Goal: Information Seeking & Learning: Learn about a topic

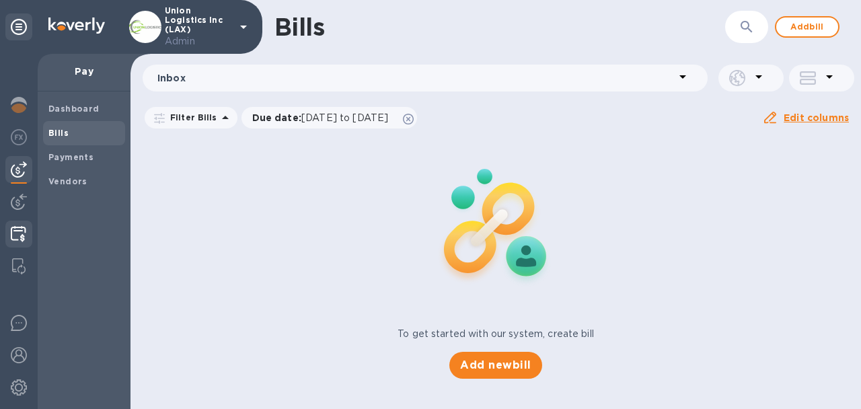
click at [15, 228] on img at bounding box center [18, 234] width 15 height 16
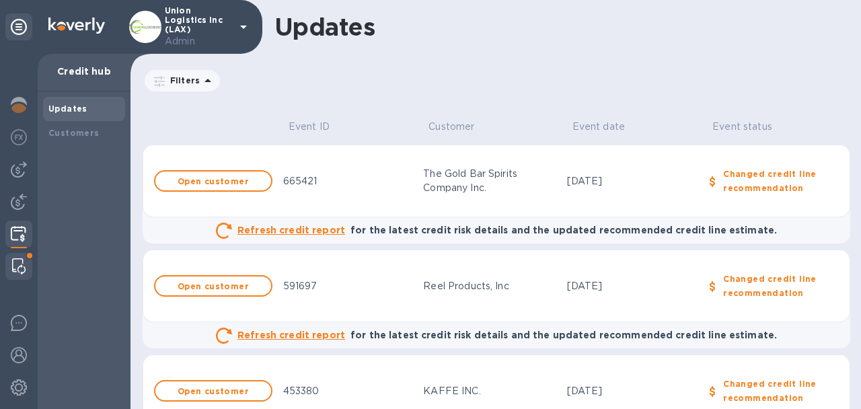
click at [17, 269] on img at bounding box center [18, 266] width 13 height 16
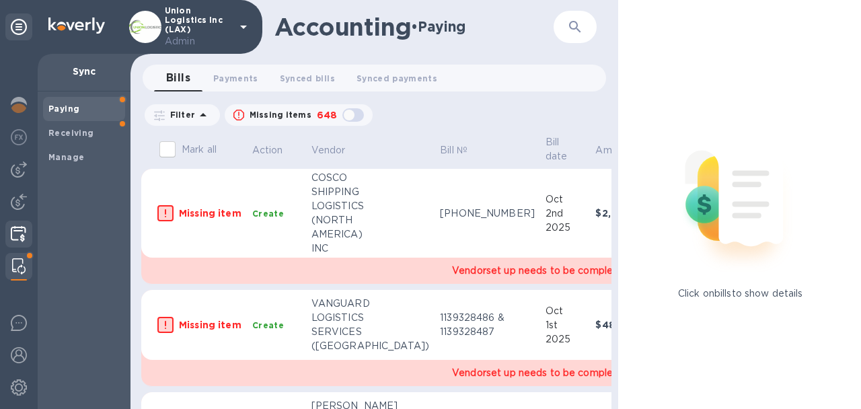
click at [11, 234] on img at bounding box center [18, 234] width 15 height 16
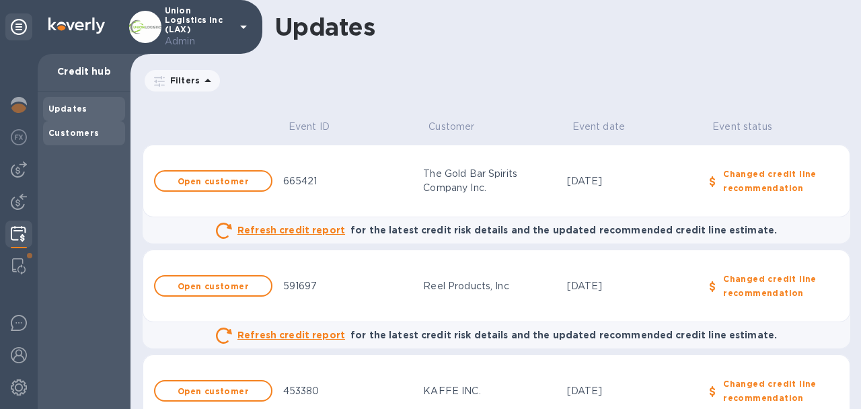
click at [77, 132] on b "Customers" at bounding box center [73, 133] width 51 height 10
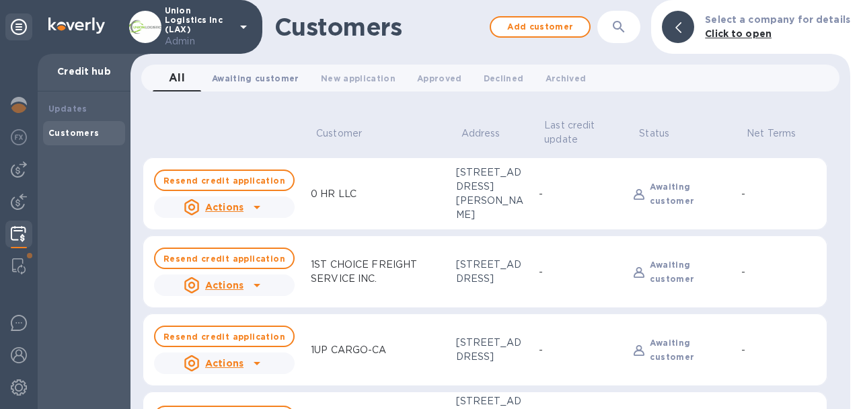
click at [259, 74] on span "Awaiting customer 0" at bounding box center [255, 78] width 87 height 14
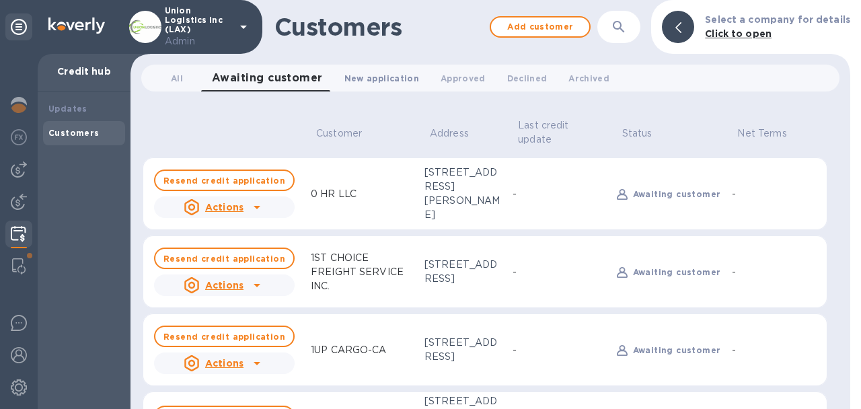
click at [361, 78] on span "New application 0" at bounding box center [381, 78] width 75 height 14
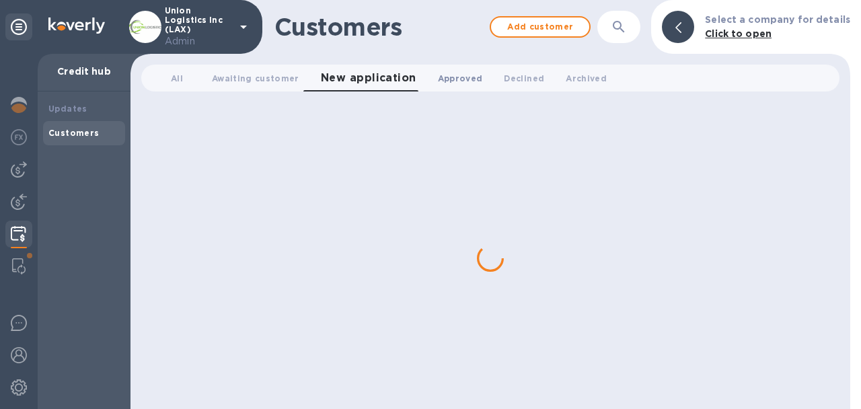
click at [427, 78] on button "Approved 0" at bounding box center [460, 78] width 67 height 27
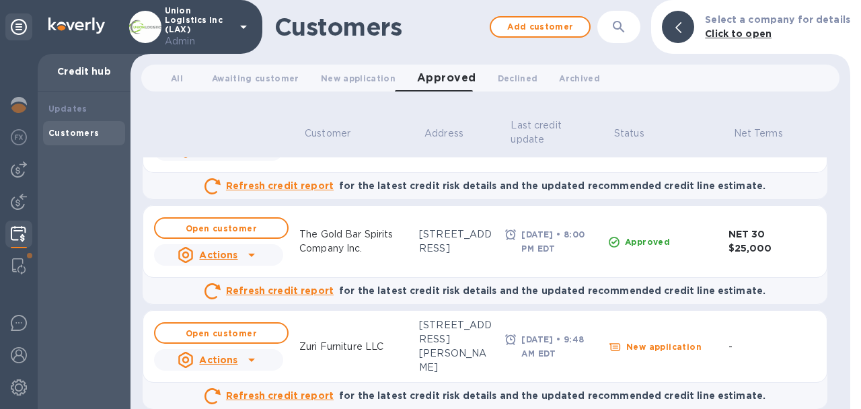
scroll to position [242, 0]
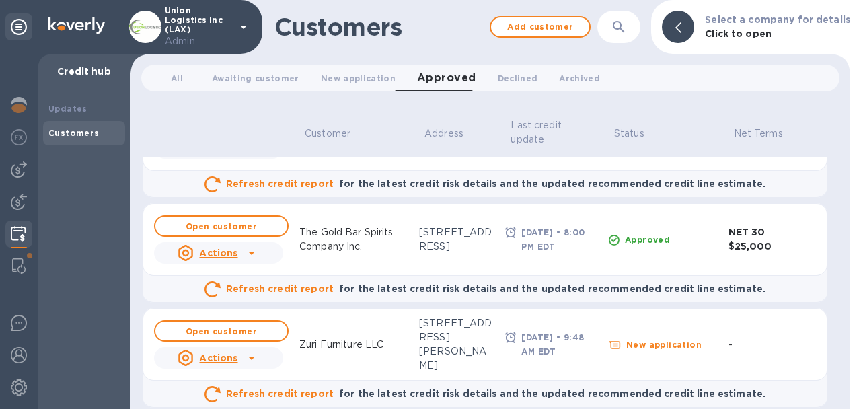
click at [377, 231] on p "The Gold Bar Spirits Company Inc." at bounding box center [353, 239] width 109 height 28
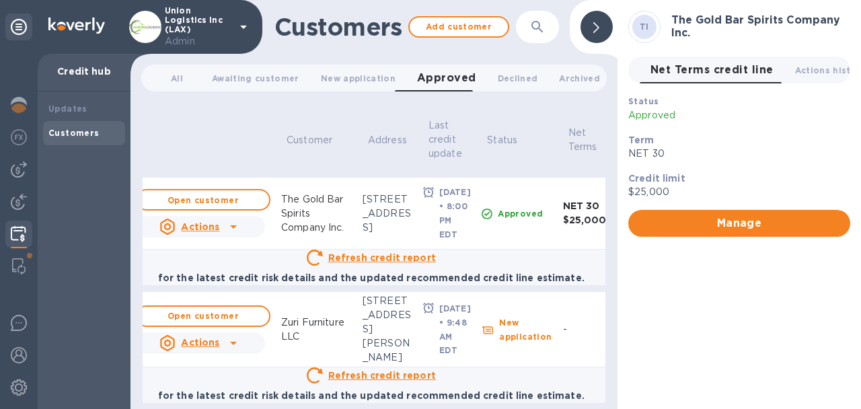
scroll to position [330, 28]
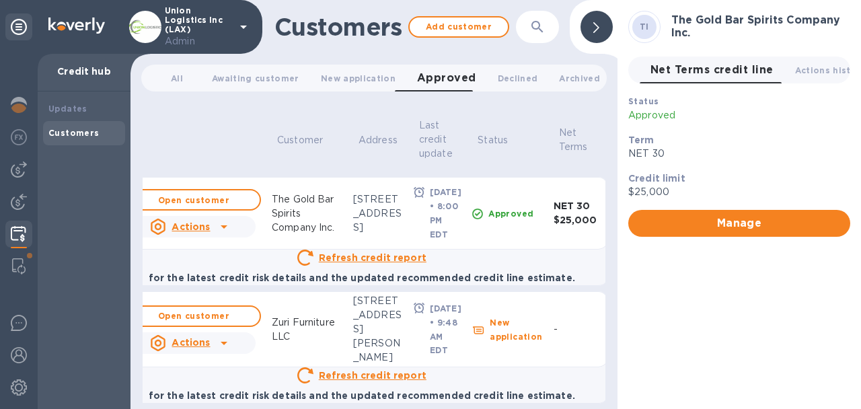
drag, startPoint x: 434, startPoint y: 237, endPoint x: 444, endPoint y: 307, distance: 71.3
click at [444, 239] on b "[DATE] • 8:00 PM EDT" at bounding box center [446, 213] width 32 height 52
drag, startPoint x: 424, startPoint y: 122, endPoint x: 442, endPoint y: 160, distance: 42.1
click at [442, 160] on th "Last credit update" at bounding box center [437, 140] width 59 height 64
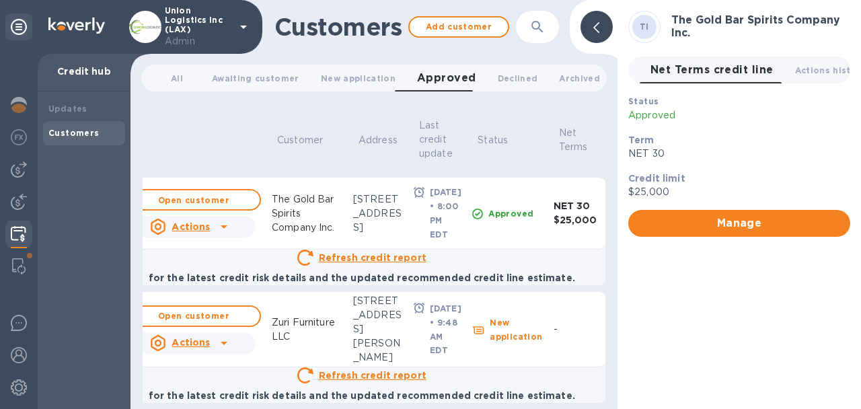
scroll to position [246, 0]
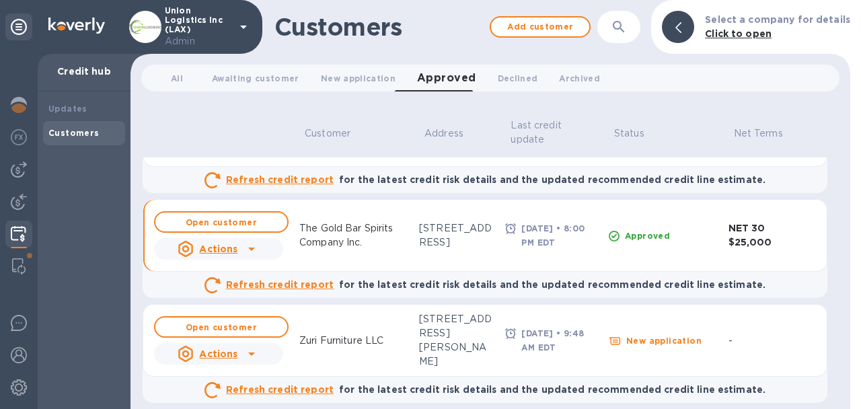
click at [249, 250] on icon at bounding box center [251, 249] width 16 height 16
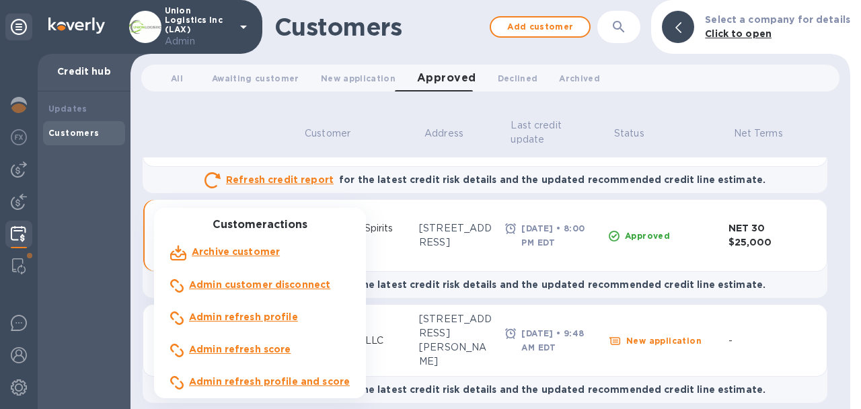
click at [429, 241] on div at bounding box center [430, 204] width 861 height 409
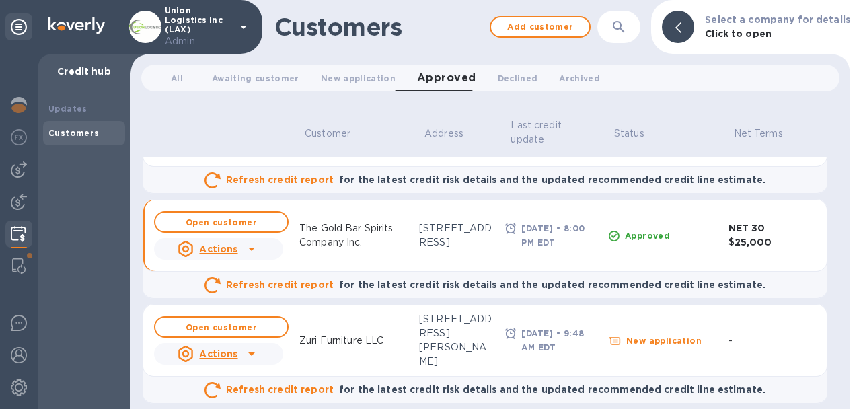
click at [91, 139] on div "Customers" at bounding box center [83, 132] width 71 height 13
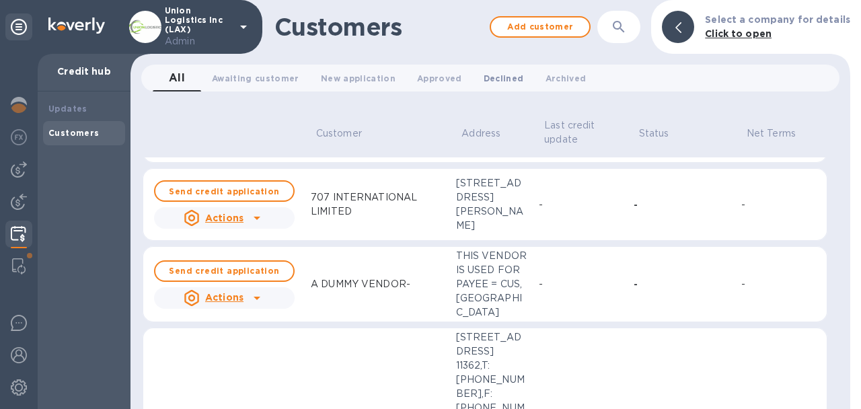
scroll to position [362, 0]
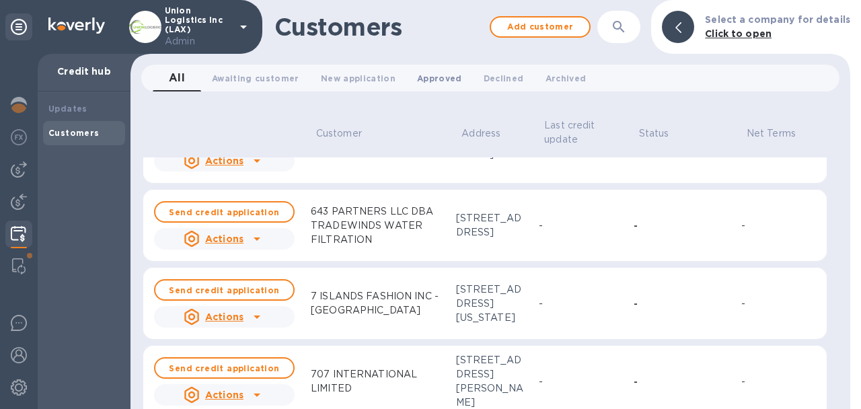
click at [428, 80] on span "Approved 0" at bounding box center [439, 78] width 45 height 14
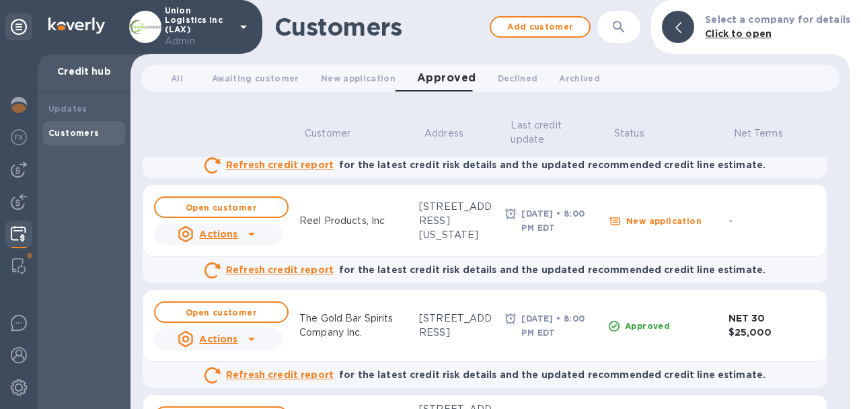
scroll to position [246, 0]
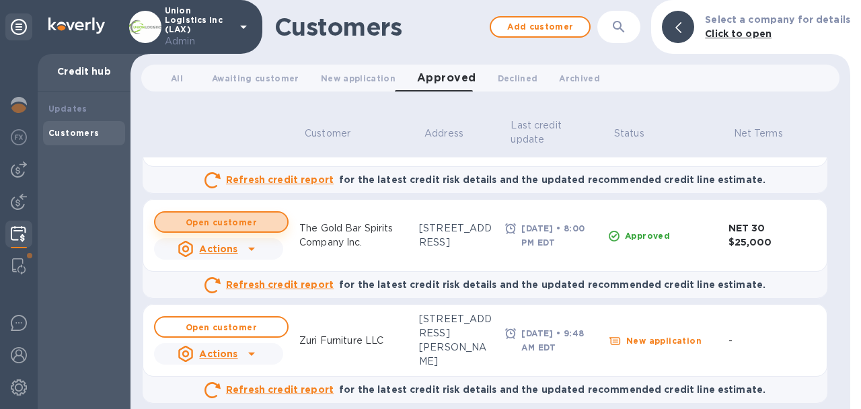
click at [270, 216] on button "Open customer" at bounding box center [221, 222] width 135 height 22
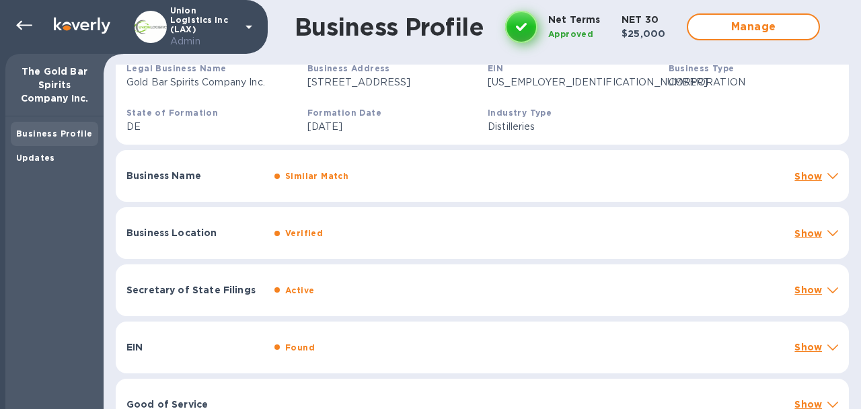
scroll to position [422, 0]
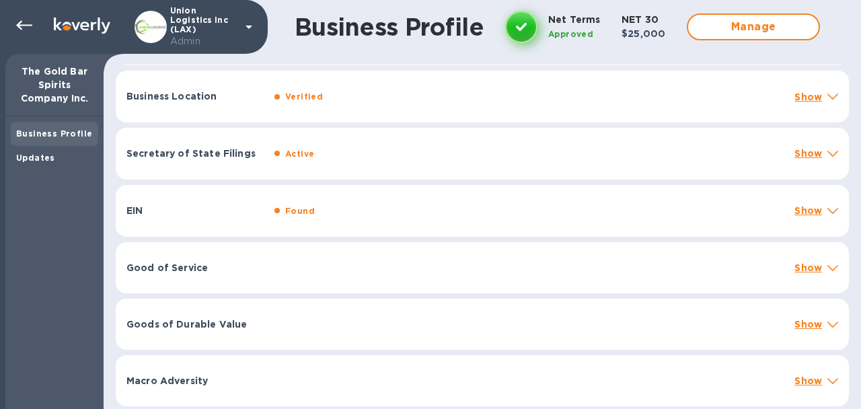
click at [302, 215] on b "Found" at bounding box center [300, 211] width 30 height 10
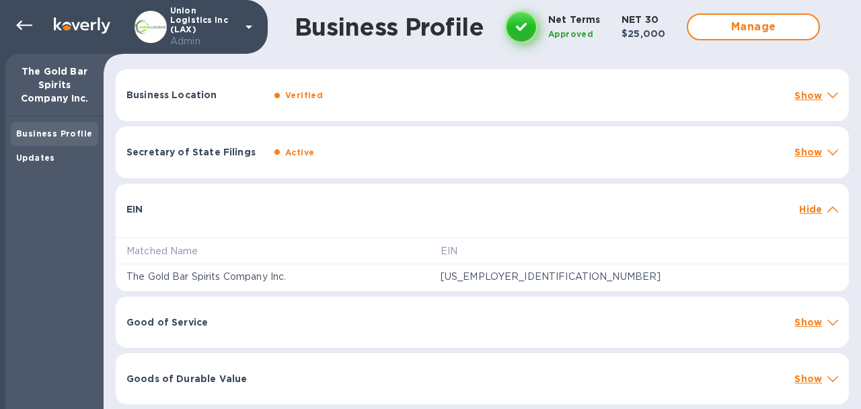
click at [302, 202] on div "EIN Hide" at bounding box center [482, 205] width 733 height 43
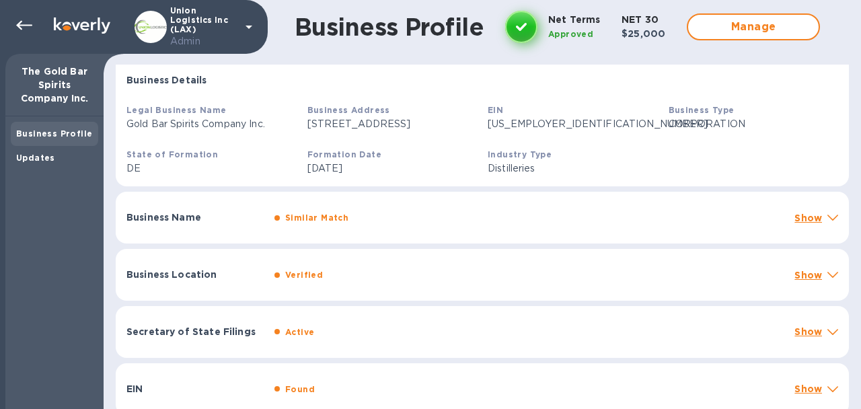
scroll to position [391, 0]
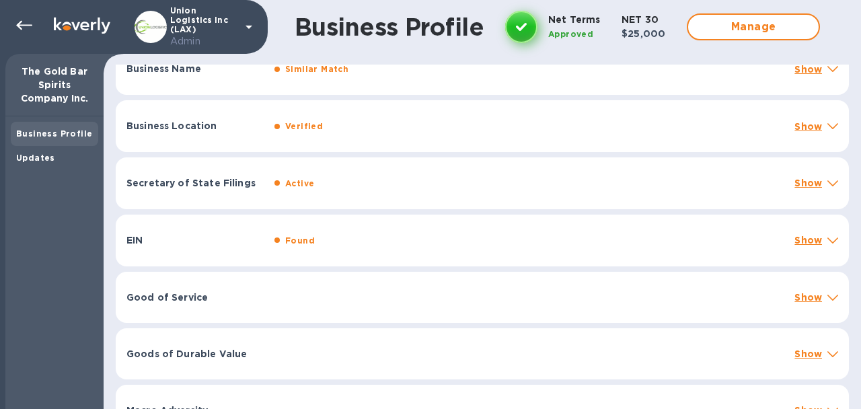
click at [264, 188] on div "Secretary of State Filings" at bounding box center [195, 183] width 148 height 24
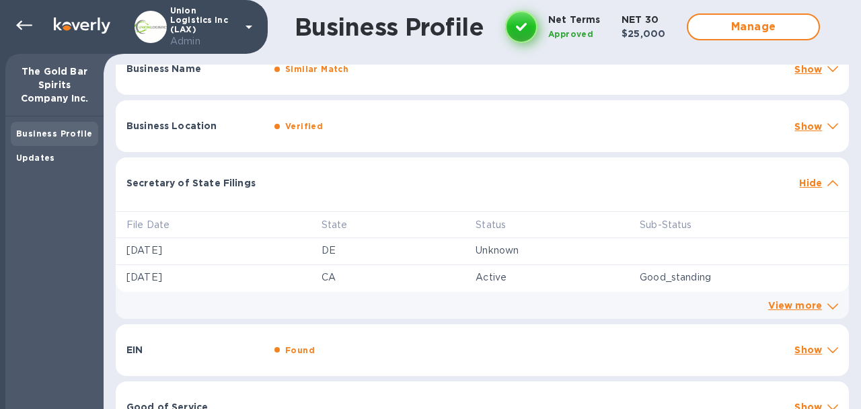
click at [264, 187] on div "Secretary of State Filings" at bounding box center [195, 183] width 148 height 24
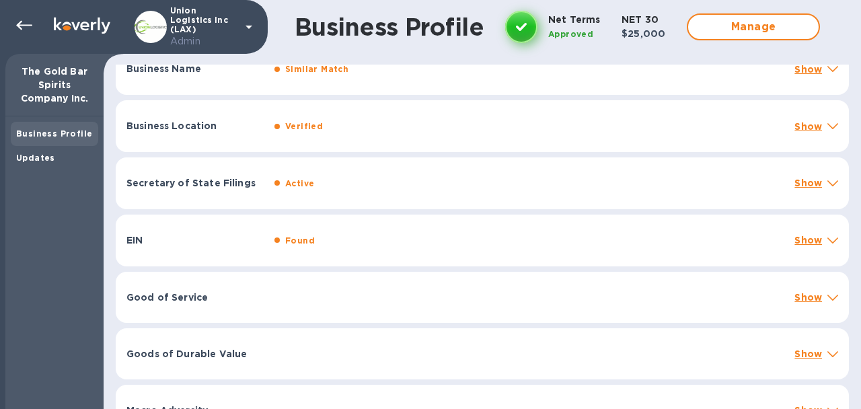
click at [255, 231] on div "EIN Found Show" at bounding box center [482, 241] width 733 height 52
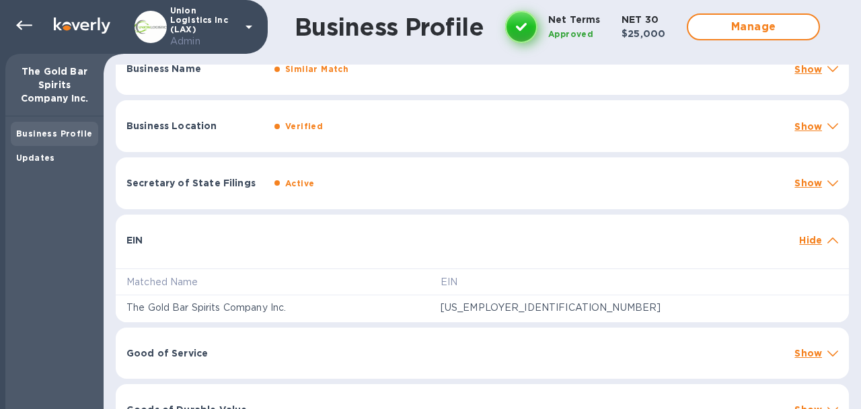
click at [256, 231] on div "EIN Hide" at bounding box center [482, 236] width 733 height 43
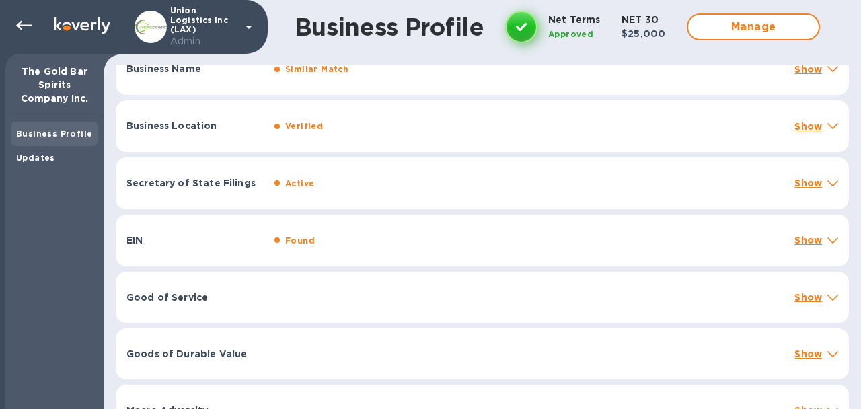
click at [234, 291] on div "Good of Service Show" at bounding box center [482, 297] width 733 height 51
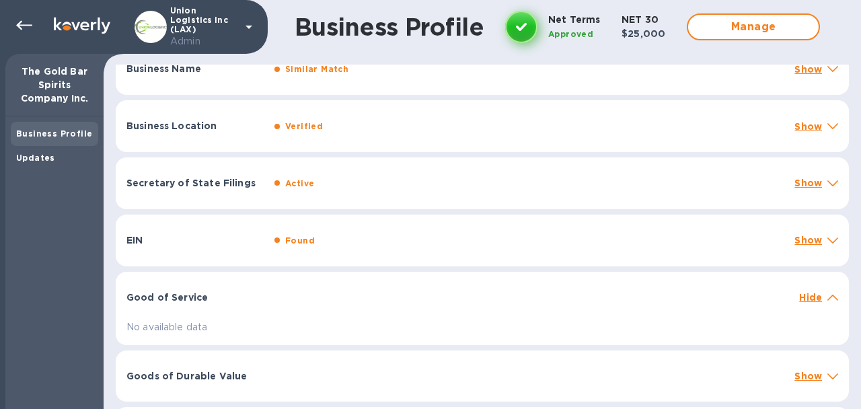
click at [234, 291] on div "Good of Service Hide" at bounding box center [482, 293] width 733 height 43
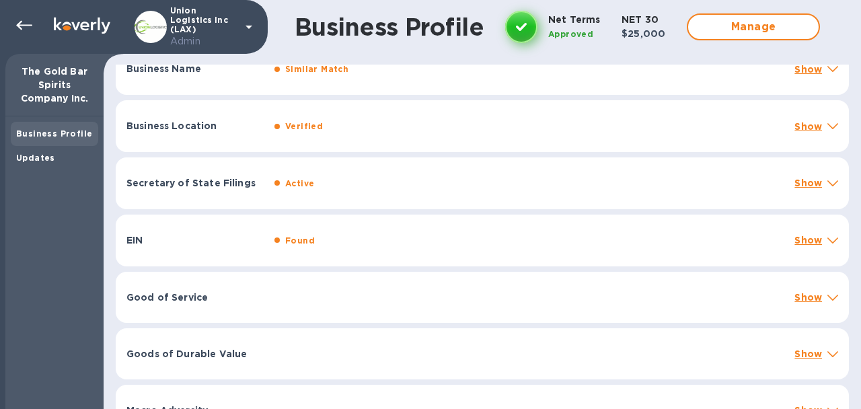
click at [276, 138] on div "Business Location Verified Show" at bounding box center [482, 126] width 733 height 52
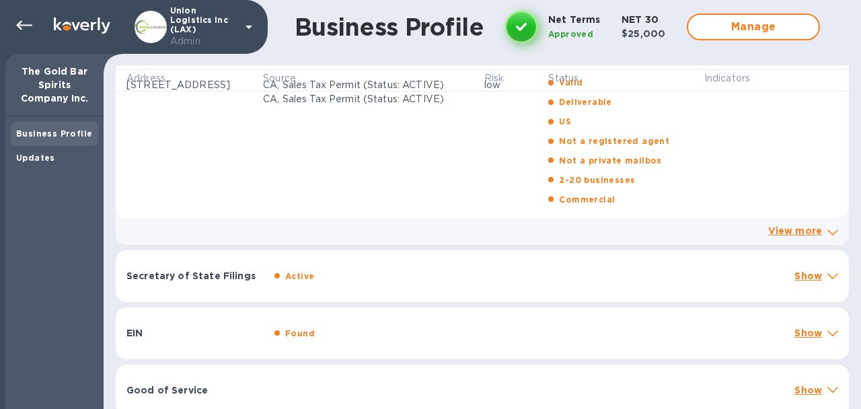
scroll to position [200, 0]
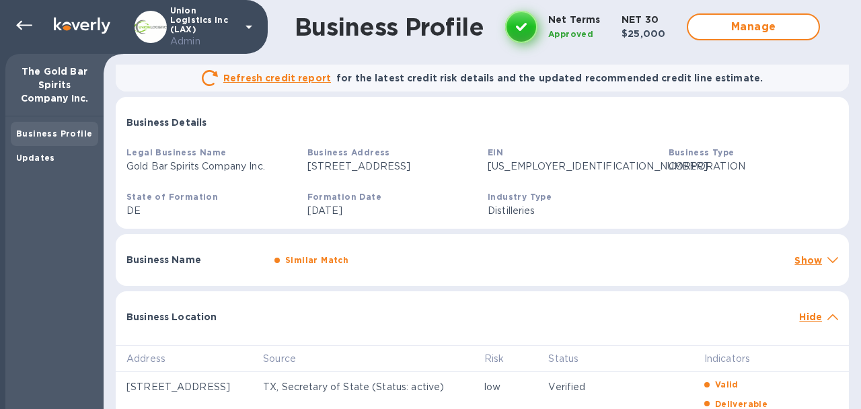
click at [258, 269] on div "Business Name Similar Match Show" at bounding box center [482, 260] width 733 height 52
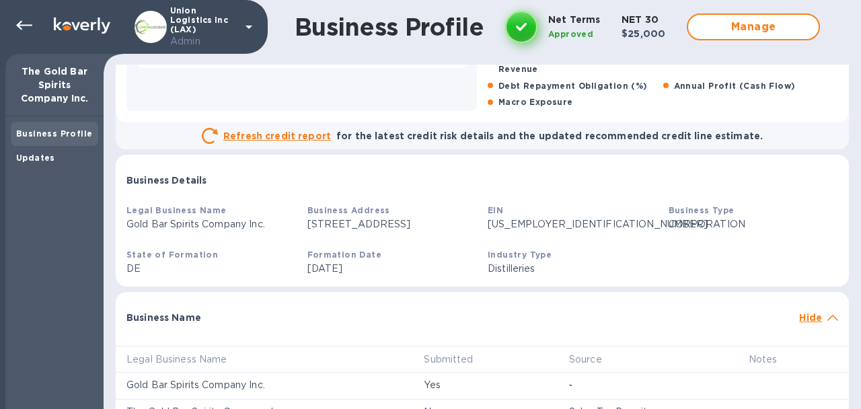
scroll to position [0, 0]
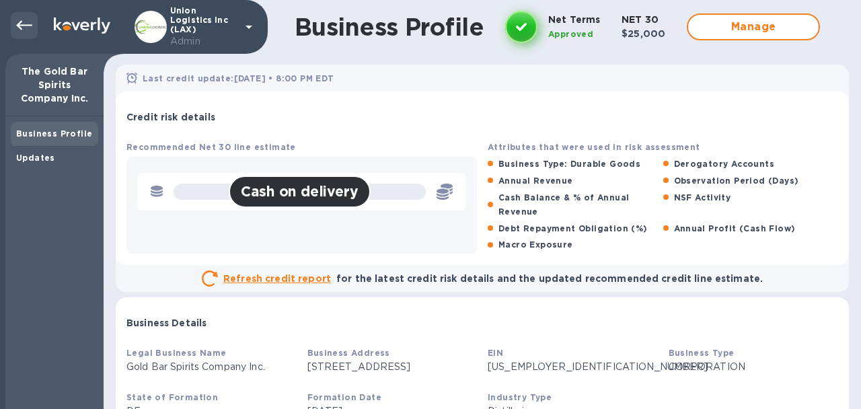
click at [27, 34] on div at bounding box center [24, 25] width 27 height 27
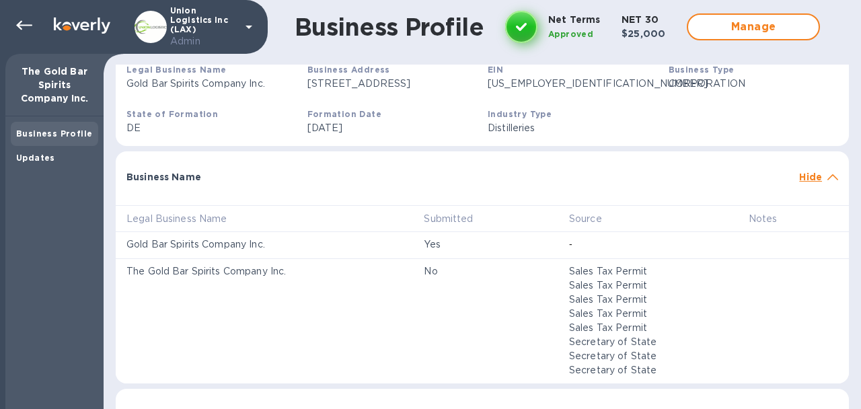
scroll to position [280, 0]
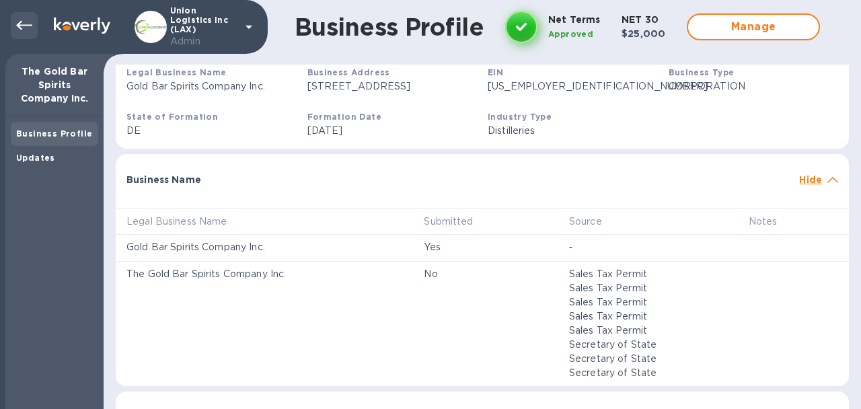
click at [26, 22] on icon at bounding box center [24, 25] width 16 height 16
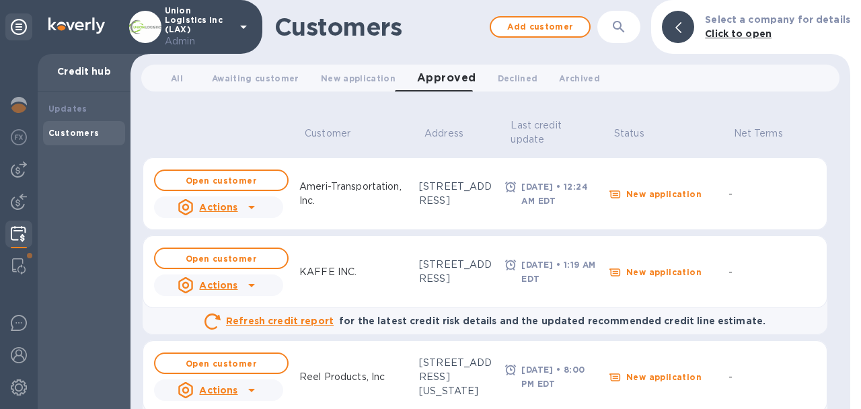
click at [243, 205] on icon at bounding box center [251, 207] width 16 height 16
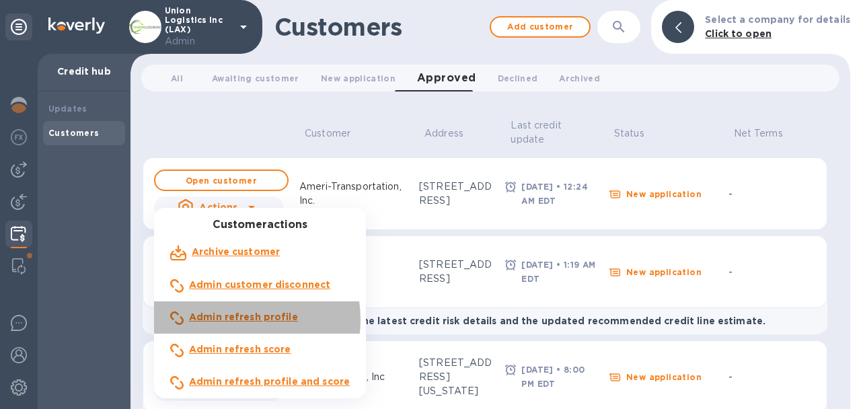
click at [232, 319] on b "Admin refresh profile" at bounding box center [243, 316] width 109 height 11
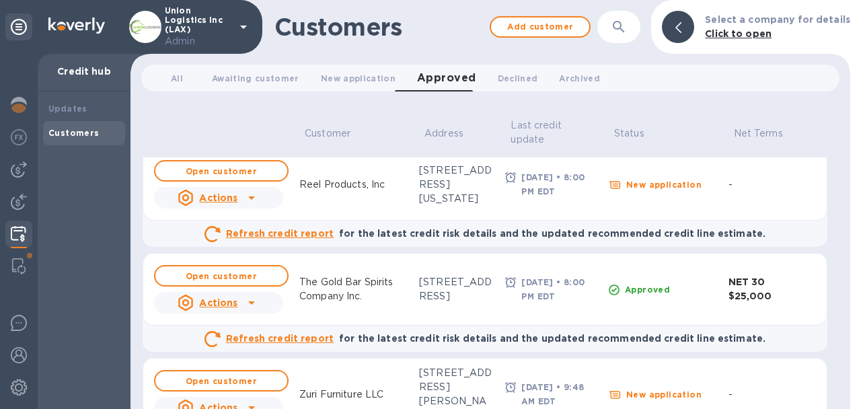
scroll to position [246, 0]
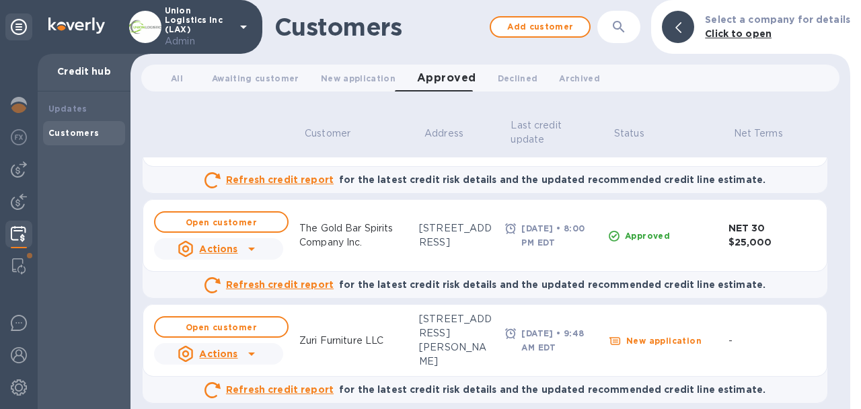
click at [247, 246] on icon at bounding box center [251, 249] width 16 height 16
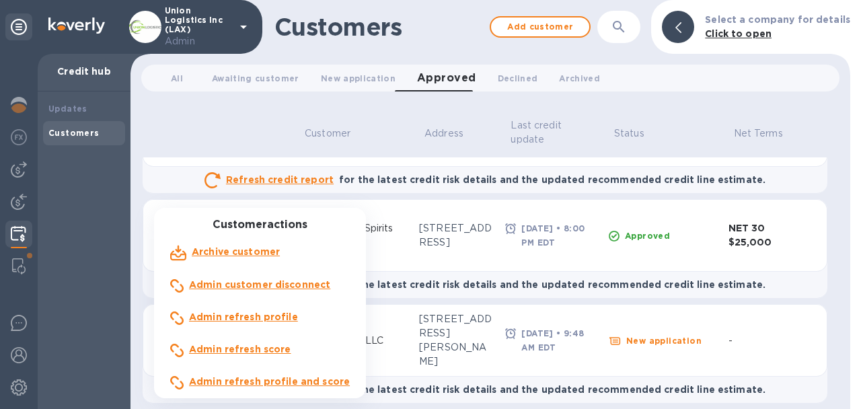
click at [259, 319] on b "Admin refresh profile" at bounding box center [243, 316] width 109 height 11
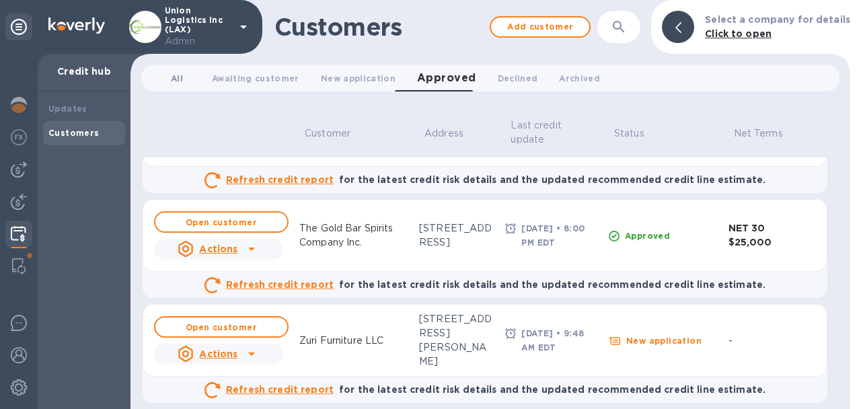
click at [180, 84] on span "All 0" at bounding box center [177, 78] width 12 height 14
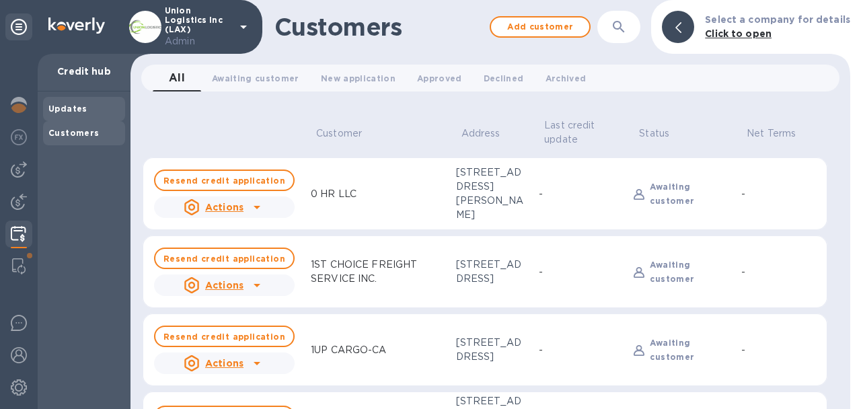
click at [81, 110] on b "Updates" at bounding box center [67, 109] width 39 height 10
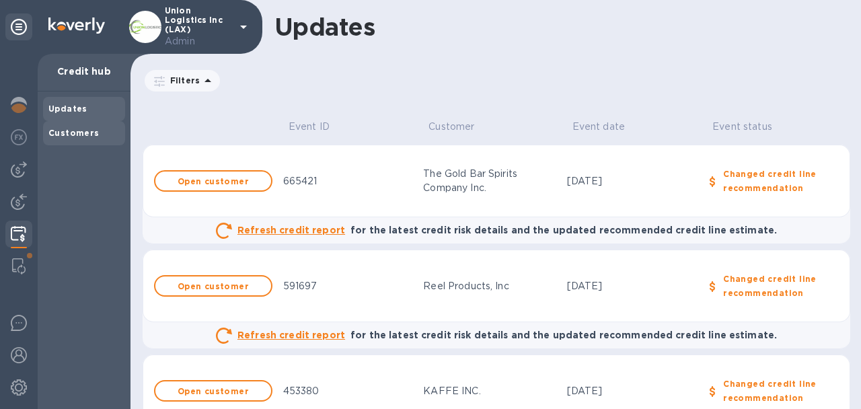
click at [67, 131] on b "Customers" at bounding box center [73, 133] width 51 height 10
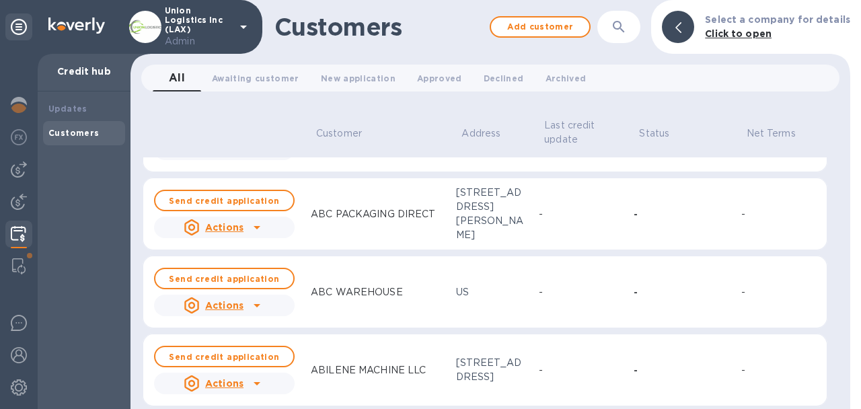
scroll to position [1622, 0]
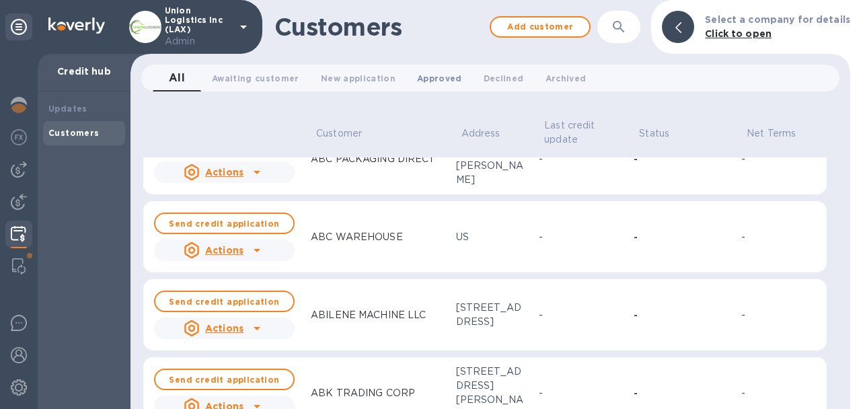
click at [428, 77] on span "Approved 0" at bounding box center [439, 78] width 45 height 14
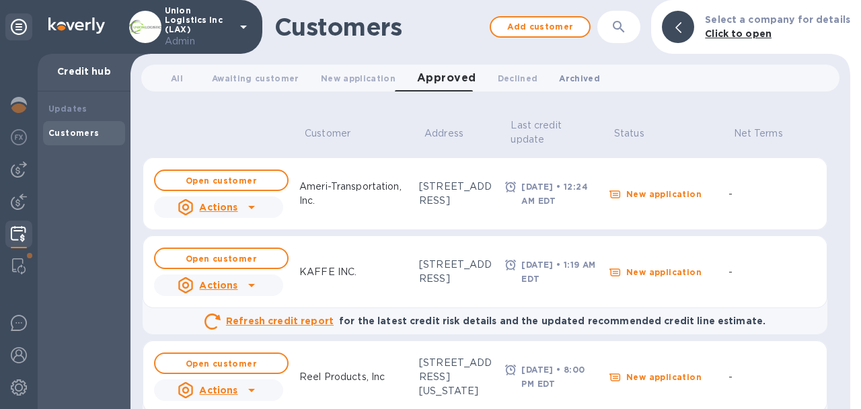
click at [580, 73] on span "Archived 0" at bounding box center [579, 78] width 41 height 14
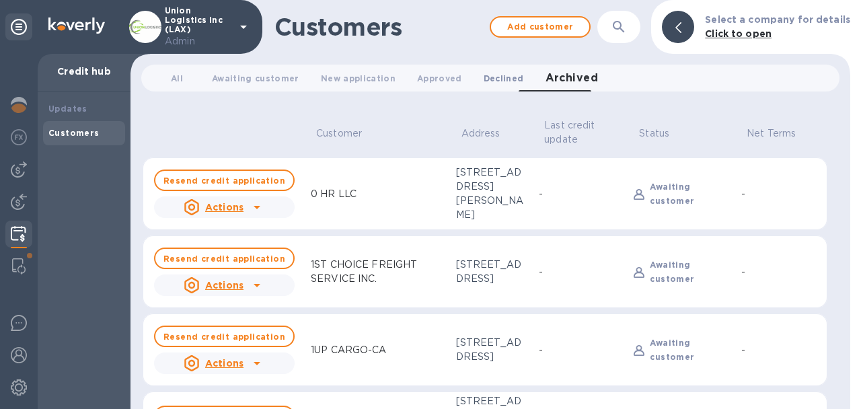
click at [484, 75] on span "Declined 0" at bounding box center [504, 78] width 40 height 14
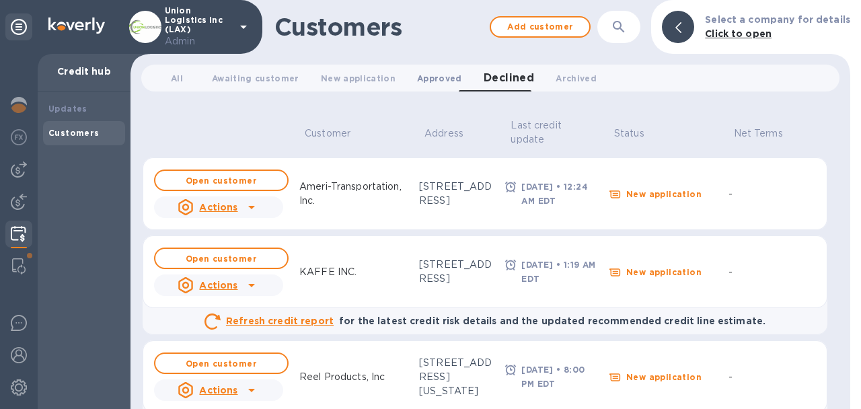
click at [441, 78] on span "Approved 0" at bounding box center [439, 78] width 45 height 14
click at [336, 79] on span "New application 0" at bounding box center [358, 78] width 75 height 14
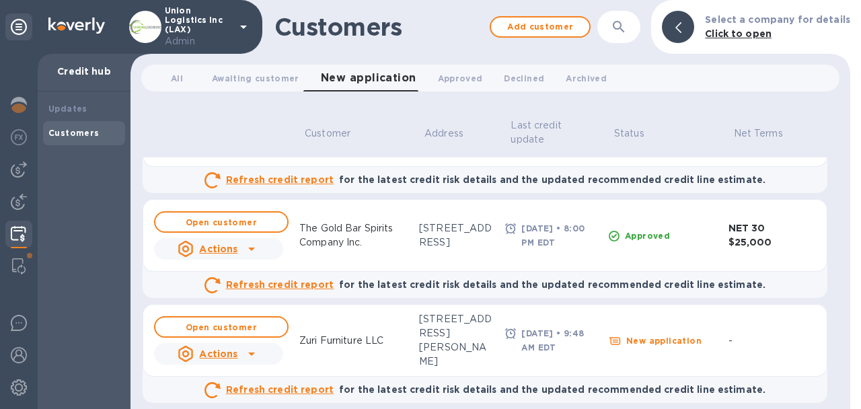
click at [343, 220] on div "The Gold Bar Spirits Company Inc." at bounding box center [354, 235] width 120 height 39
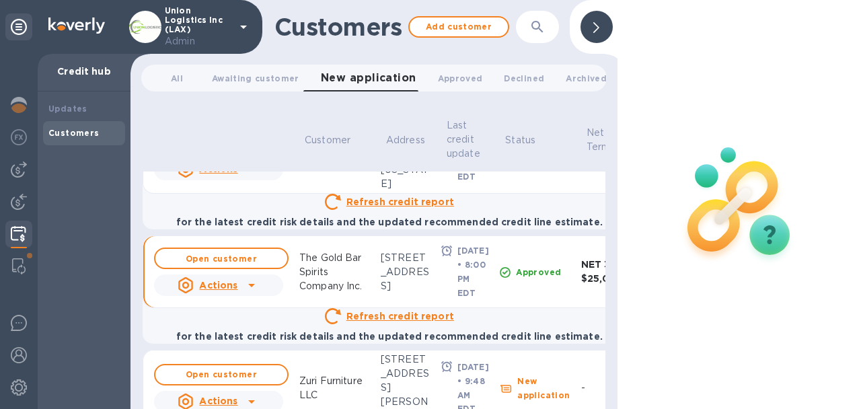
scroll to position [334, 0]
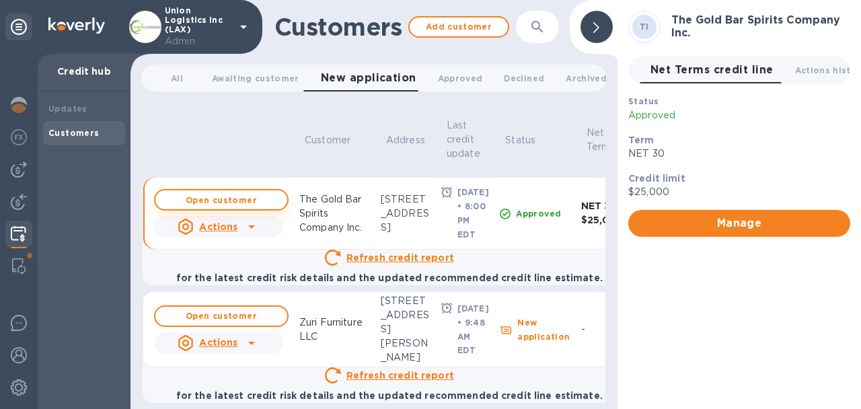
click at [269, 204] on span "Open customer" at bounding box center [221, 200] width 110 height 9
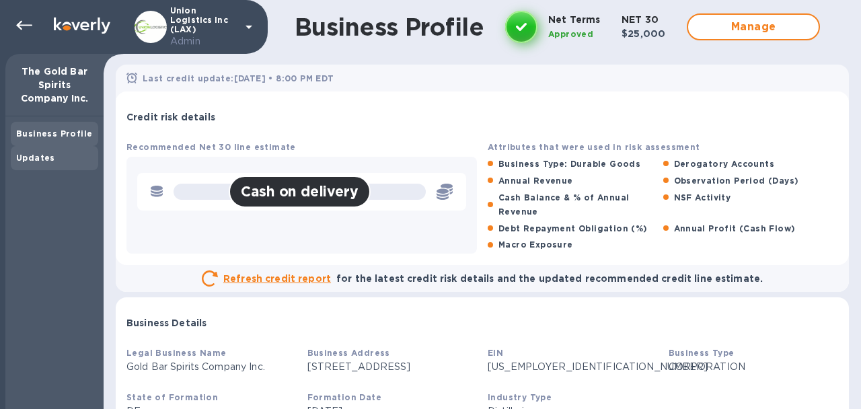
click at [59, 156] on div "Updates" at bounding box center [54, 157] width 77 height 13
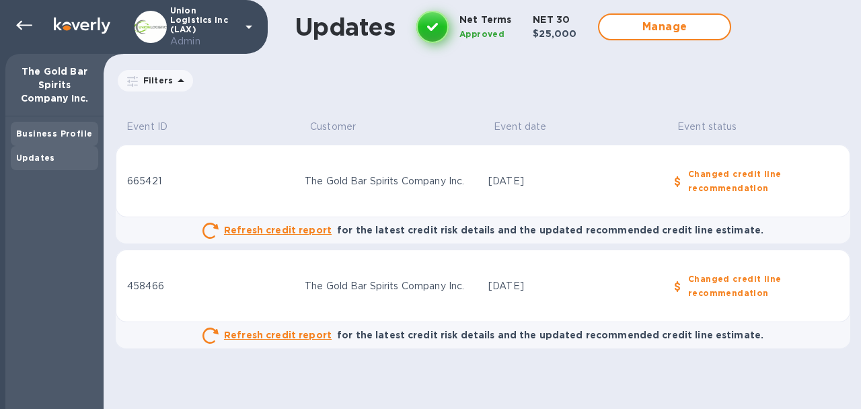
click at [48, 129] on b "Business Profile" at bounding box center [54, 133] width 76 height 10
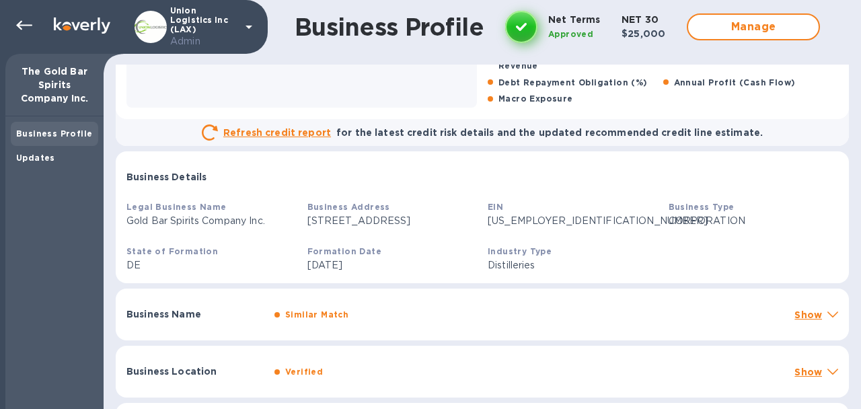
scroll to position [126, 0]
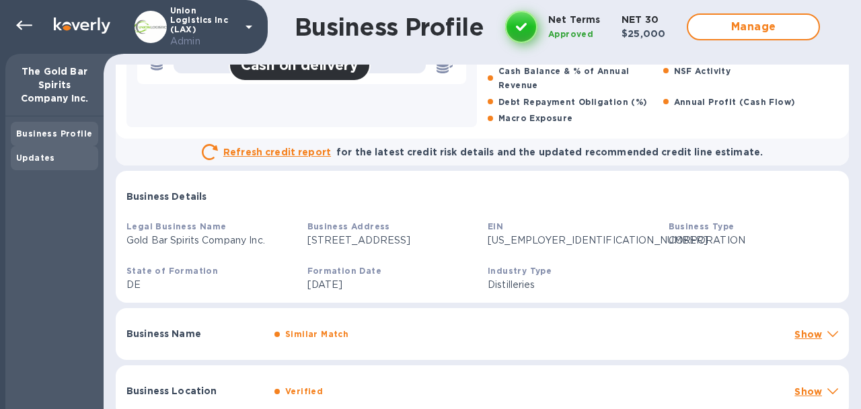
click at [46, 158] on b "Updates" at bounding box center [35, 158] width 39 height 10
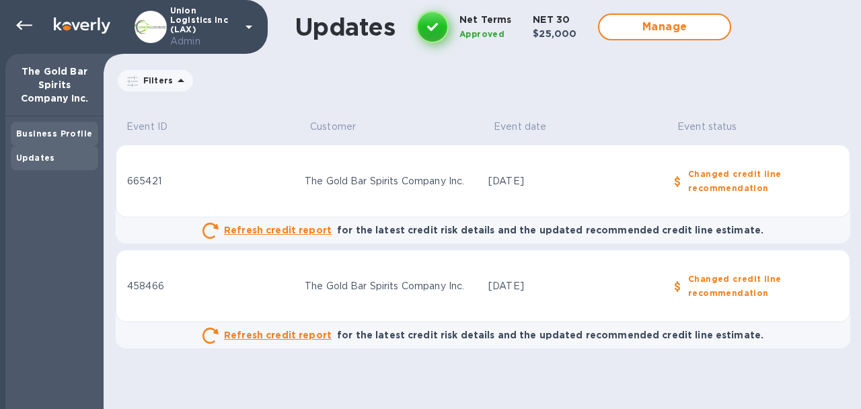
click at [83, 130] on b "Business Profile" at bounding box center [54, 133] width 76 height 10
click at [23, 27] on icon at bounding box center [24, 25] width 16 height 16
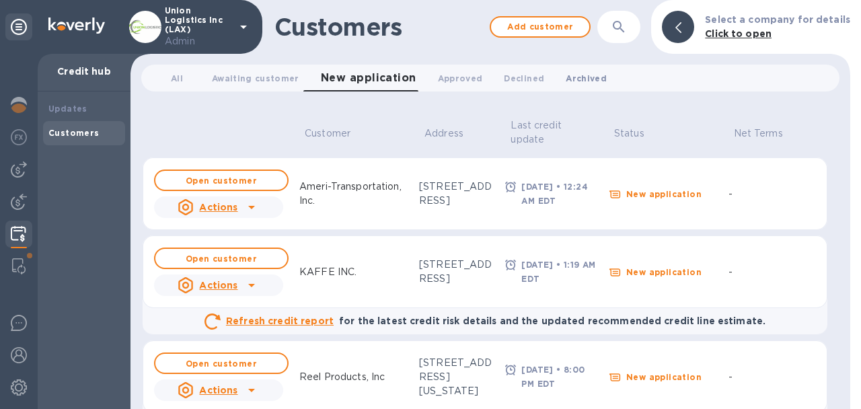
click at [566, 78] on span "Archived 0" at bounding box center [586, 78] width 41 height 14
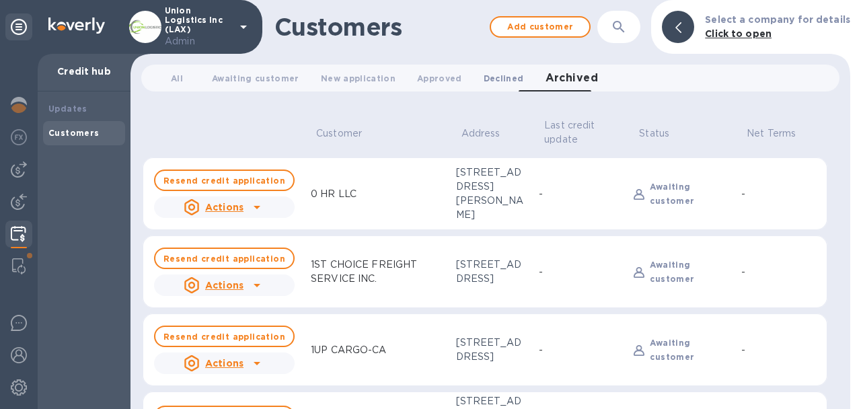
click at [494, 78] on span "Declined 0" at bounding box center [504, 78] width 40 height 14
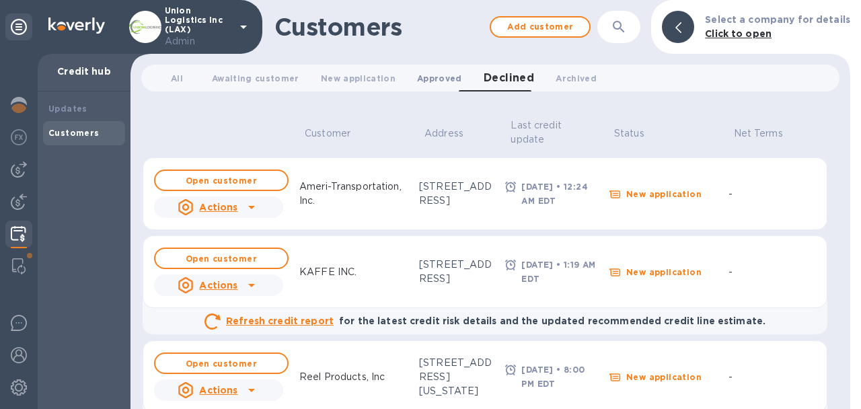
click at [427, 65] on button "Approved 0" at bounding box center [439, 78] width 67 height 27
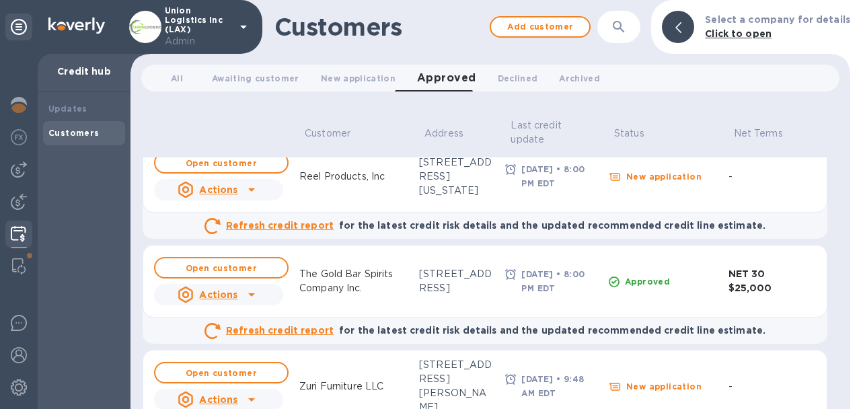
scroll to position [213, 0]
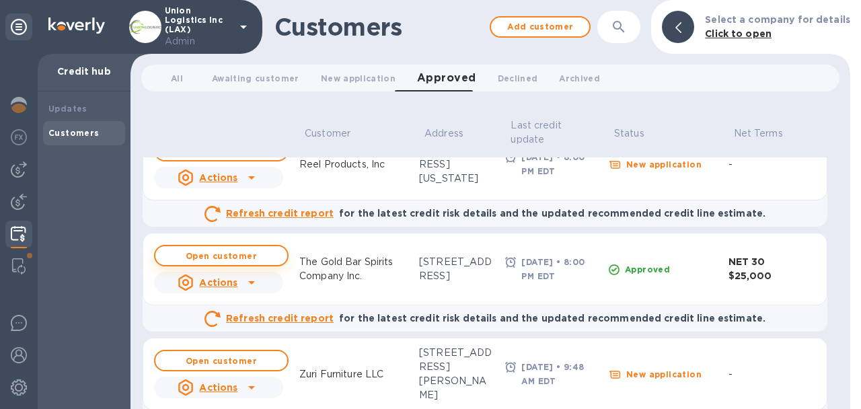
click at [241, 256] on b "Open customer" at bounding box center [221, 256] width 71 height 10
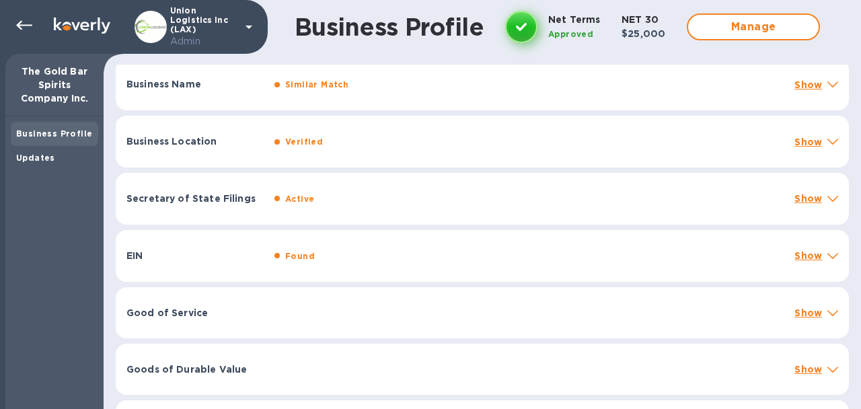
scroll to position [422, 0]
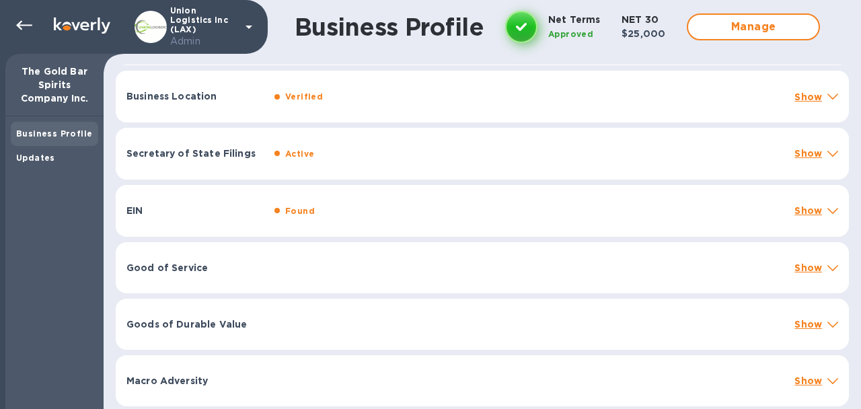
click at [326, 221] on div "EIN Found Show" at bounding box center [482, 211] width 733 height 52
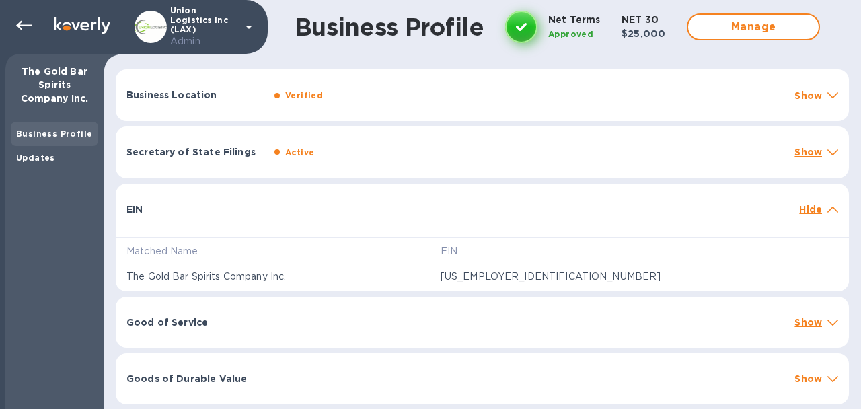
click at [326, 217] on div "EIN Hide" at bounding box center [482, 205] width 733 height 43
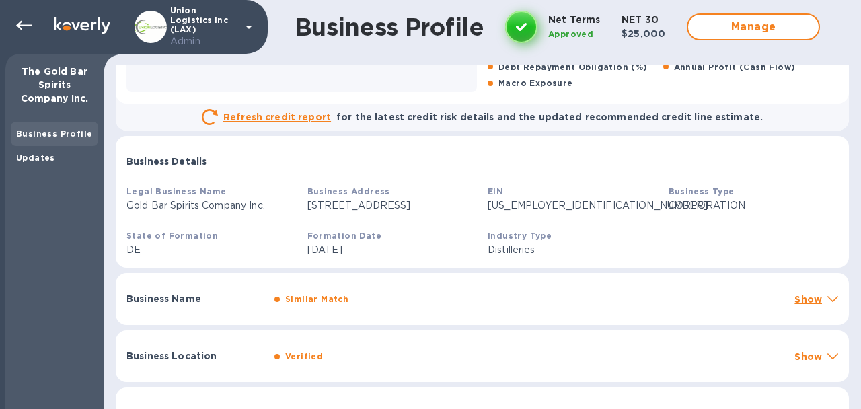
scroll to position [0, 0]
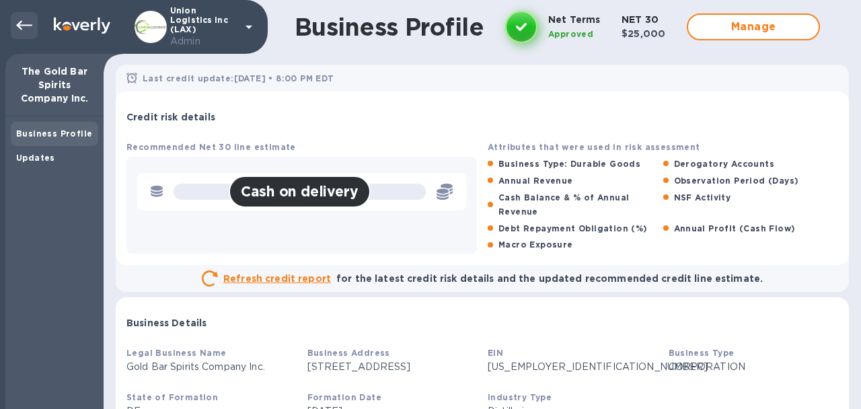
click at [22, 21] on icon at bounding box center [24, 25] width 16 height 16
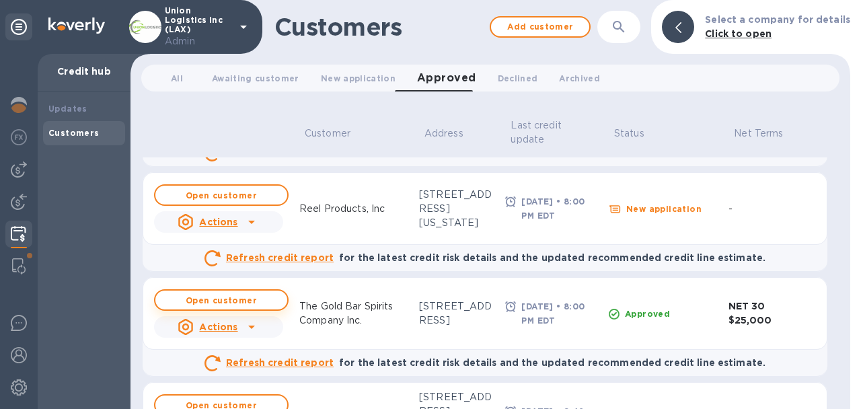
scroll to position [166, 0]
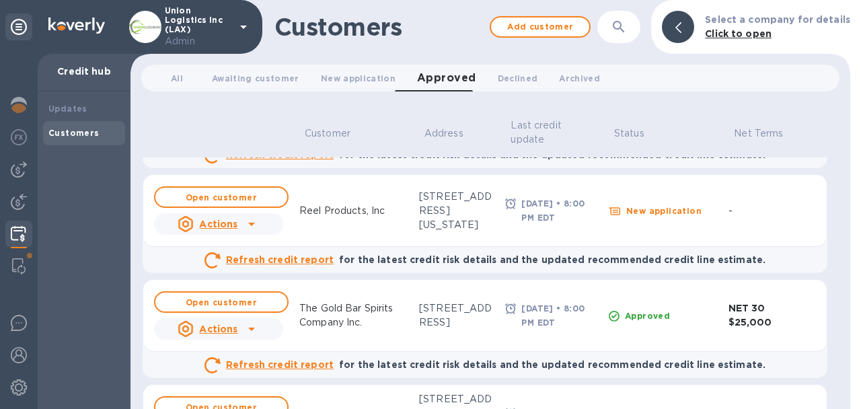
click at [232, 227] on u "Actions" at bounding box center [218, 224] width 38 height 11
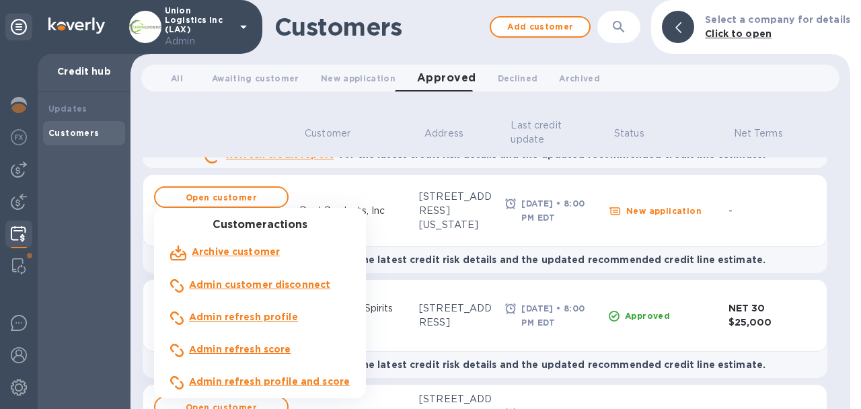
click at [320, 182] on div at bounding box center [430, 204] width 861 height 409
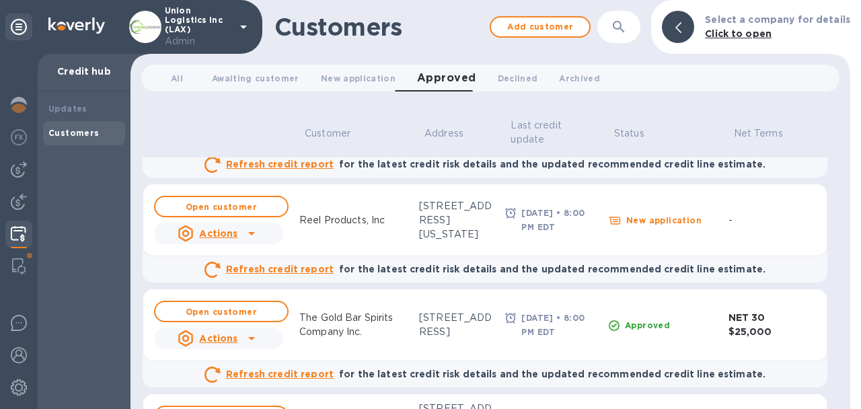
scroll to position [163, 0]
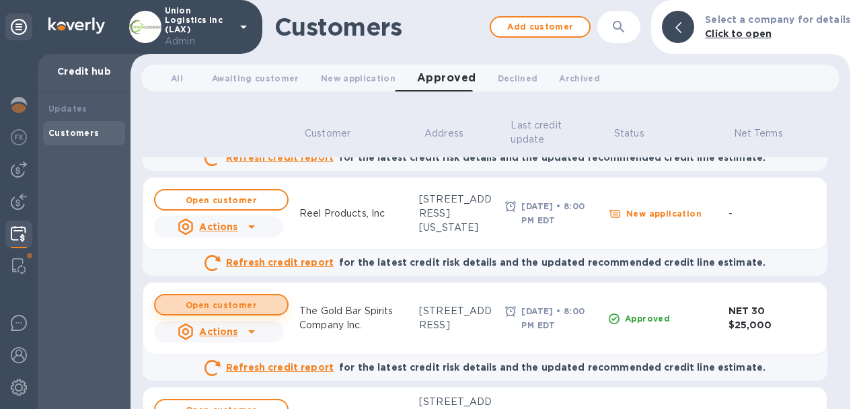
click at [259, 305] on span "Open customer" at bounding box center [221, 305] width 110 height 9
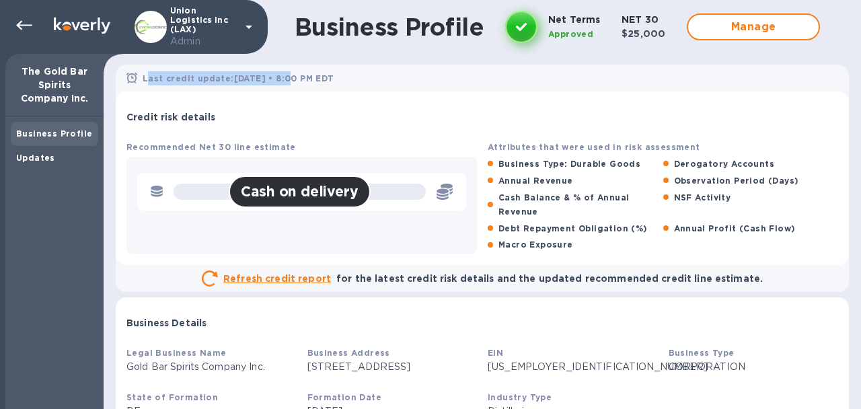
drag, startPoint x: 148, startPoint y: 79, endPoint x: 280, endPoint y: 79, distance: 132.5
click at [280, 79] on b "Last credit update: Sep 14, 2025 • 8:00 PM EDT" at bounding box center [239, 78] width 192 height 10
drag, startPoint x: 141, startPoint y: 78, endPoint x: 359, endPoint y: 83, distance: 217.3
click at [359, 83] on div "Last credit update: Sep 14, 2025 • 8:00 PM EDT" at bounding box center [482, 79] width 717 height 20
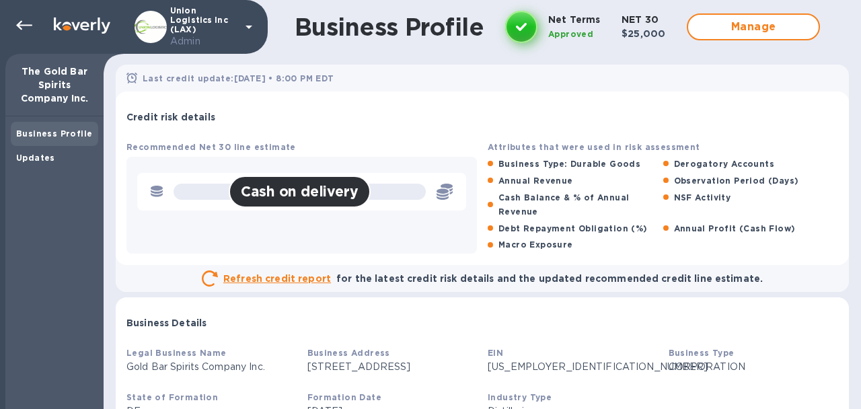
click at [359, 83] on div "Last credit update: Sep 14, 2025 • 8:00 PM EDT" at bounding box center [482, 79] width 717 height 20
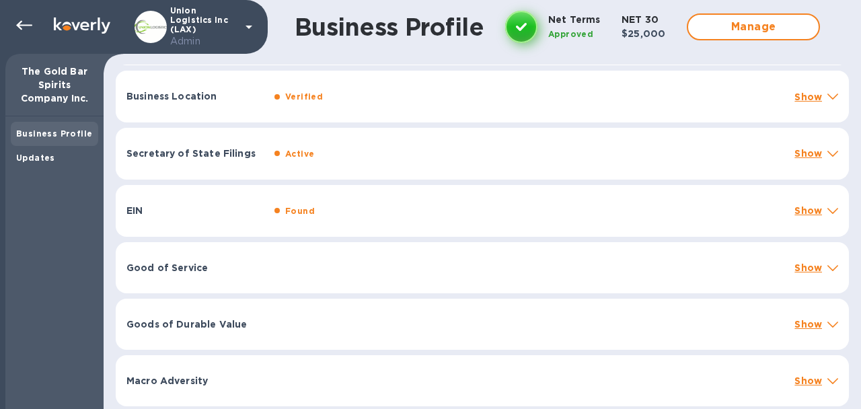
scroll to position [381, 0]
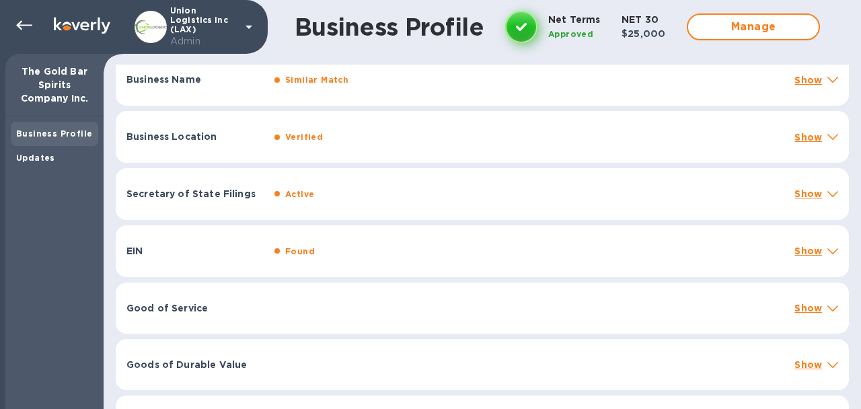
click at [287, 140] on b "Verified" at bounding box center [304, 137] width 38 height 10
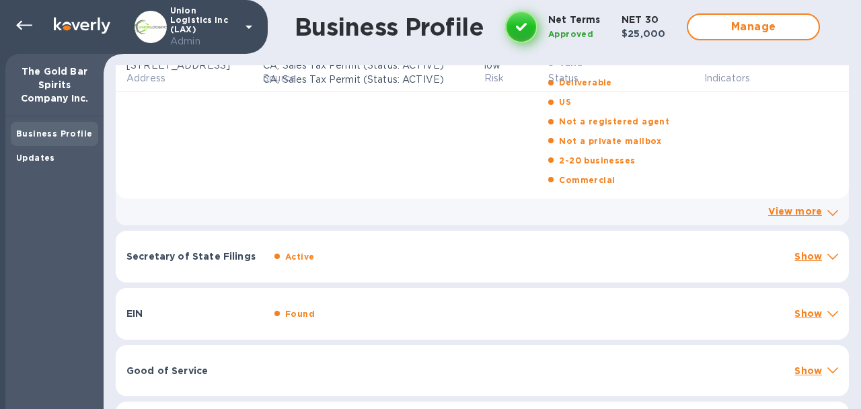
scroll to position [692, 0]
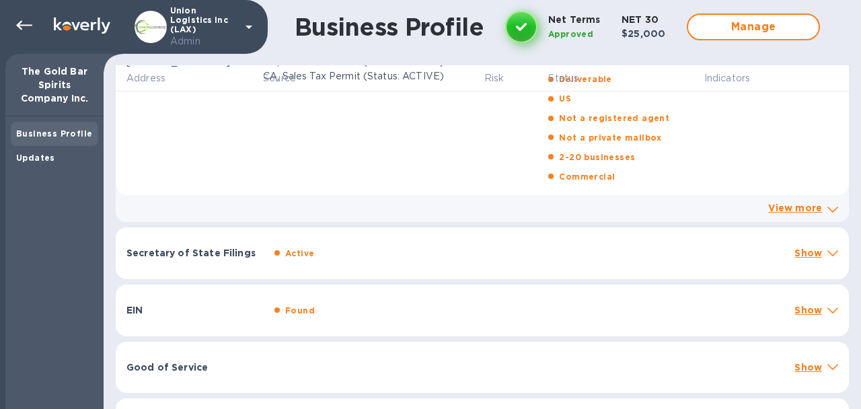
click at [780, 213] on link "View more" at bounding box center [795, 207] width 54 height 11
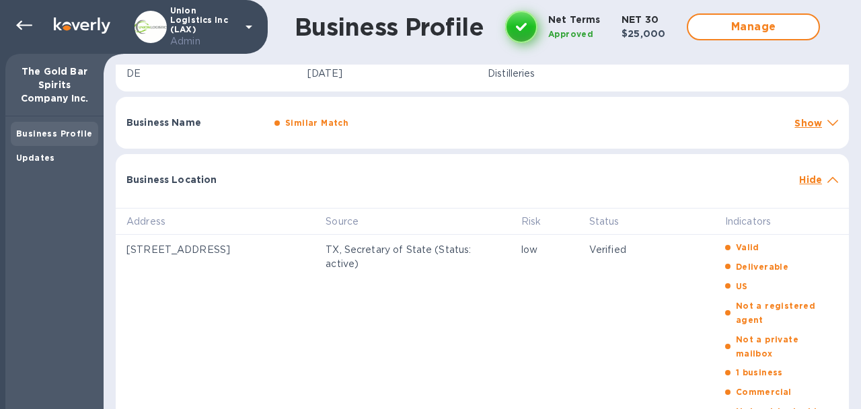
scroll to position [331, 0]
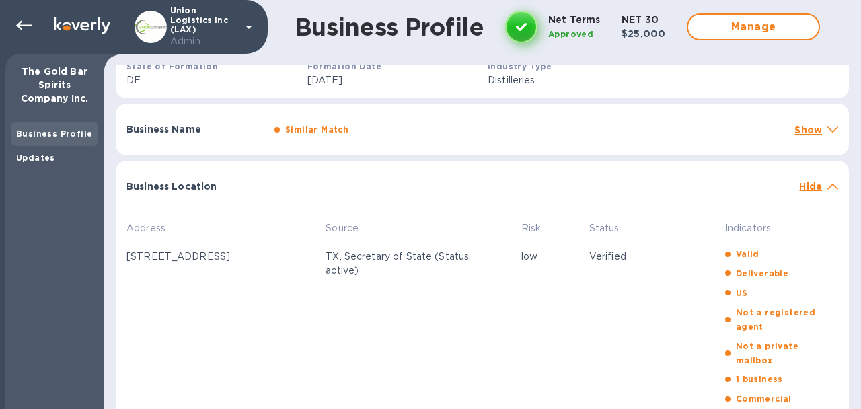
click at [186, 188] on p "Business Location" at bounding box center [194, 186] width 137 height 13
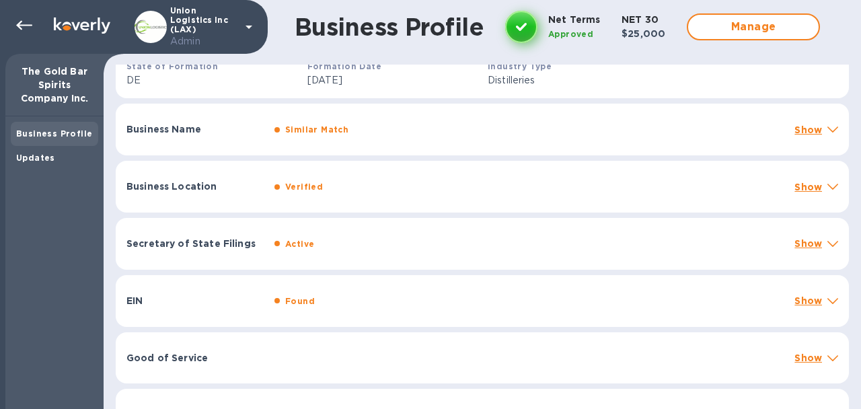
click at [186, 189] on p "Business Location" at bounding box center [194, 186] width 137 height 13
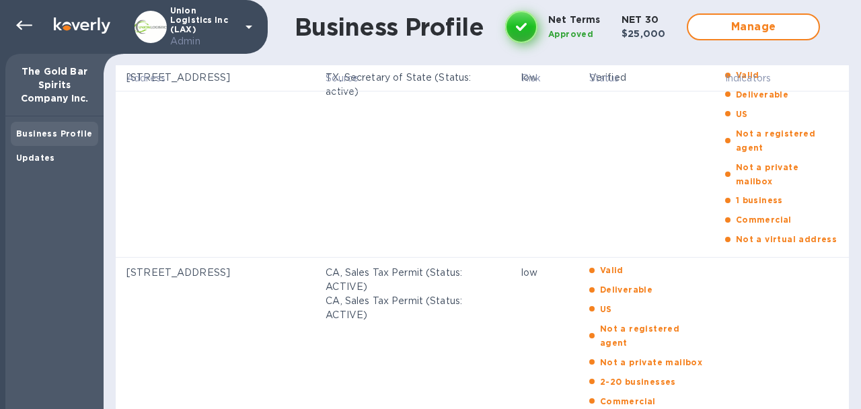
scroll to position [500, 0]
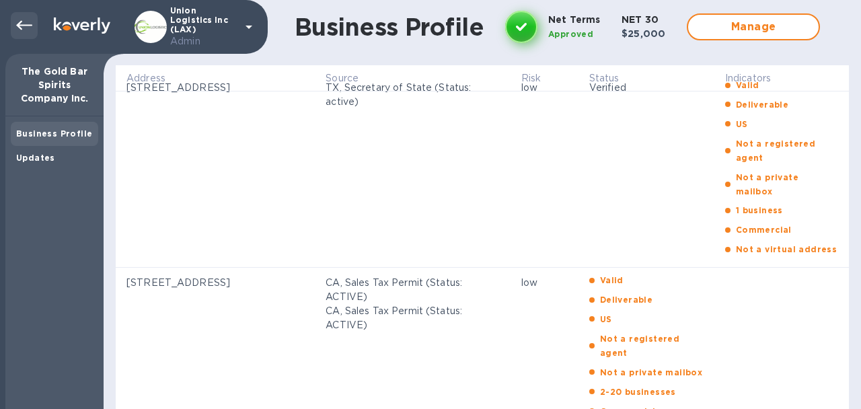
click at [17, 30] on icon at bounding box center [24, 25] width 16 height 16
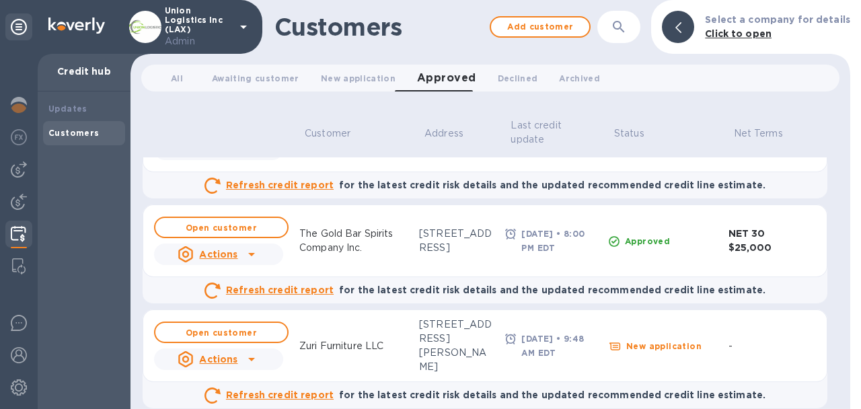
scroll to position [271, 0]
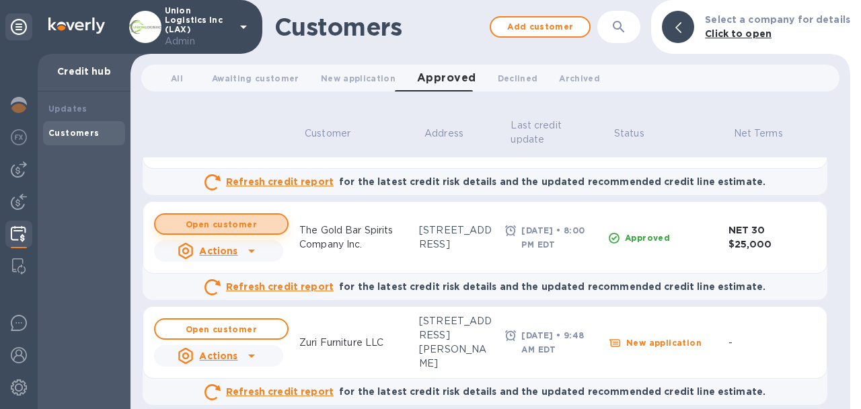
click at [232, 227] on b "Open customer" at bounding box center [221, 224] width 71 height 10
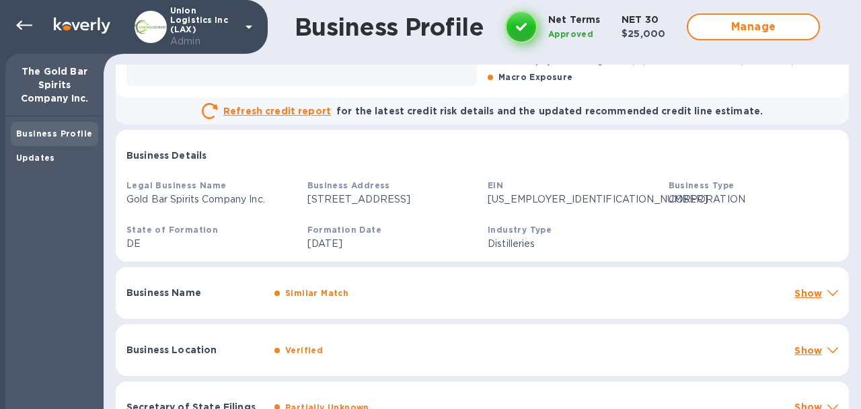
scroll to position [310, 0]
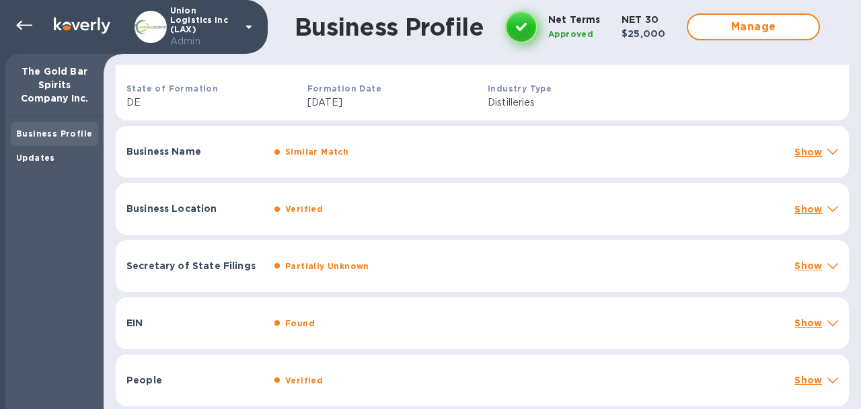
click at [239, 371] on div "People Verified Show" at bounding box center [482, 380] width 733 height 52
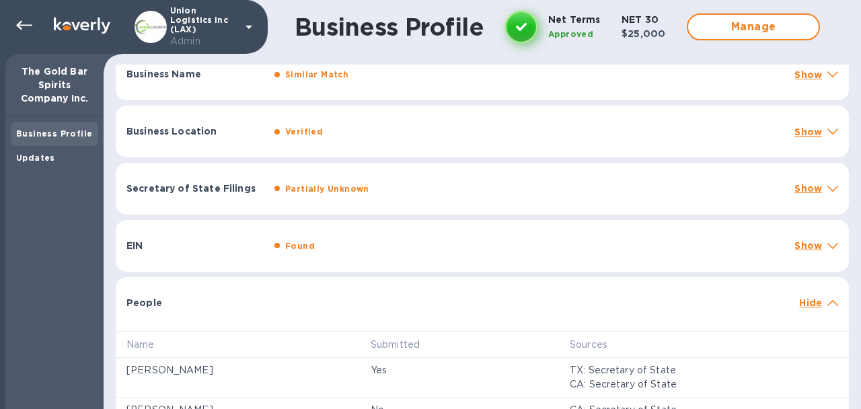
scroll to position [406, 0]
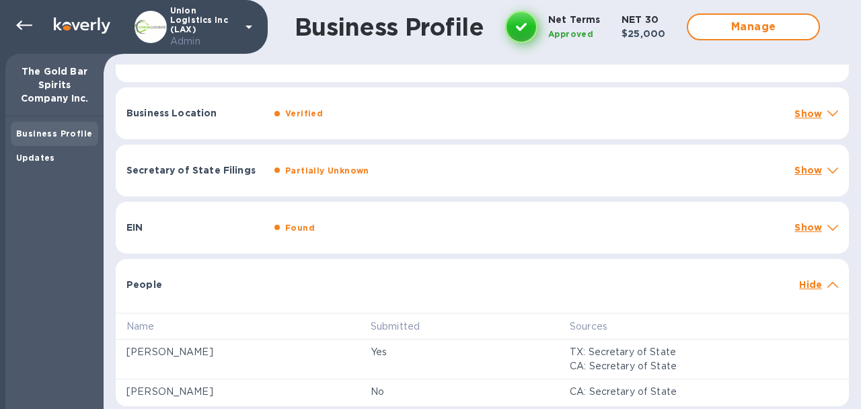
click at [214, 268] on div "People Hide" at bounding box center [482, 280] width 733 height 43
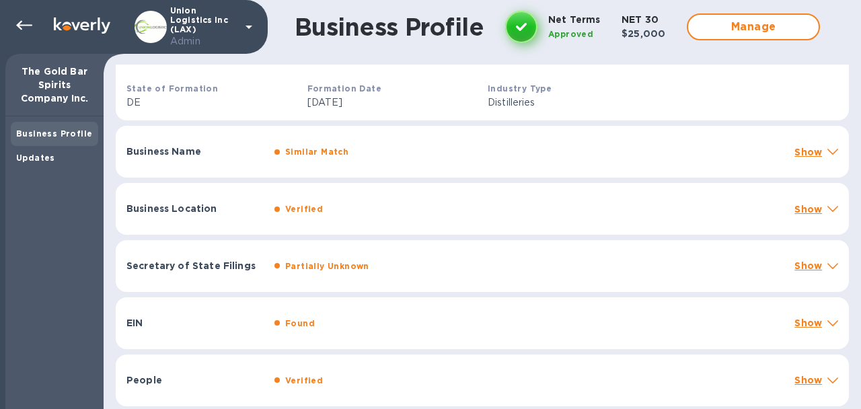
scroll to position [310, 0]
click at [206, 165] on div "Business Name Similar Match Show" at bounding box center [482, 152] width 733 height 52
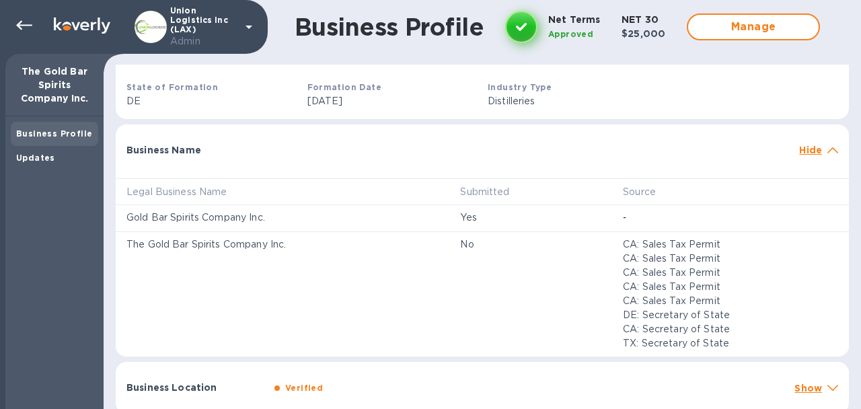
click at [206, 165] on div "Business Name Hide" at bounding box center [482, 145] width 733 height 43
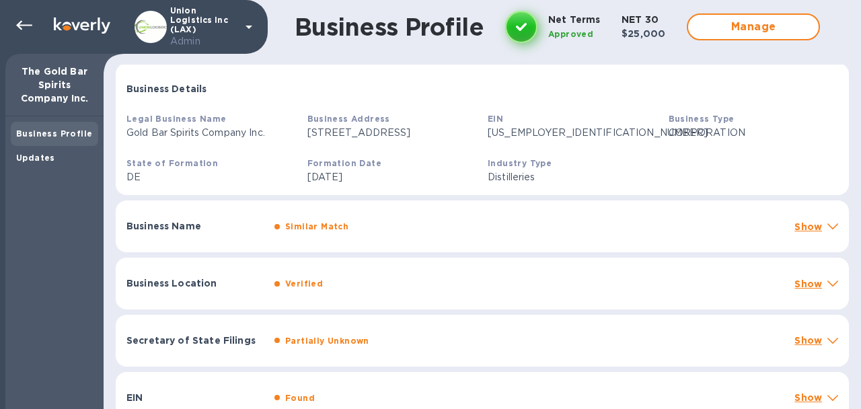
scroll to position [262, 0]
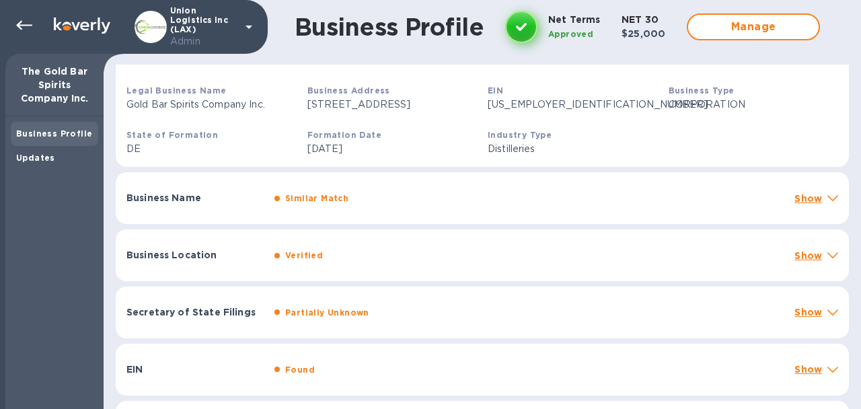
click at [274, 262] on div "Verified" at bounding box center [529, 256] width 515 height 20
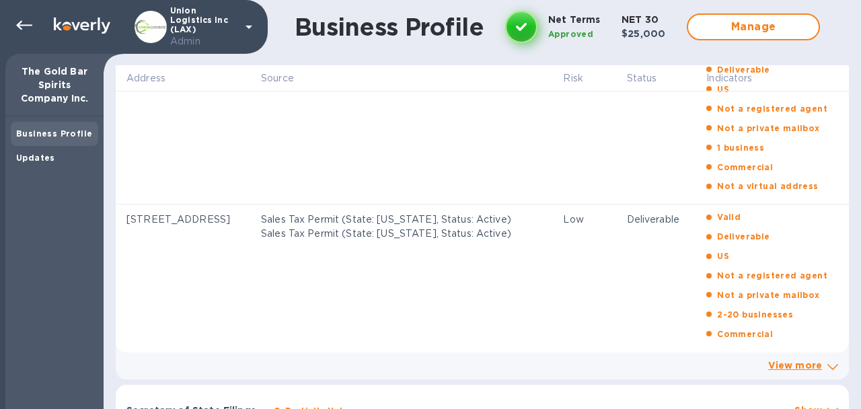
scroll to position [667, 0]
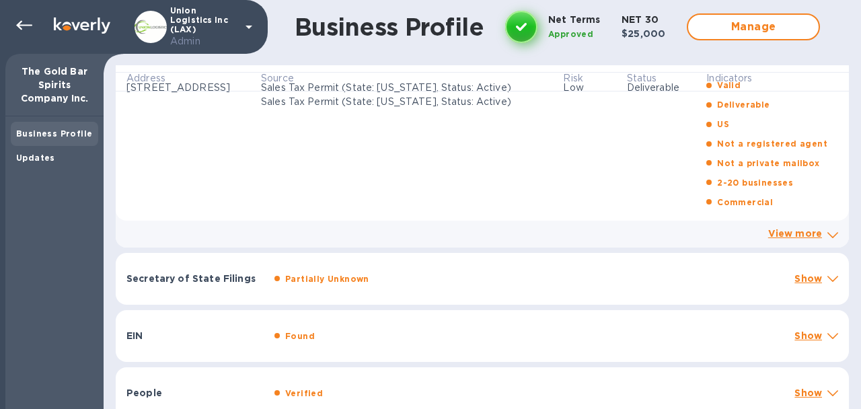
click at [792, 239] on link "View more" at bounding box center [795, 233] width 54 height 11
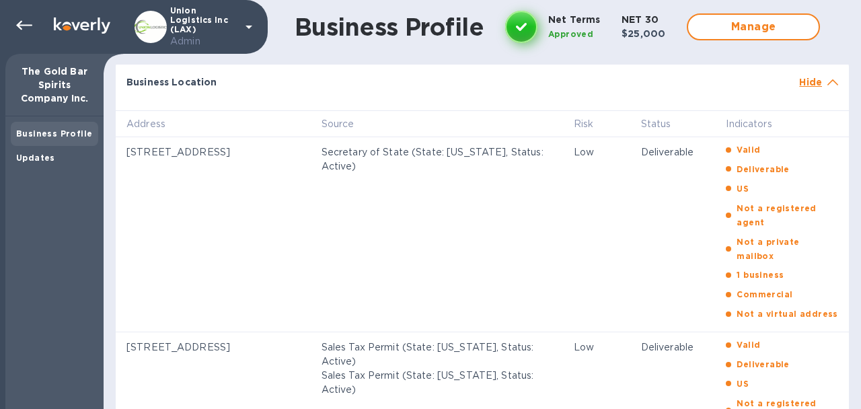
scroll to position [238, 0]
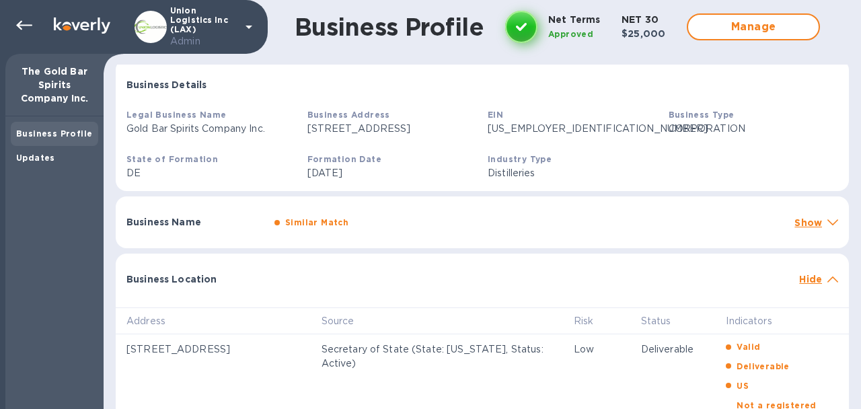
click at [702, 281] on div "Business Location" at bounding box center [457, 279] width 673 height 24
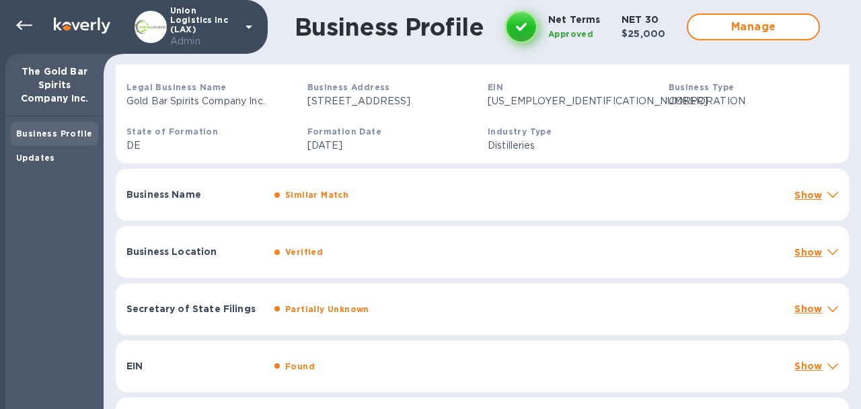
scroll to position [272, 0]
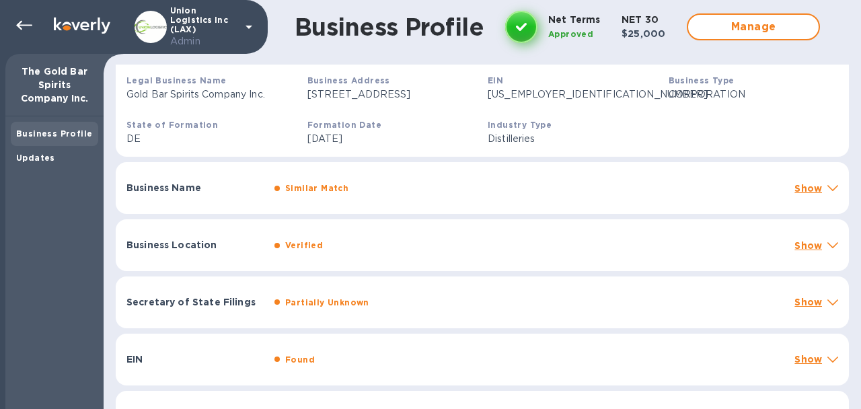
click at [802, 241] on p "Show" at bounding box center [808, 245] width 28 height 13
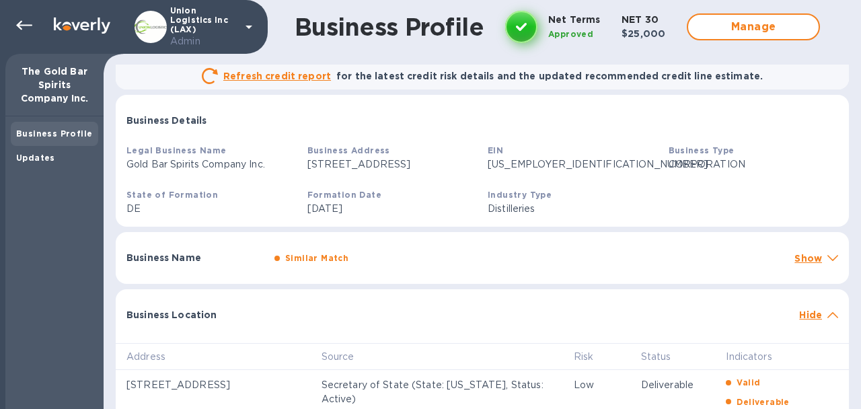
scroll to position [183, 0]
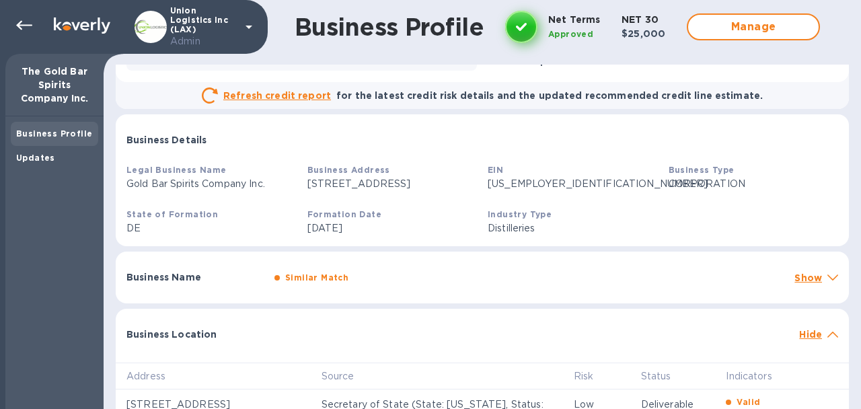
click at [812, 324] on div "Business Location Hide" at bounding box center [482, 330] width 733 height 43
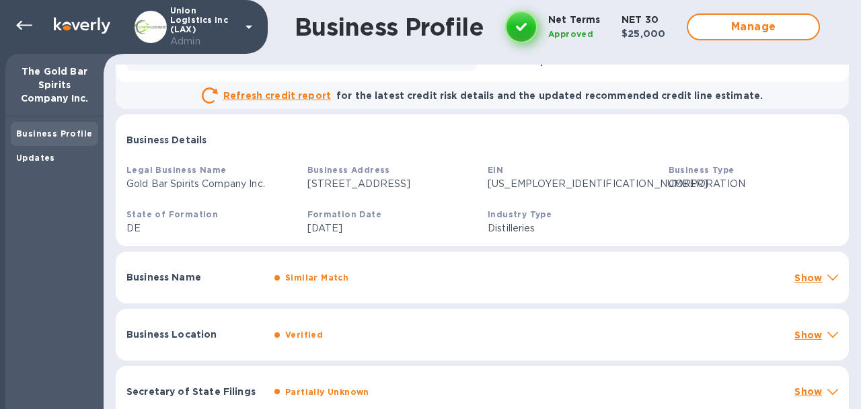
scroll to position [310, 0]
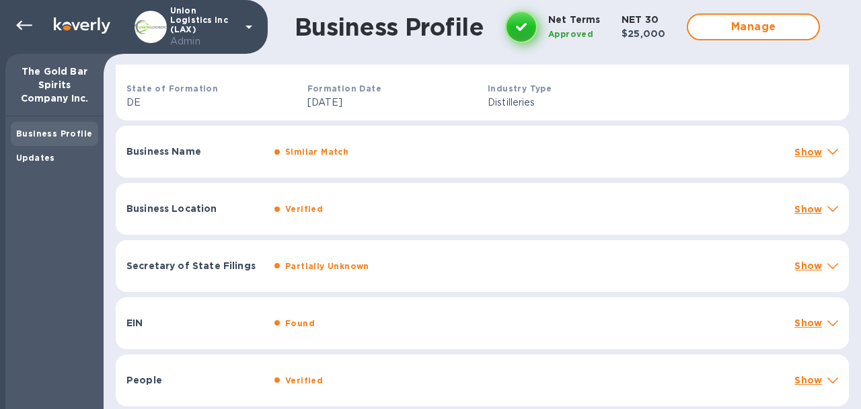
click at [804, 200] on div "Business Location Verified Show" at bounding box center [482, 209] width 733 height 52
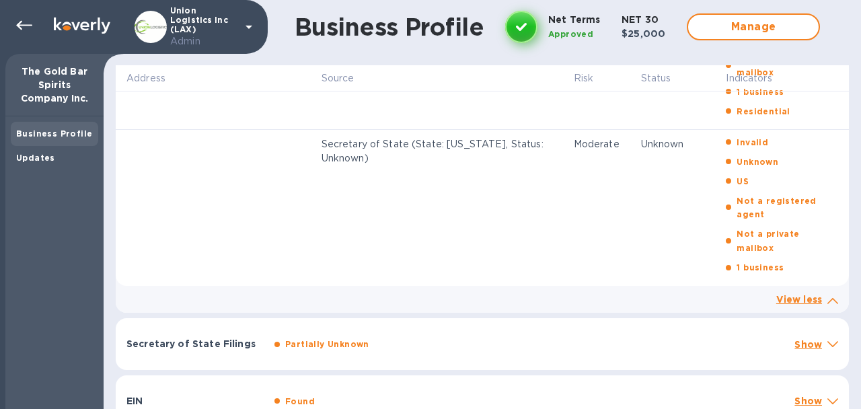
scroll to position [2510, 0]
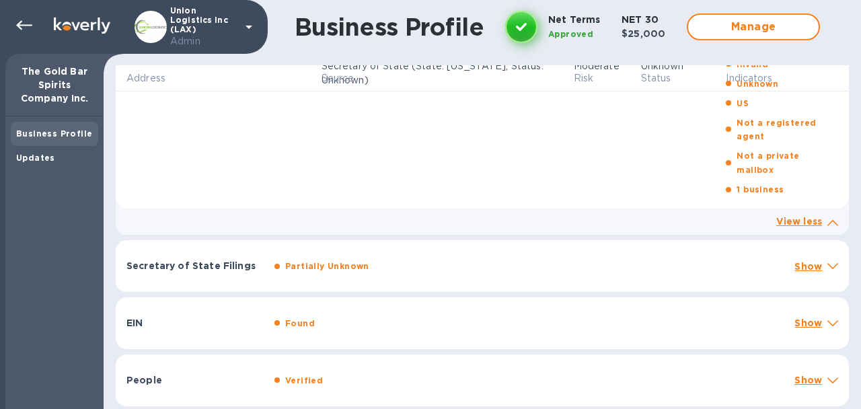
click at [794, 261] on p "Show" at bounding box center [808, 266] width 28 height 13
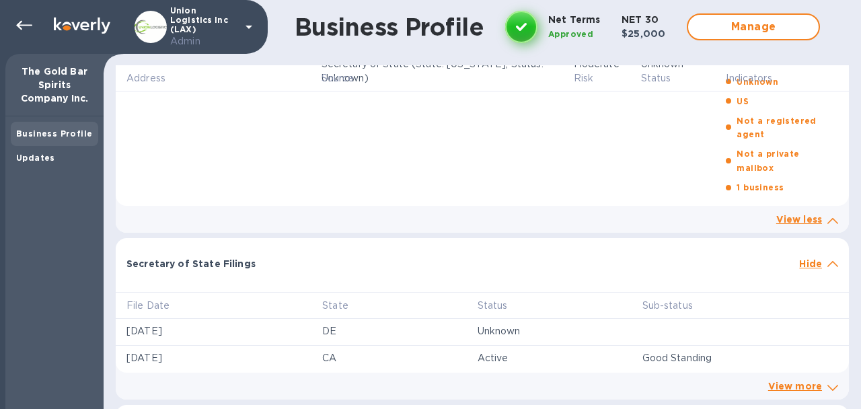
scroll to position [2566, 0]
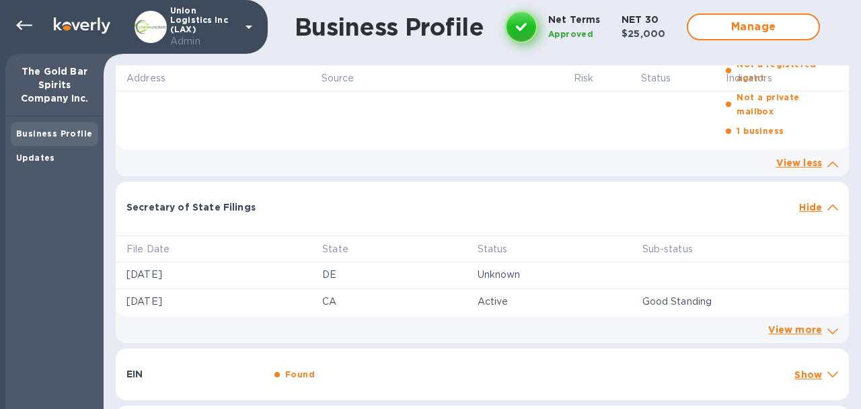
click at [811, 213] on p "Hide" at bounding box center [810, 206] width 23 height 13
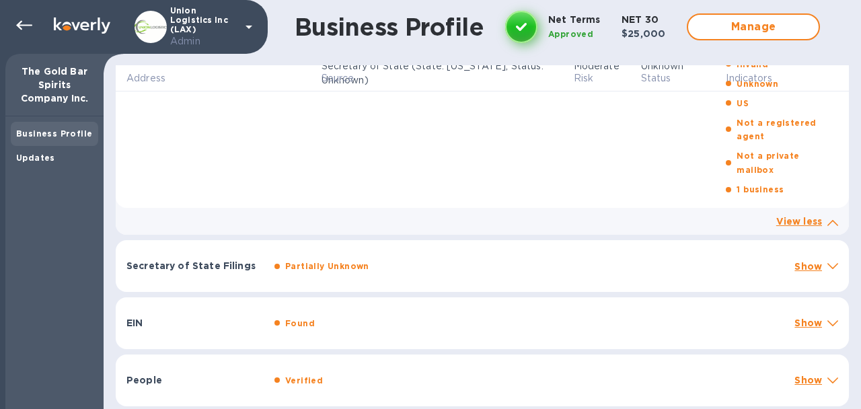
scroll to position [2510, 0]
click at [813, 320] on p "Show" at bounding box center [808, 322] width 28 height 13
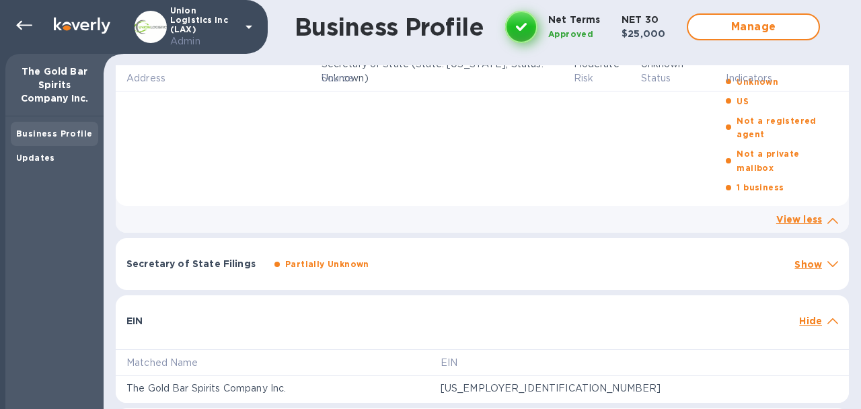
scroll to position [2565, 0]
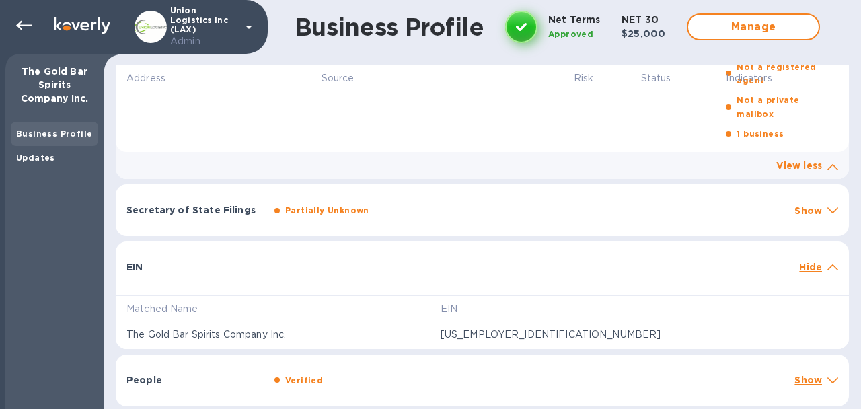
click at [825, 264] on div at bounding box center [833, 267] width 16 height 19
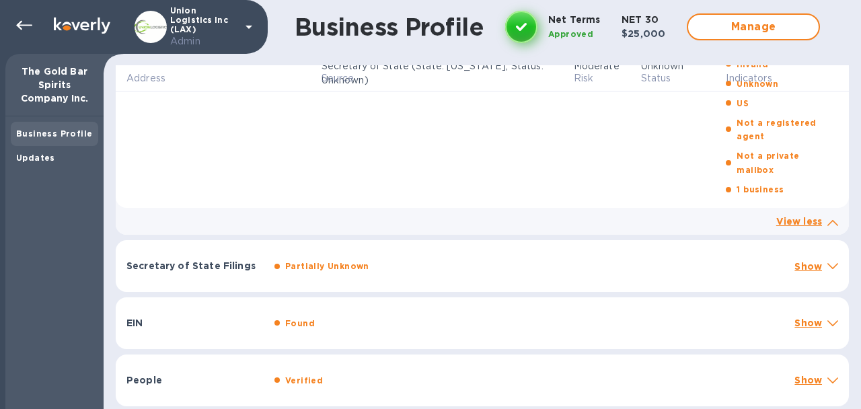
click at [802, 383] on p "Show" at bounding box center [808, 379] width 28 height 13
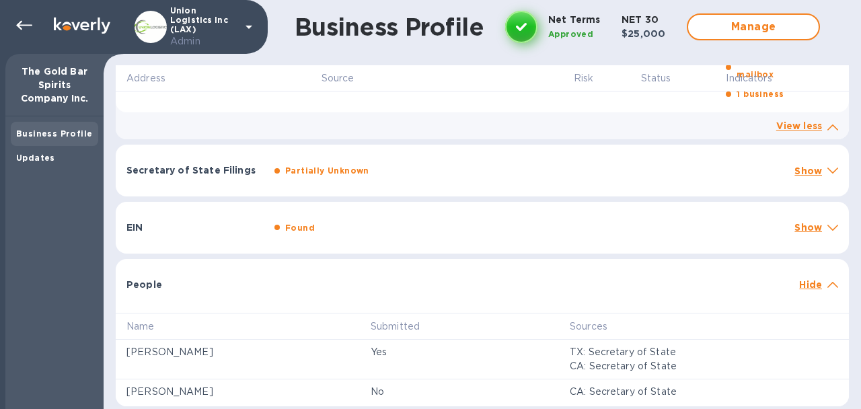
scroll to position [2604, 0]
click at [806, 281] on p "Hide" at bounding box center [810, 284] width 23 height 13
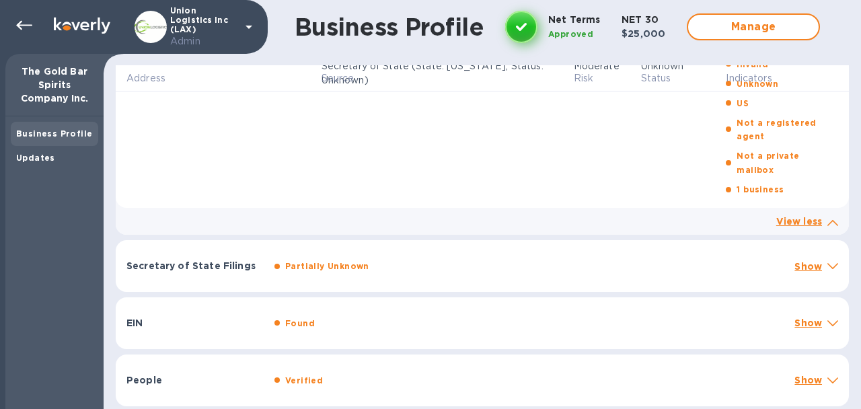
click at [797, 375] on p "Show" at bounding box center [808, 379] width 28 height 13
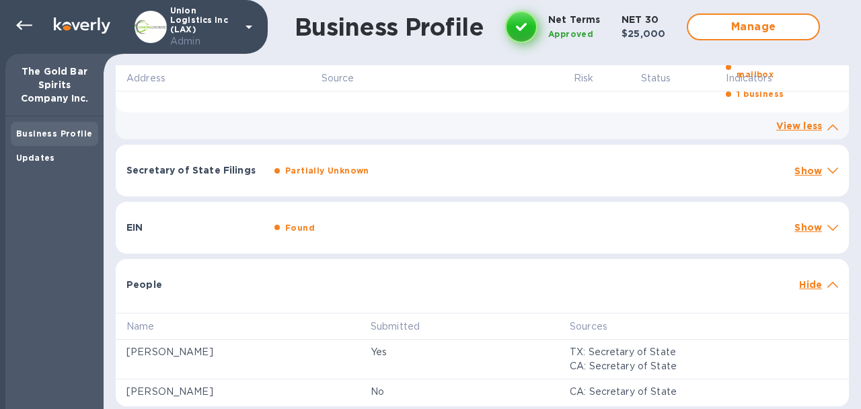
click at [211, 295] on div "People Hide" at bounding box center [482, 280] width 733 height 43
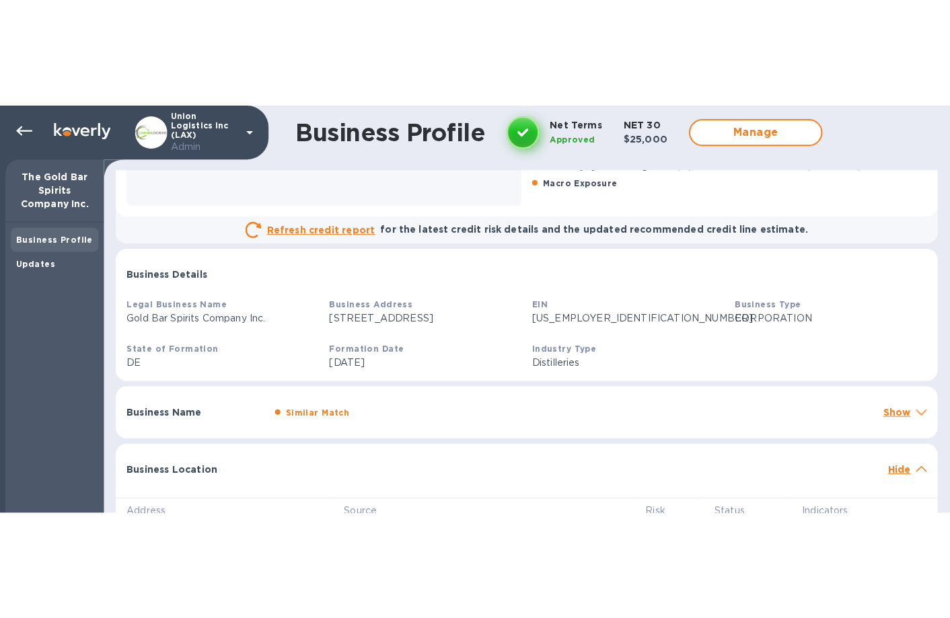
scroll to position [154, 0]
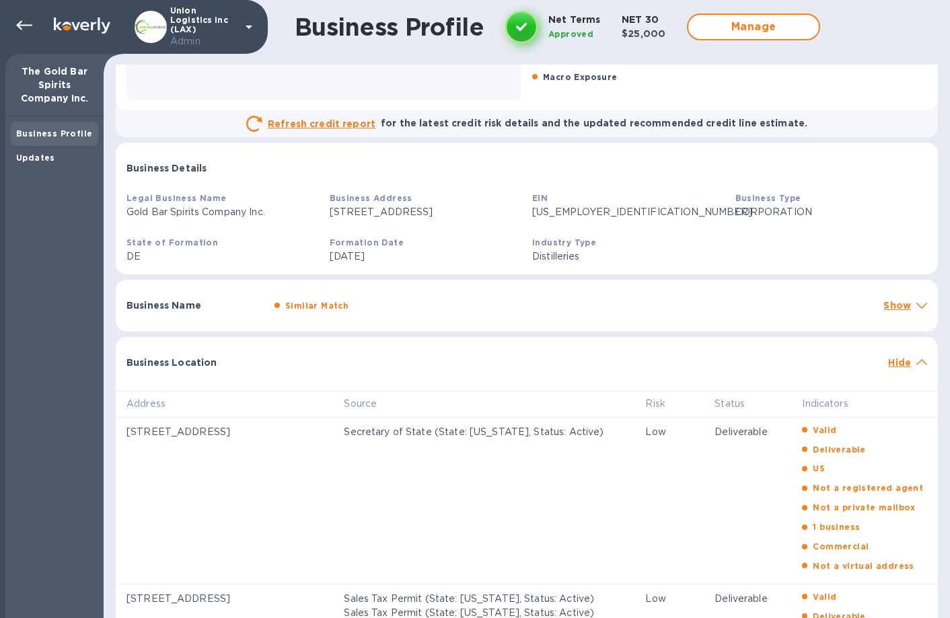
click at [780, 212] on p "CORPORATION" at bounding box center [831, 212] width 192 height 14
click at [784, 228] on div "Legal Business Name Gold Bar Spirits Company Inc. Business Address [STREET_ADDR…" at bounding box center [527, 230] width 822 height 89
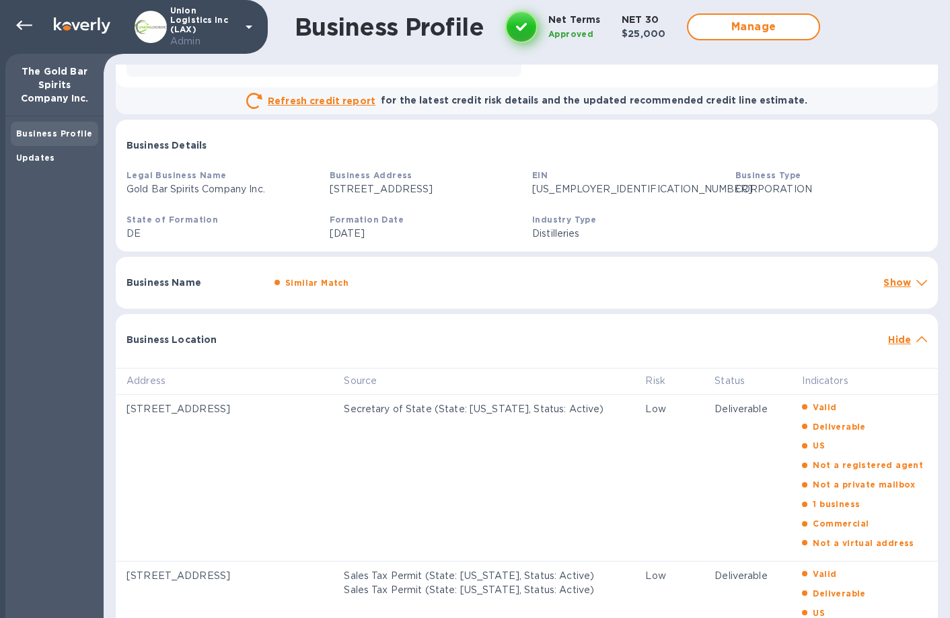
click at [612, 267] on div "Business Name Similar Match Show" at bounding box center [527, 283] width 822 height 52
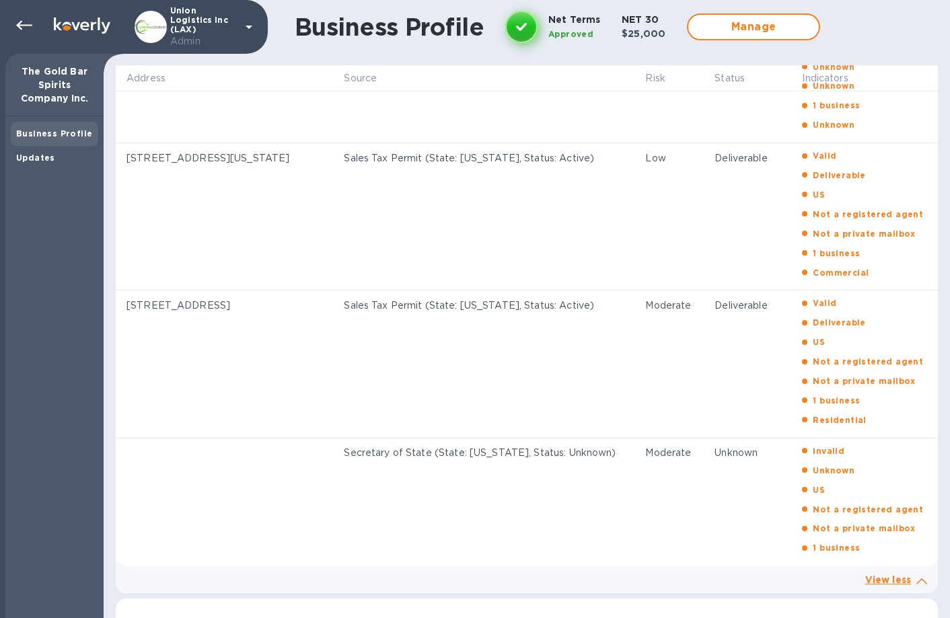
scroll to position [2107, 0]
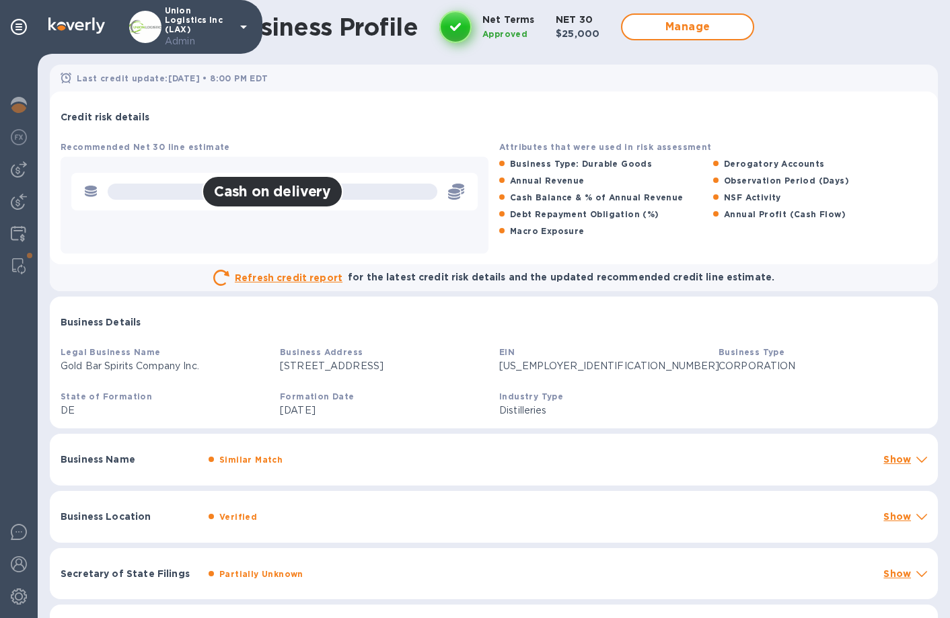
scroll to position [98, 0]
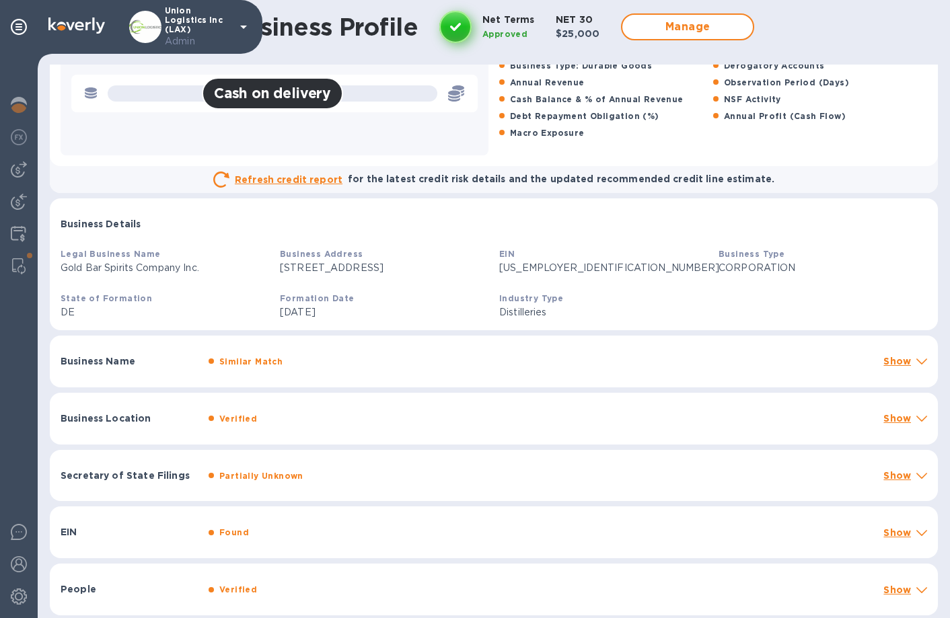
click at [280, 361] on div "Similar Match" at bounding box center [251, 362] width 69 height 20
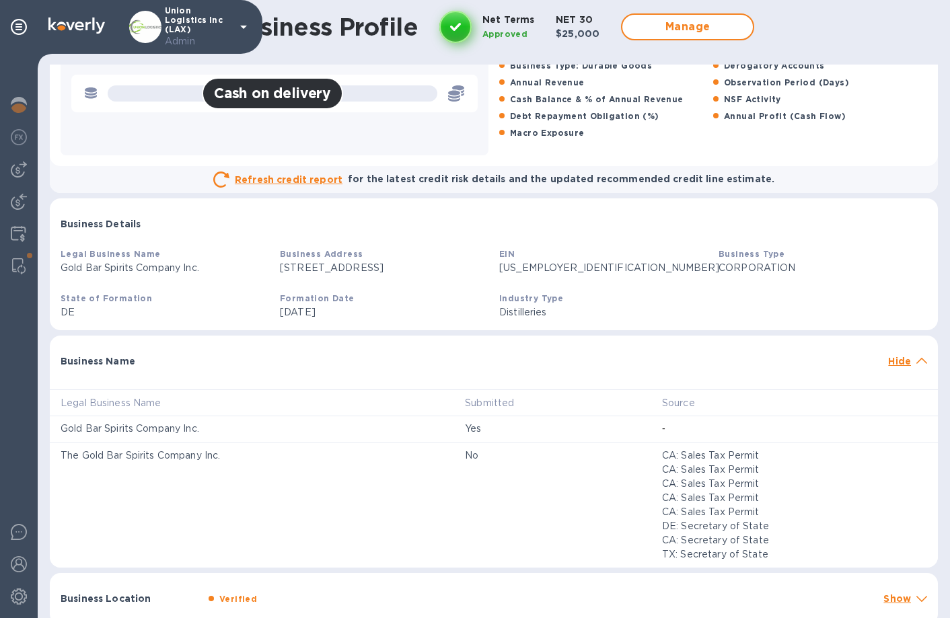
click at [280, 361] on div "Business Name" at bounding box center [468, 361] width 827 height 24
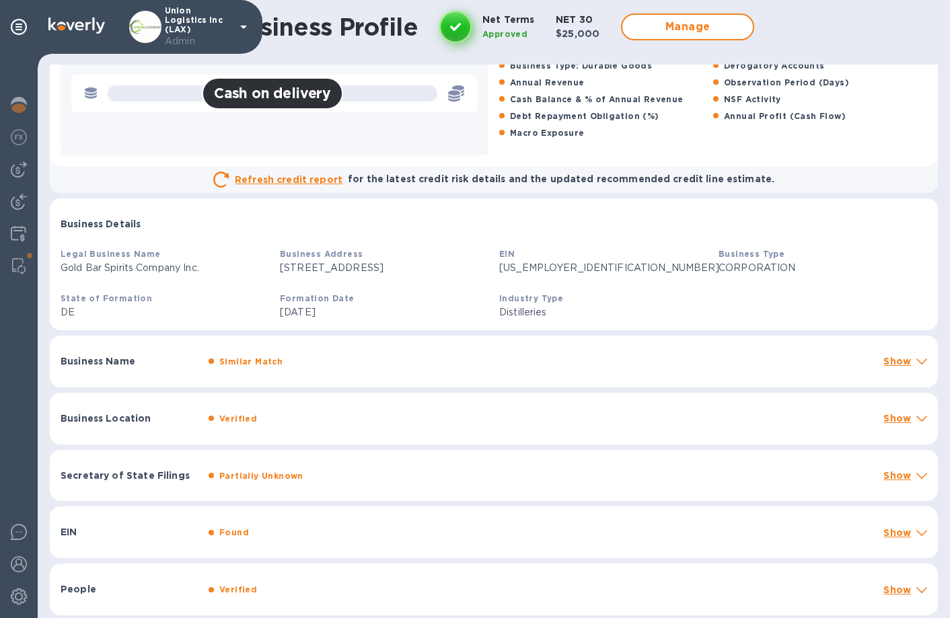
click at [332, 408] on div "Verified" at bounding box center [540, 419] width 669 height 20
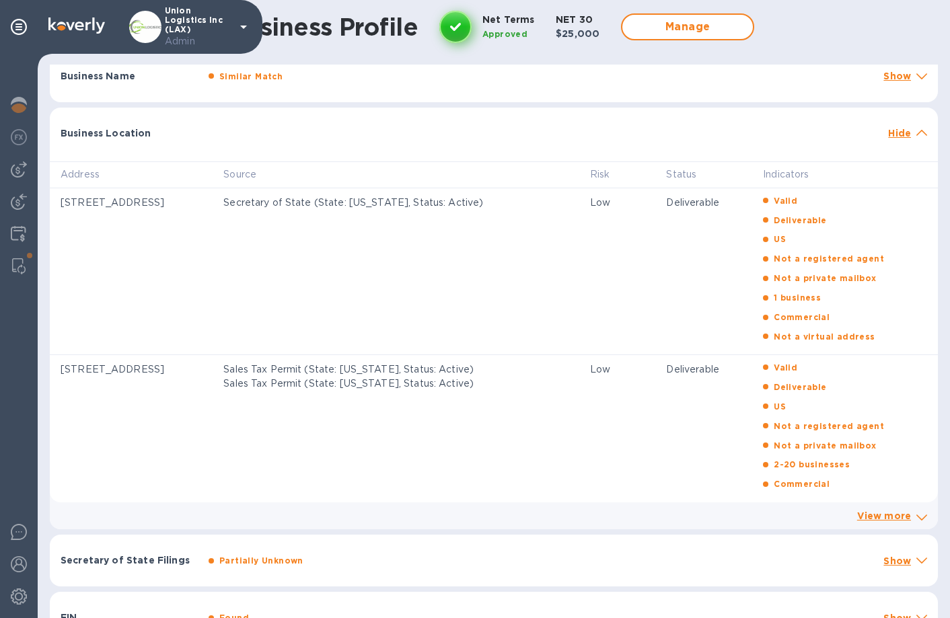
scroll to position [384, 0]
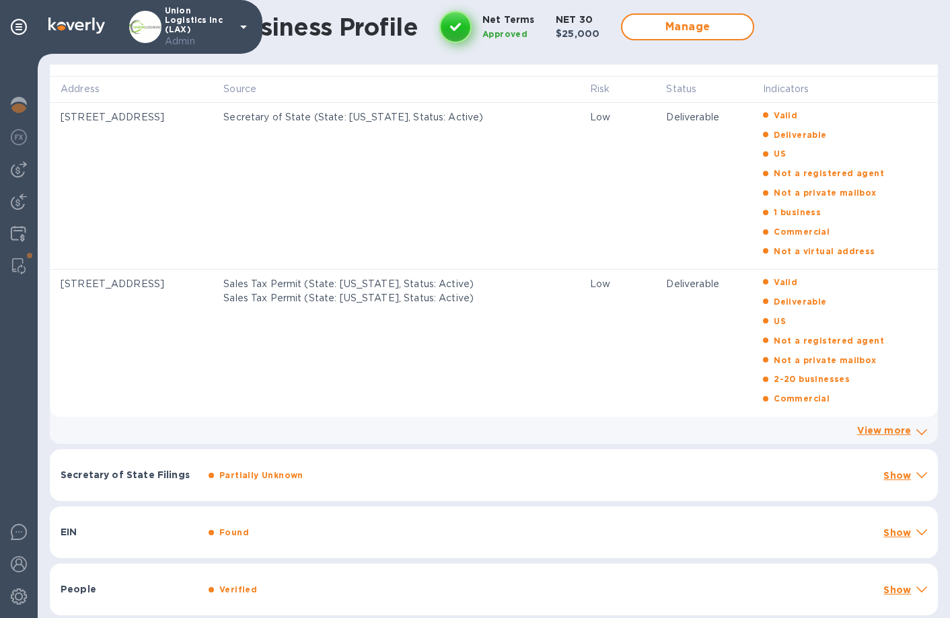
click at [303, 408] on div "Secretary of State Filings Partially Unknown Show" at bounding box center [494, 475] width 888 height 52
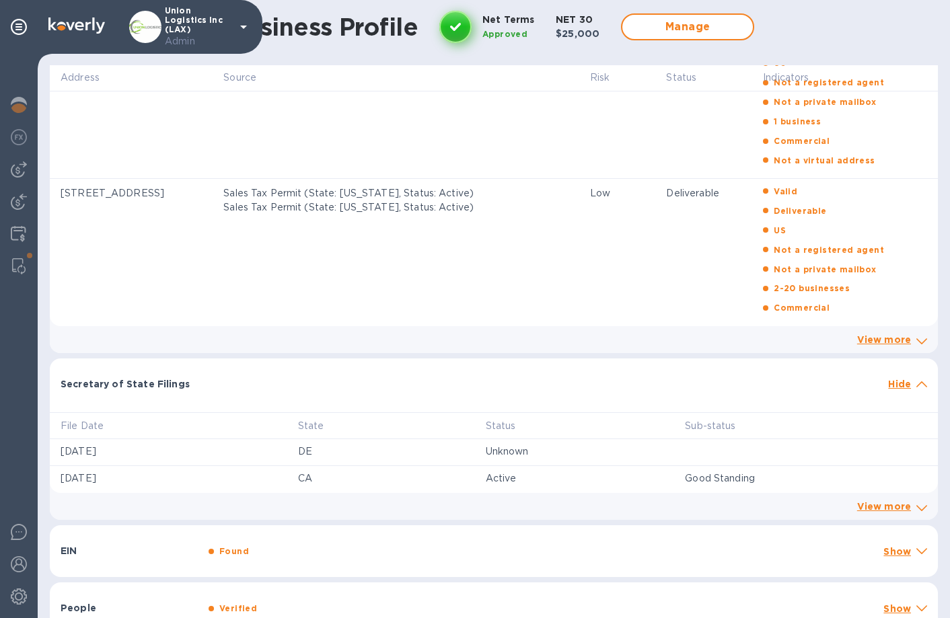
scroll to position [578, 0]
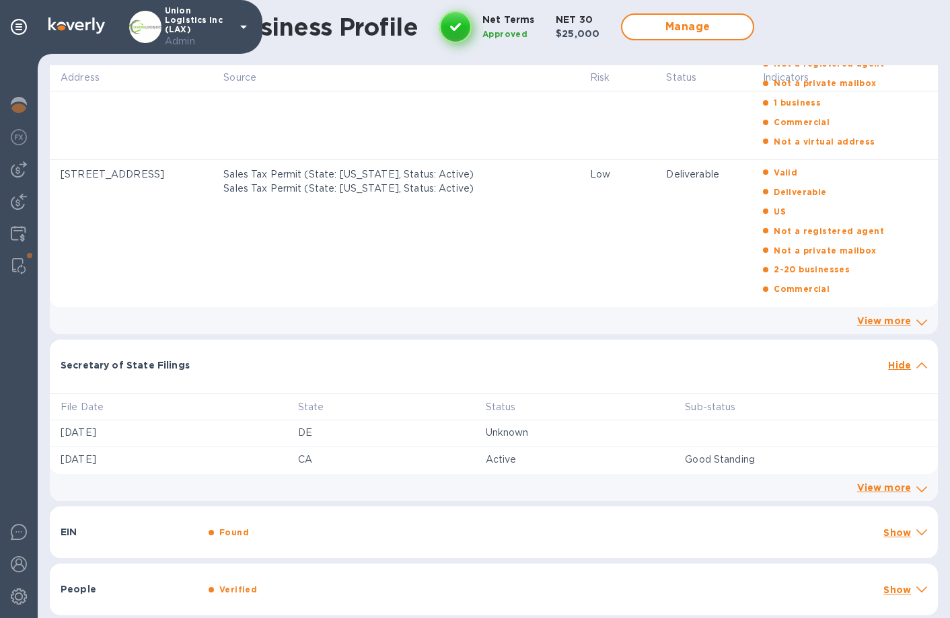
click at [358, 379] on div "Secretary of State Filings Hide" at bounding box center [494, 361] width 888 height 43
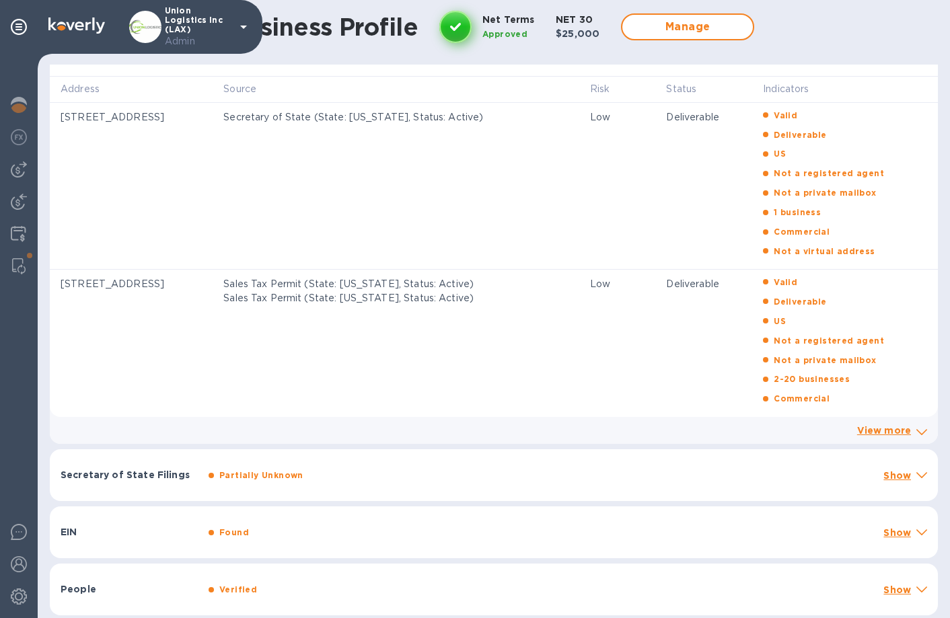
click at [283, 408] on div "Found" at bounding box center [540, 533] width 669 height 20
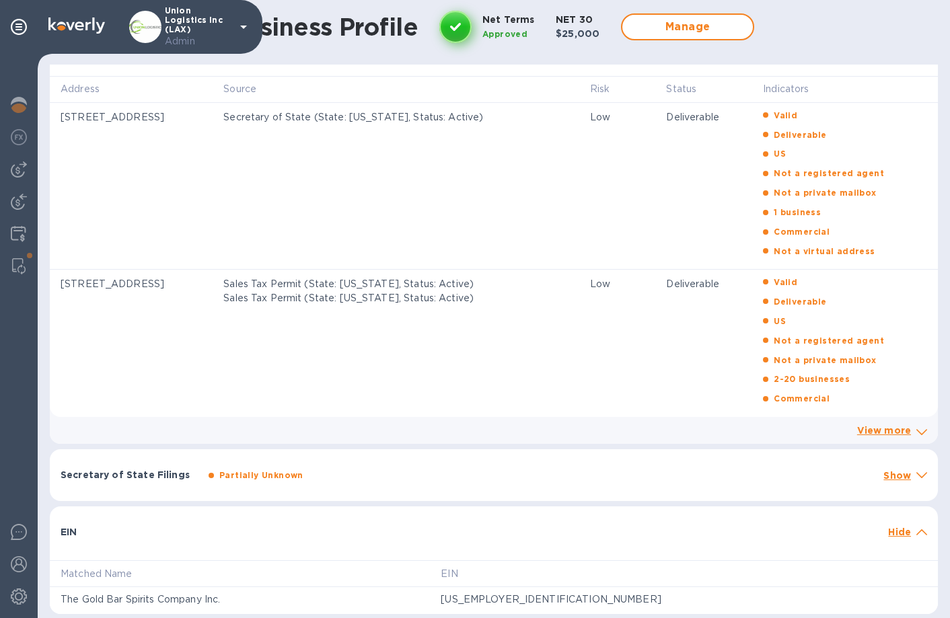
scroll to position [525, 0]
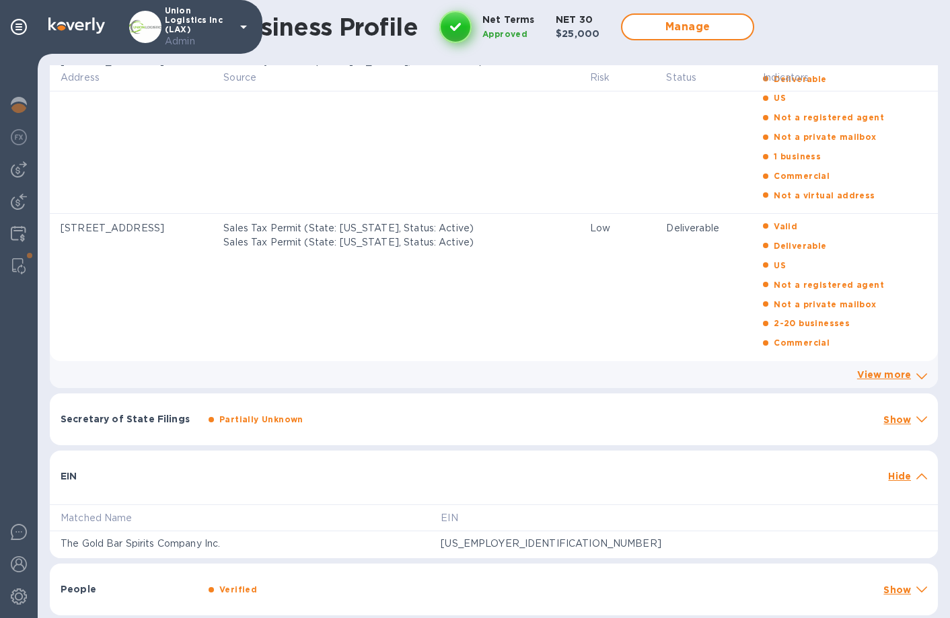
click at [276, 408] on div "Matched Name EIN The Gold Bar Spirits Company Inc. [US_EMPLOYER_IDENTIFICATION_…" at bounding box center [494, 526] width 888 height 65
click at [276, 408] on div "EIN" at bounding box center [468, 476] width 827 height 24
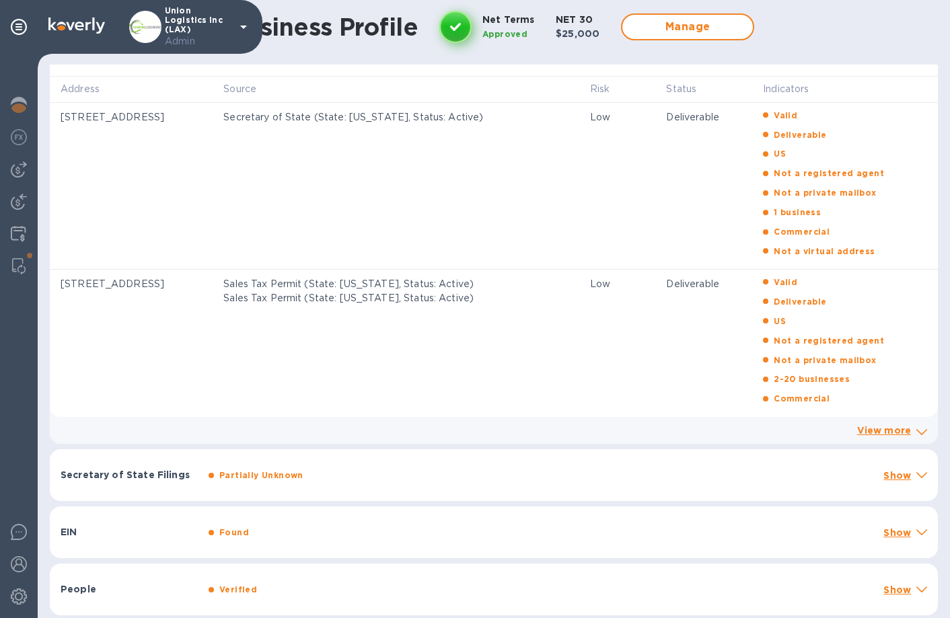
click at [229, 408] on div "People Verified Show" at bounding box center [494, 590] width 888 height 52
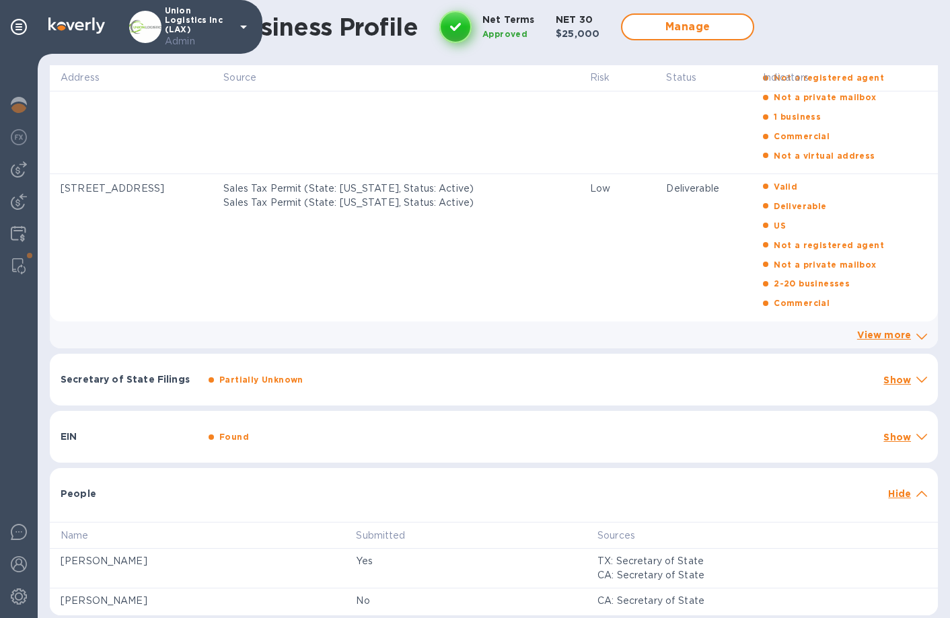
scroll to position [564, 0]
click at [860, 331] on link "View more" at bounding box center [884, 335] width 54 height 11
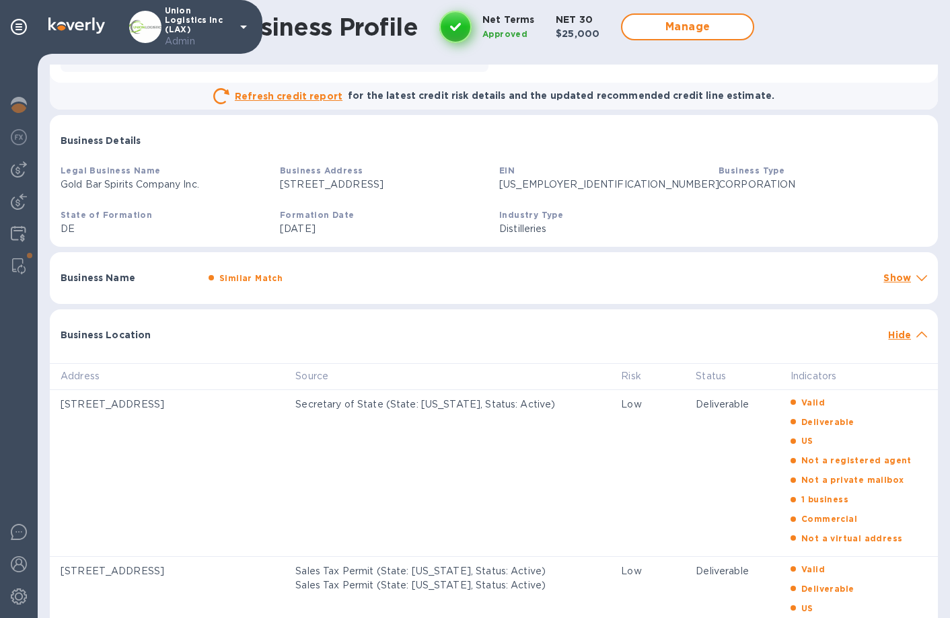
scroll to position [37, 0]
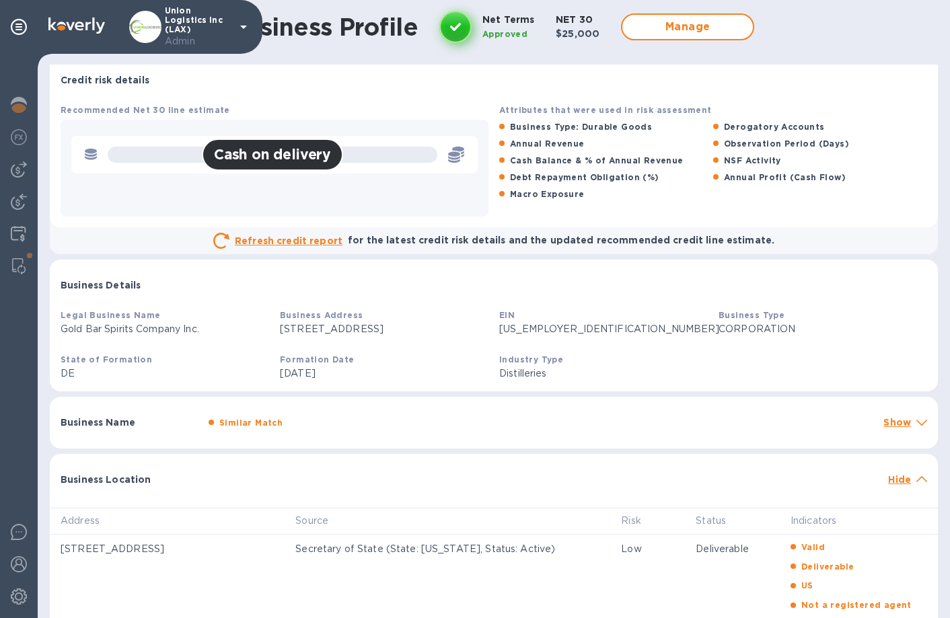
click at [860, 408] on div "Business Location Hide" at bounding box center [494, 475] width 888 height 43
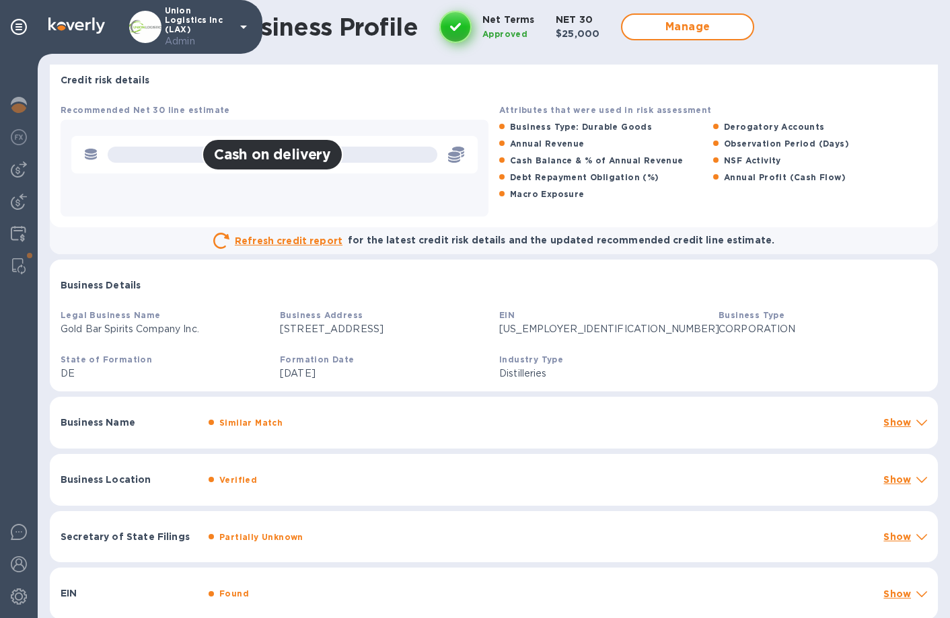
scroll to position [194, 0]
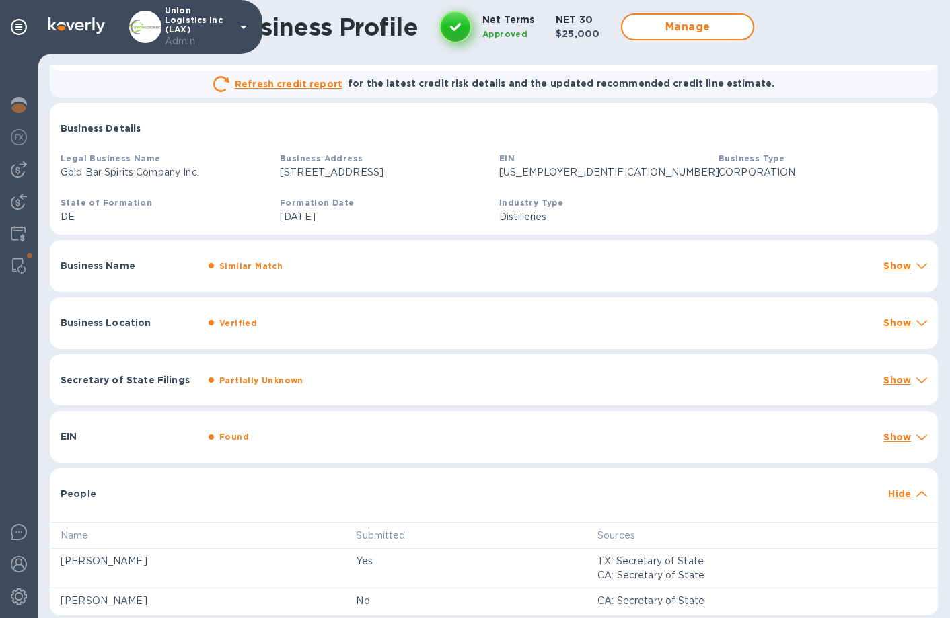
click at [860, 408] on p "Hide" at bounding box center [899, 493] width 23 height 13
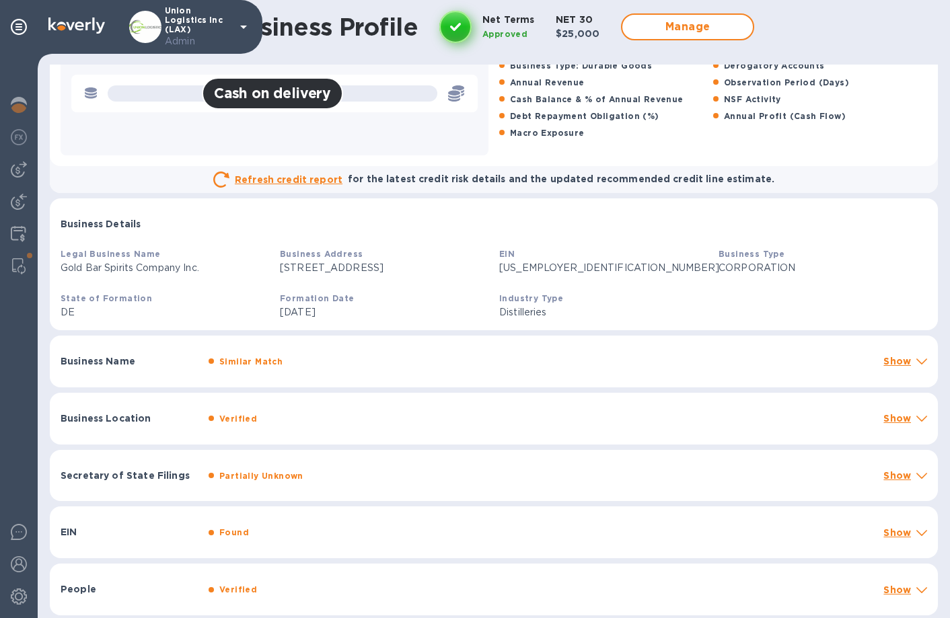
scroll to position [0, 0]
click at [467, 408] on div "Verified" at bounding box center [540, 419] width 669 height 20
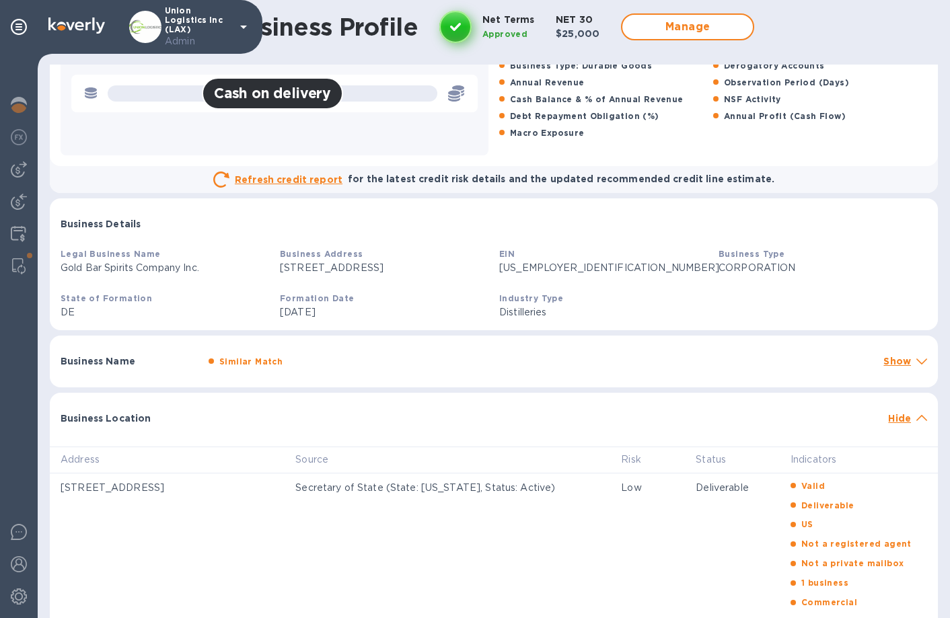
click at [449, 408] on div "Business Location" at bounding box center [468, 418] width 827 height 24
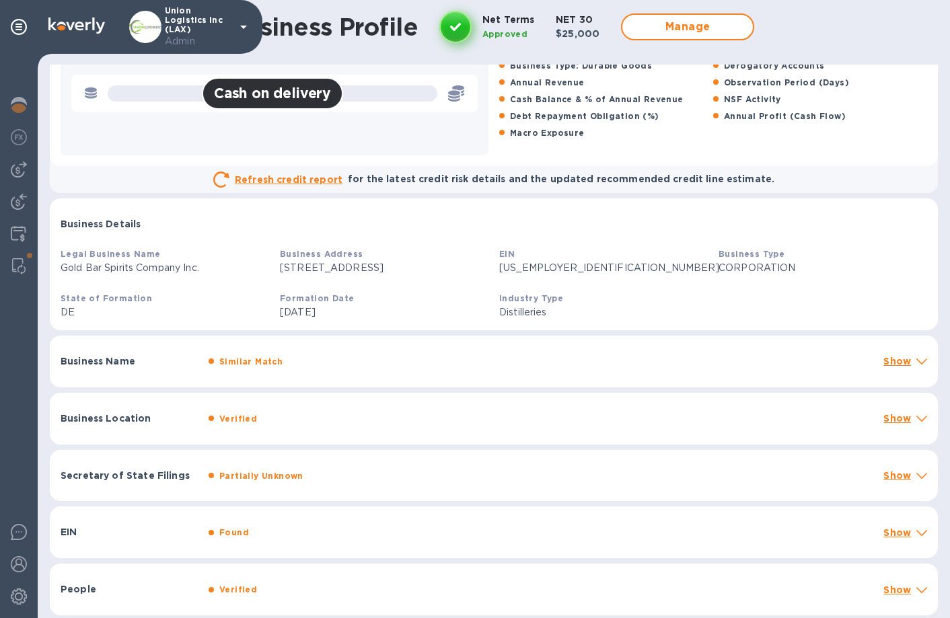
click at [327, 408] on div "Partially Unknown" at bounding box center [540, 476] width 669 height 20
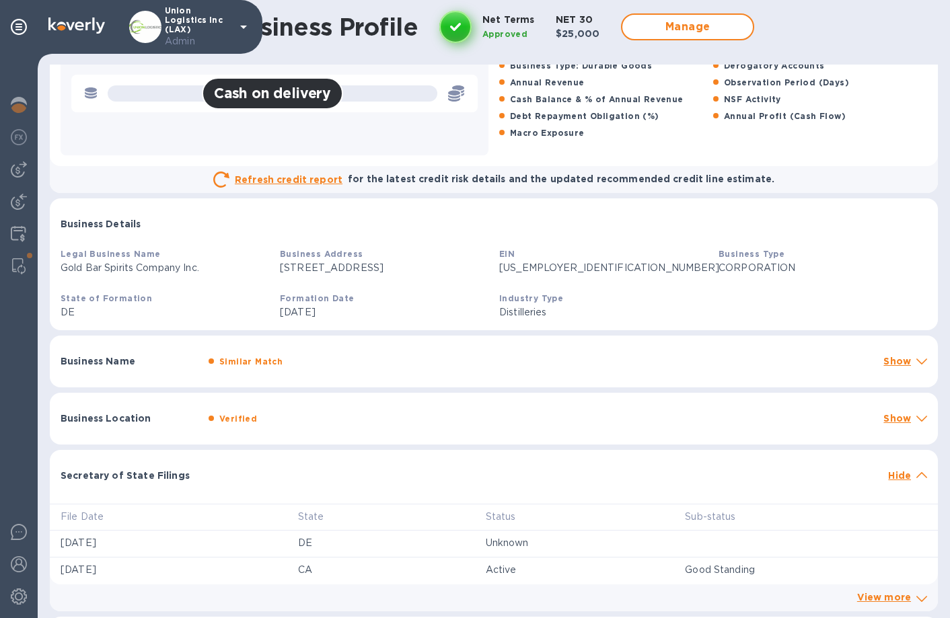
click at [330, 408] on div at bounding box center [542, 468] width 679 height 11
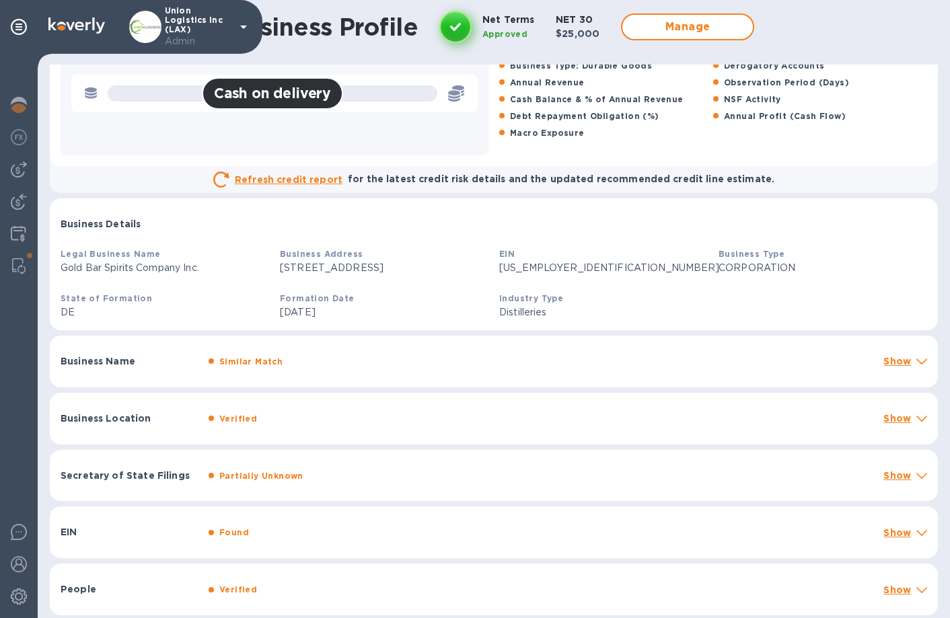
click at [327, 408] on div "EIN Found Show" at bounding box center [494, 532] width 888 height 52
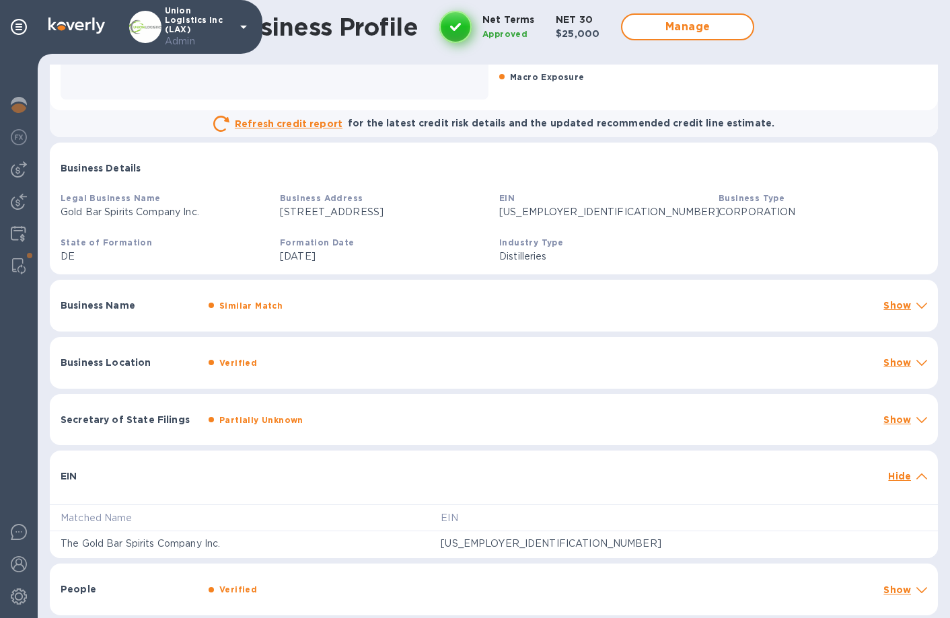
click at [342, 408] on div at bounding box center [542, 469] width 679 height 11
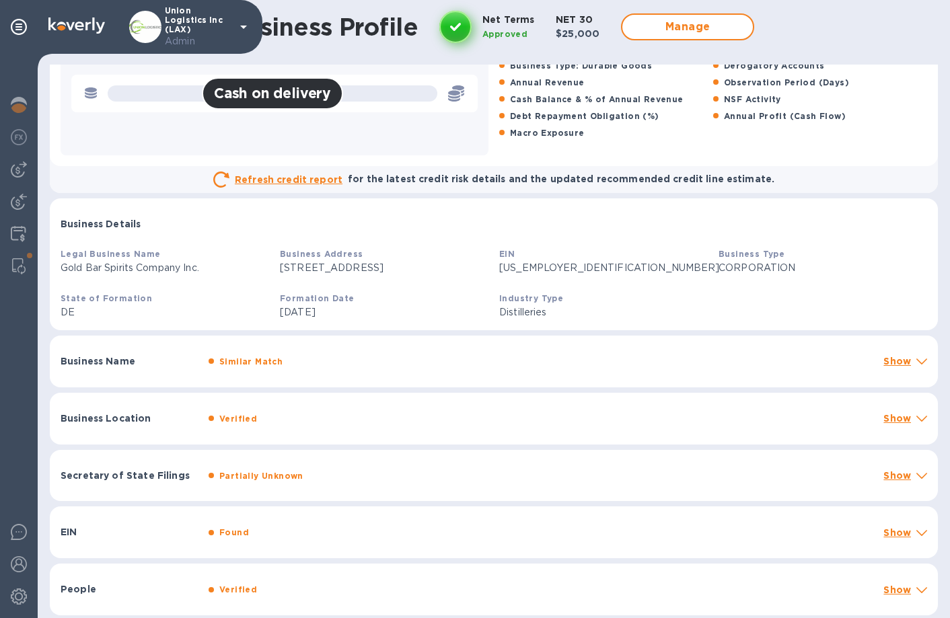
click at [341, 408] on div "People Verified Show" at bounding box center [494, 590] width 888 height 52
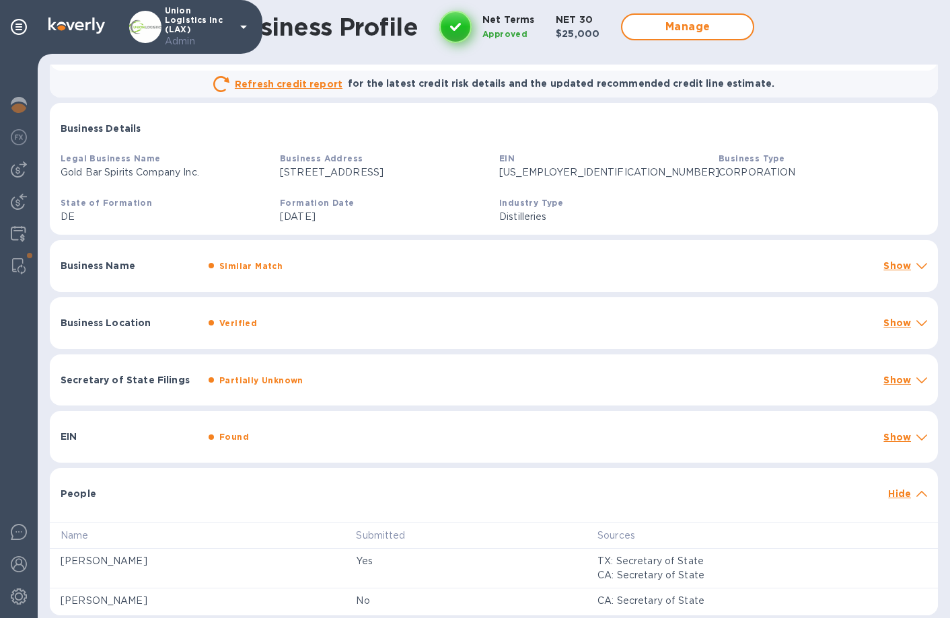
click at [590, 408] on div at bounding box center [542, 487] width 679 height 11
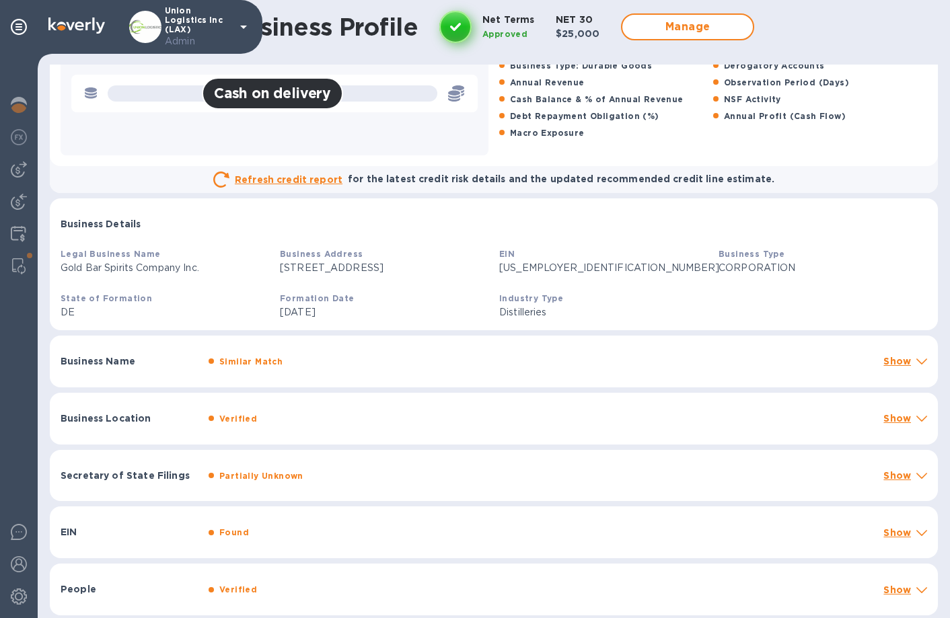
click at [505, 349] on div "Business Name Similar Match Show" at bounding box center [494, 362] width 888 height 52
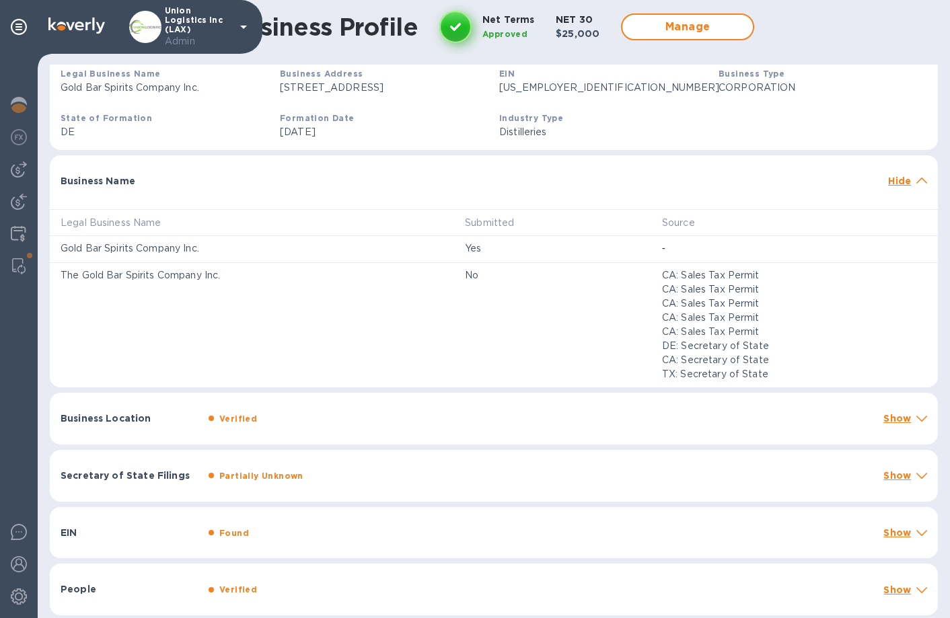
click at [511, 408] on div "Business Location Verified Show" at bounding box center [494, 419] width 888 height 52
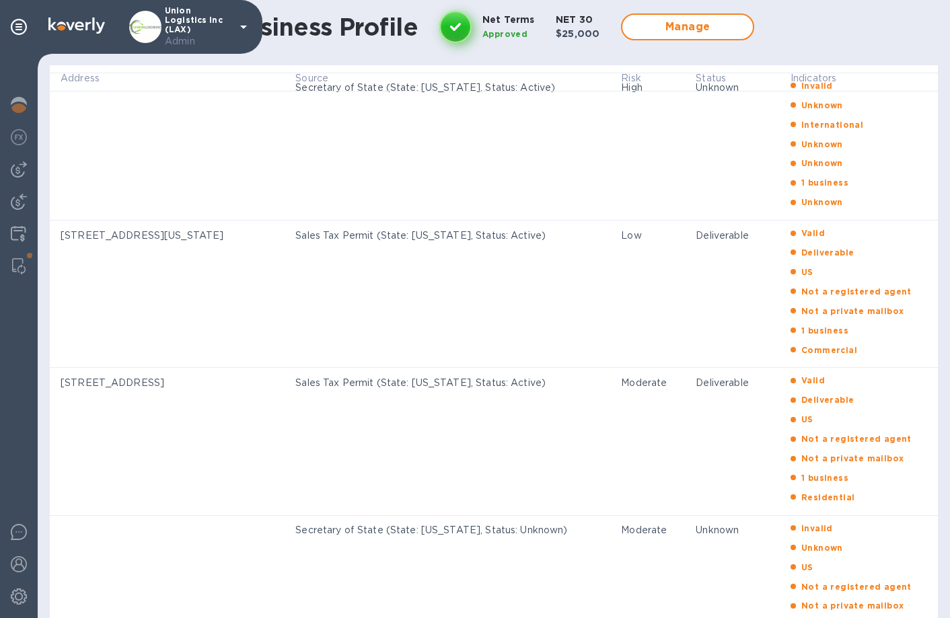
scroll to position [2253, 0]
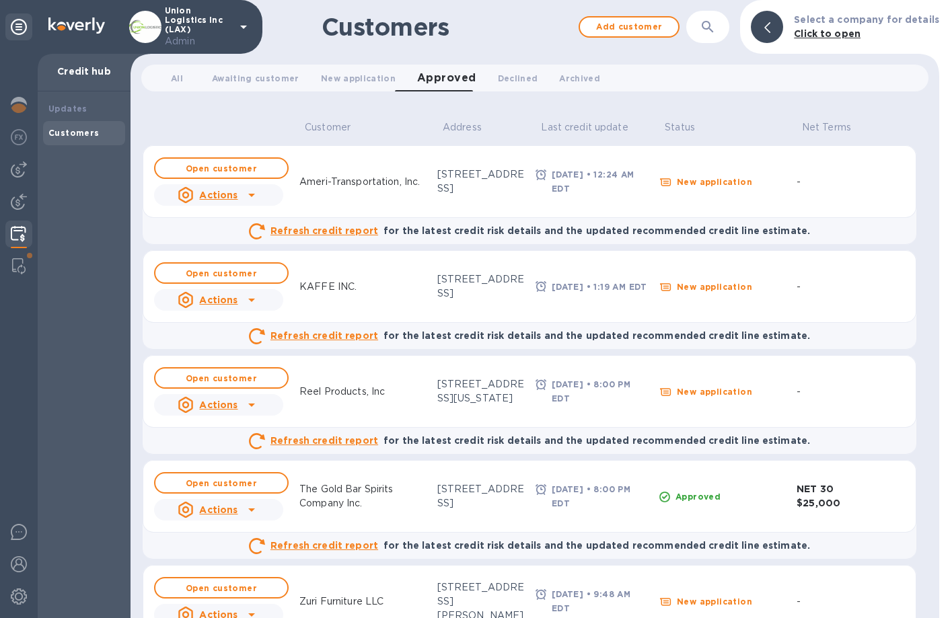
scroll to position [52, 0]
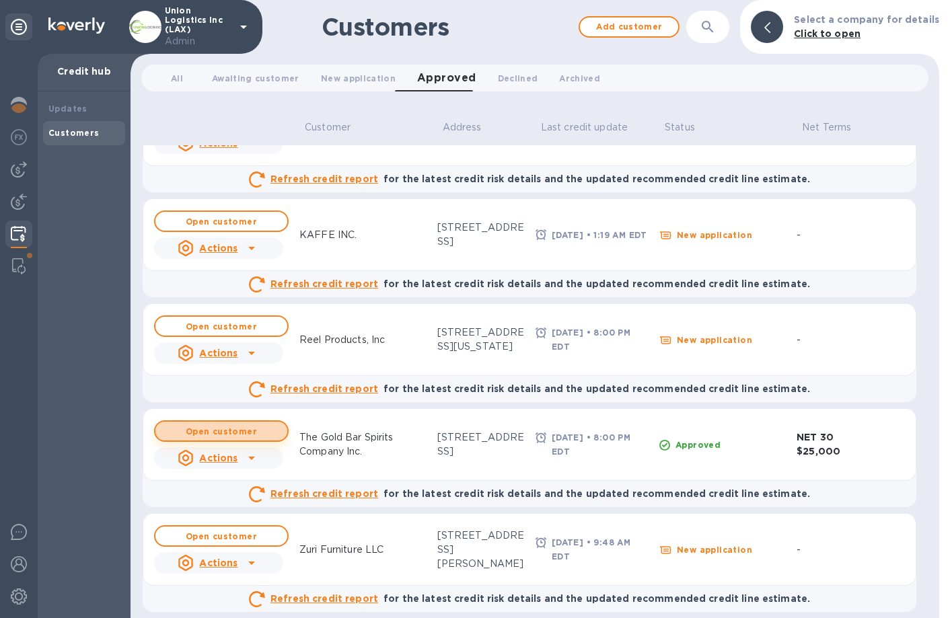
click at [233, 408] on b "Open customer" at bounding box center [221, 431] width 71 height 10
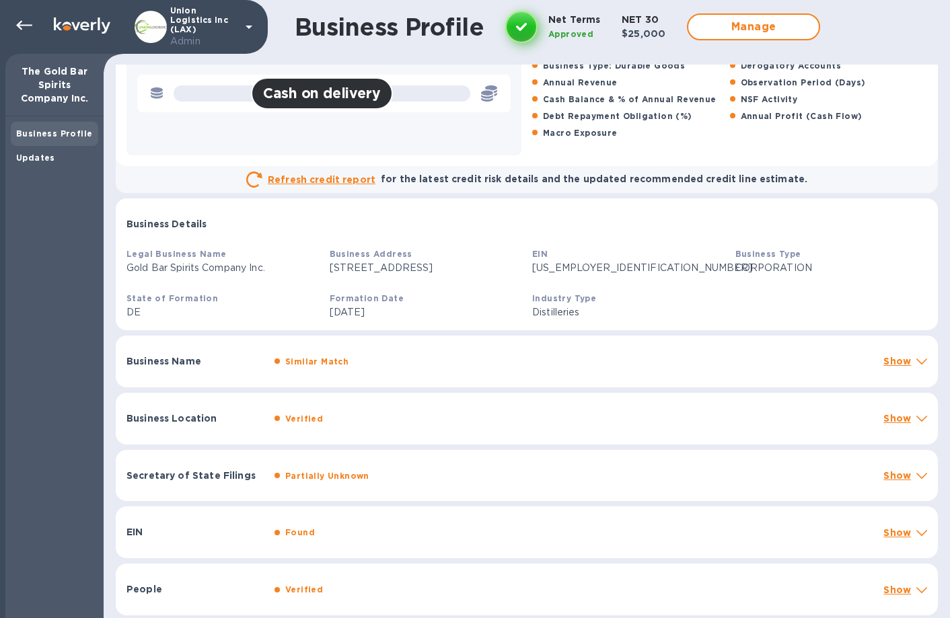
scroll to position [98, 0]
click at [350, 408] on div "People Verified Show" at bounding box center [527, 590] width 822 height 52
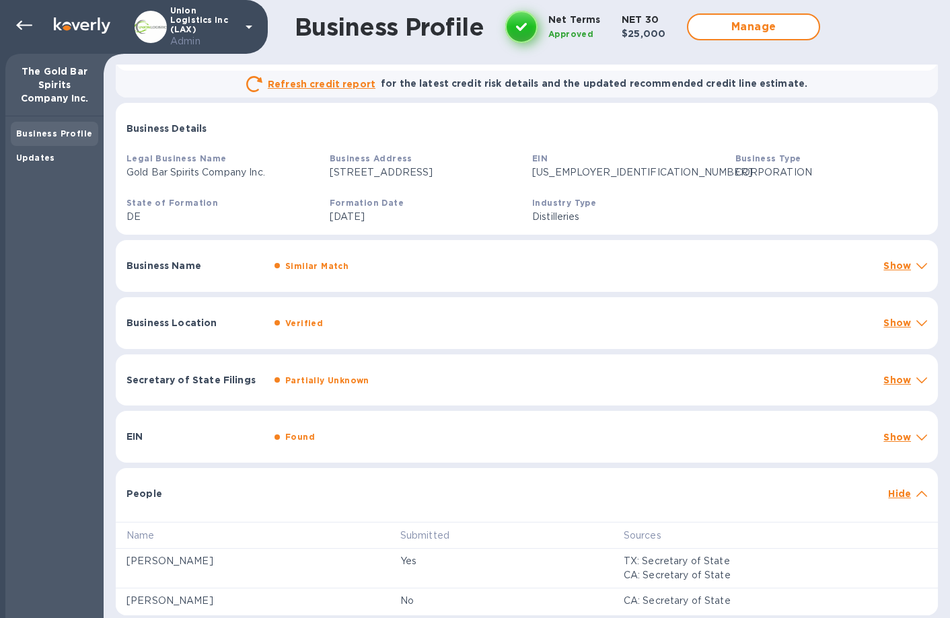
scroll to position [194, 0]
click at [428, 408] on div "EIN Found Show" at bounding box center [527, 437] width 822 height 52
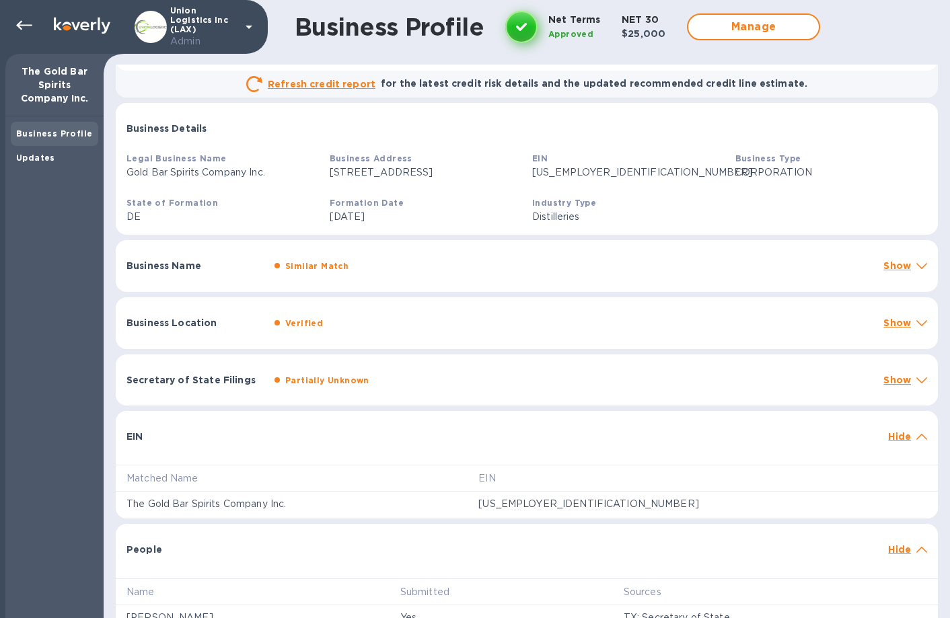
click at [428, 408] on div "EIN Hide" at bounding box center [527, 432] width 822 height 43
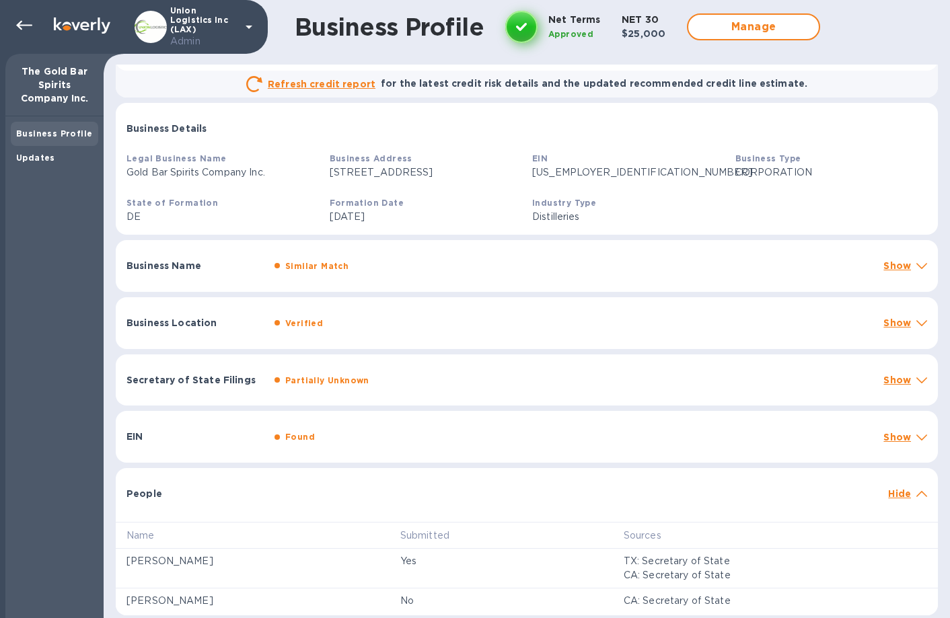
click at [428, 342] on div "Business Location Verified Show" at bounding box center [527, 323] width 822 height 52
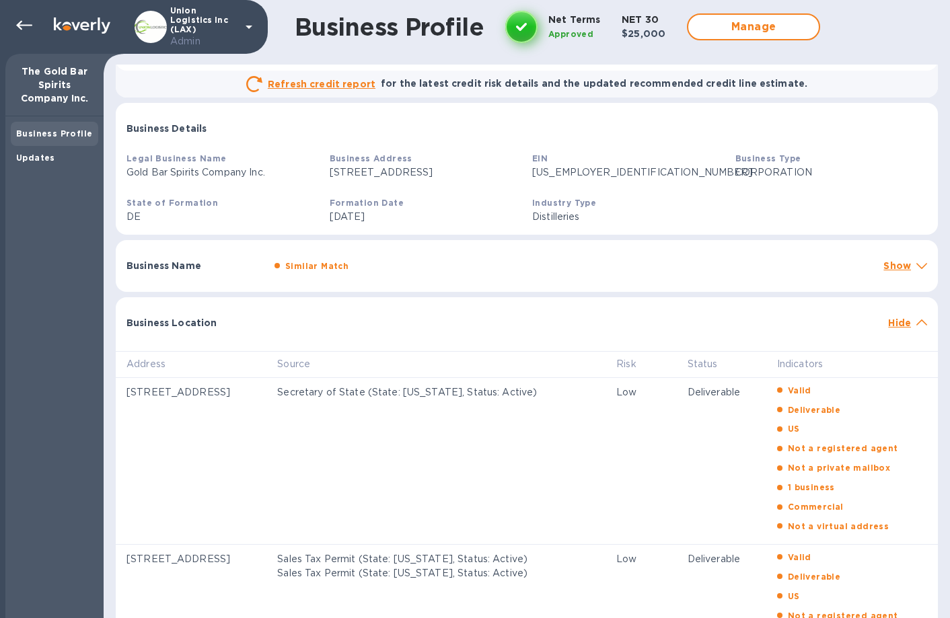
click at [428, 340] on div "Address Source Risk Status Indicators [STREET_ADDRESS][DEMOGRAPHIC_DATA] Secret…" at bounding box center [527, 529] width 822 height 379
click at [431, 307] on div "Business Location Hide" at bounding box center [527, 318] width 822 height 43
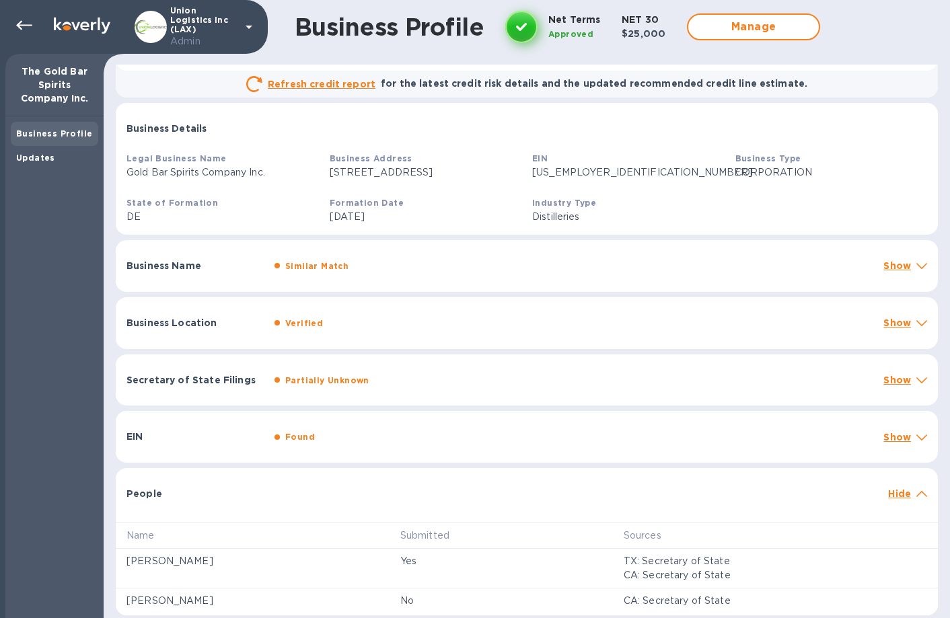
click at [431, 307] on div "Business Location Verified Show" at bounding box center [527, 323] width 822 height 52
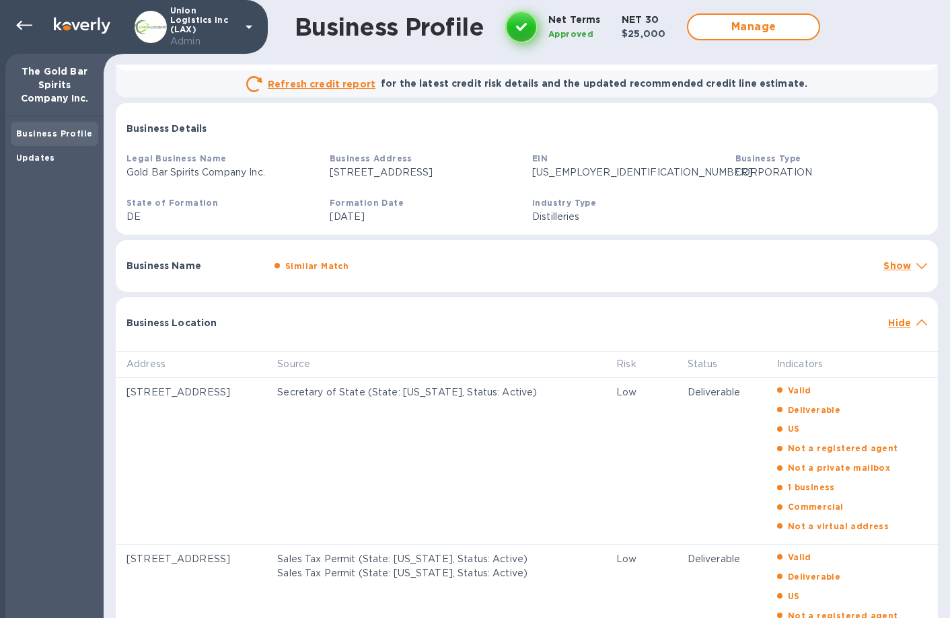
click at [431, 307] on div "Business Location Hide" at bounding box center [527, 318] width 822 height 43
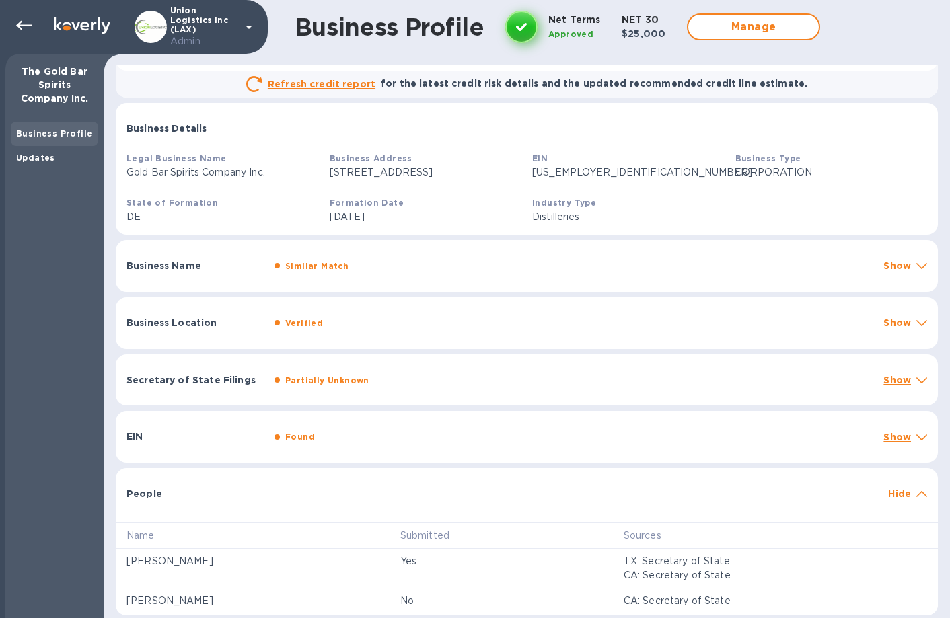
click at [428, 264] on div "Similar Match" at bounding box center [573, 266] width 603 height 20
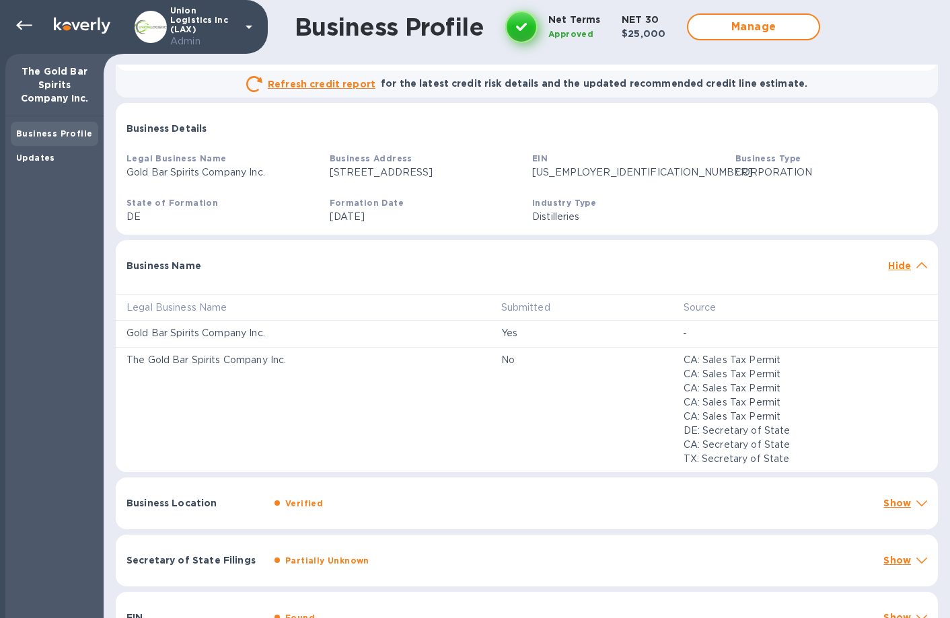
click at [428, 264] on div at bounding box center [575, 259] width 613 height 11
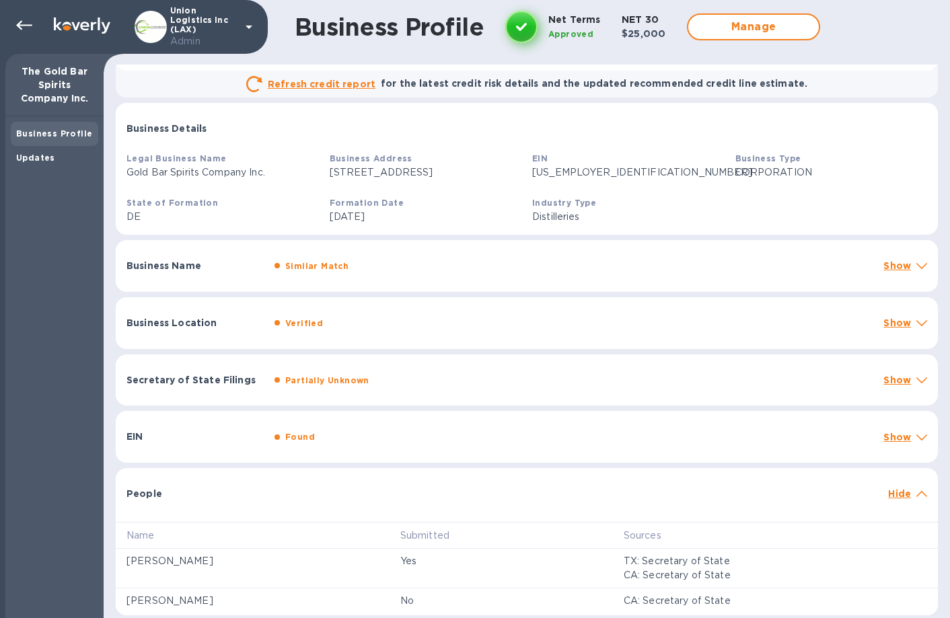
click at [422, 317] on div "Verified" at bounding box center [573, 323] width 603 height 20
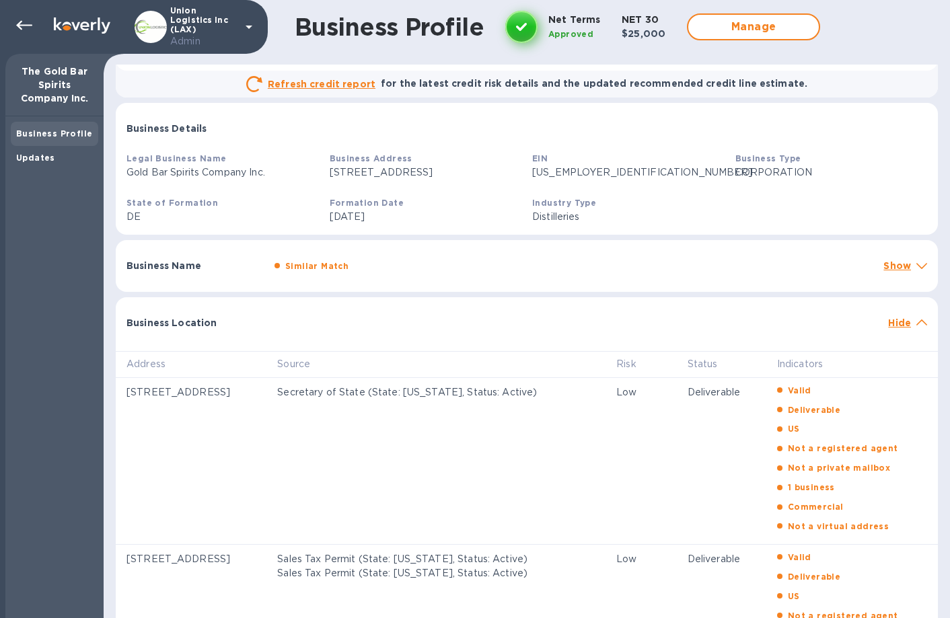
click at [422, 317] on div at bounding box center [575, 316] width 613 height 11
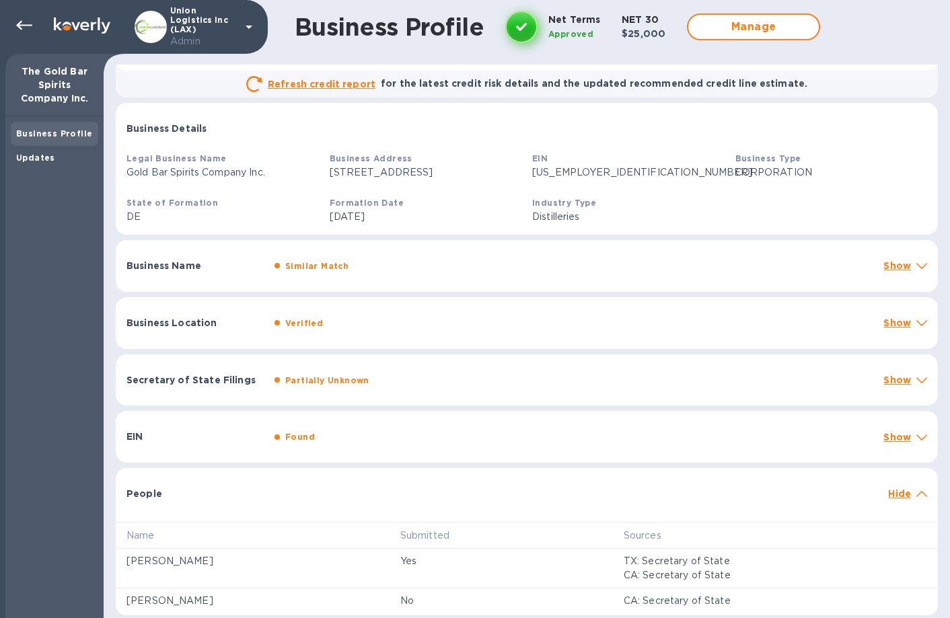
click at [397, 399] on div "Secretary of State Filings Partially Unknown Show" at bounding box center [527, 380] width 822 height 52
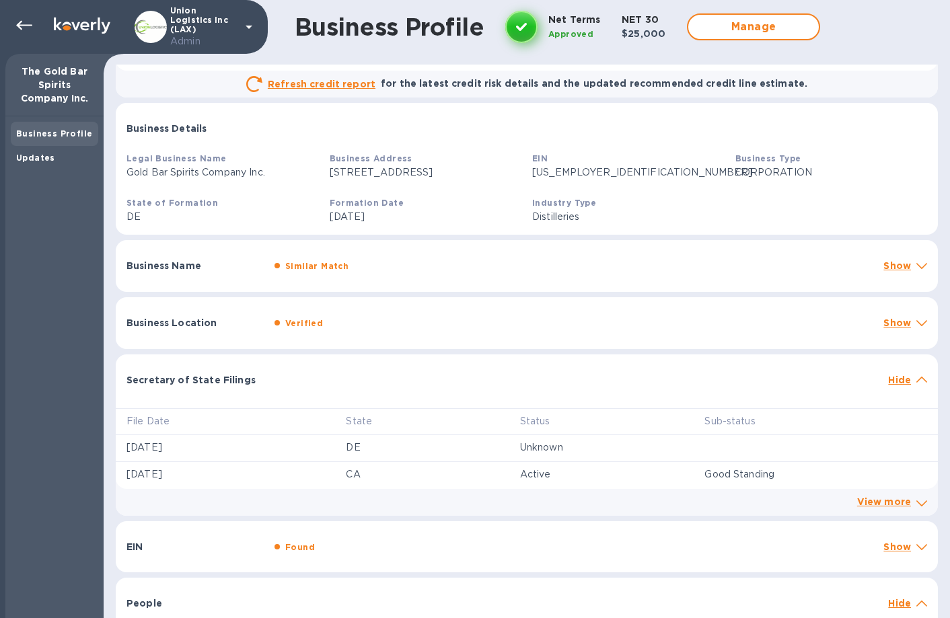
click at [397, 399] on div "File Date State Status Sub-status [DATE] DE Unknown [DATE] CA Active Good Stand…" at bounding box center [527, 457] width 822 height 118
click at [397, 336] on div "Business Location Verified Show" at bounding box center [527, 323] width 822 height 52
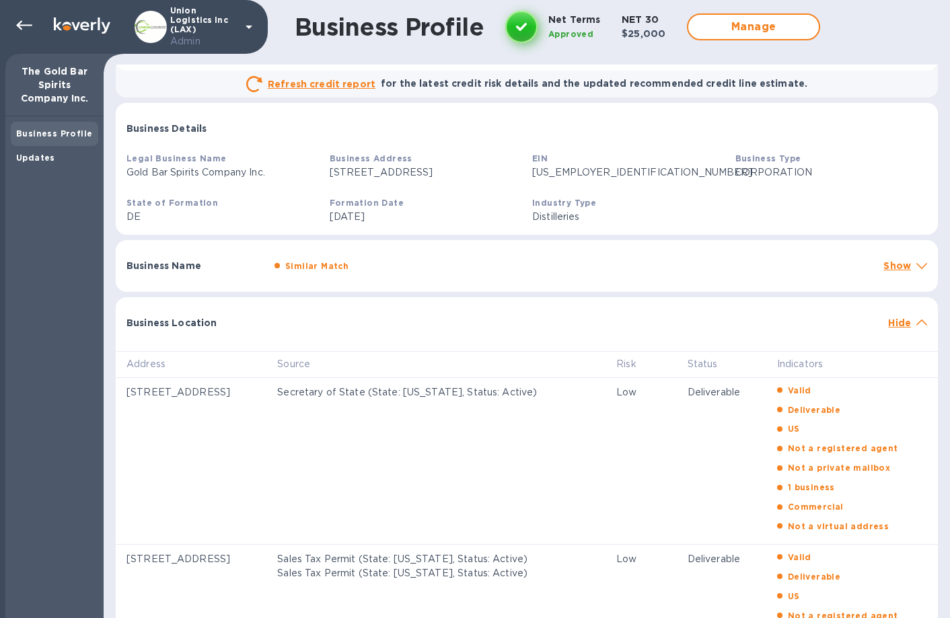
click at [420, 274] on div "Business Name Similar Match Show" at bounding box center [527, 266] width 822 height 52
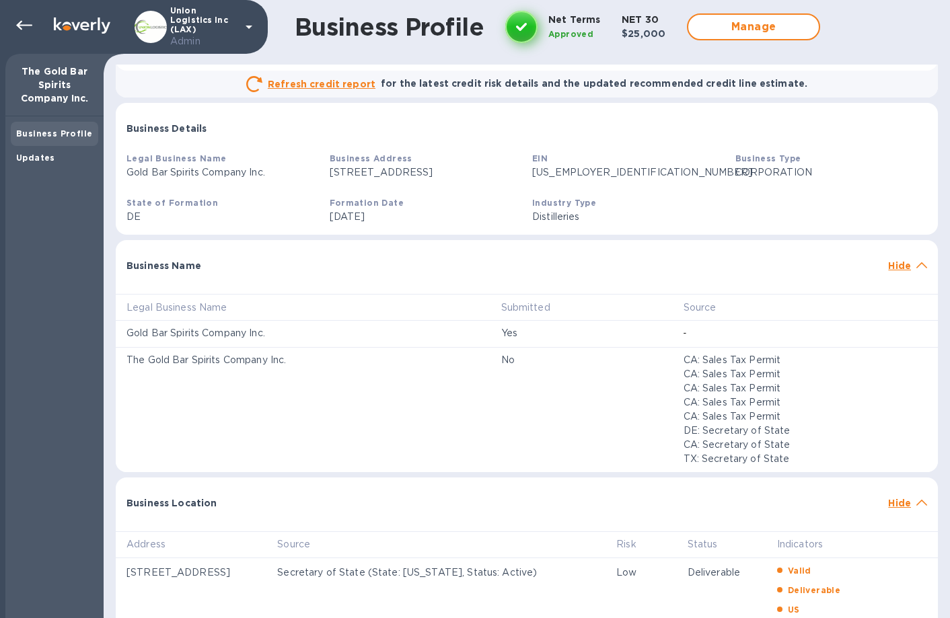
click at [419, 262] on div at bounding box center [575, 259] width 613 height 11
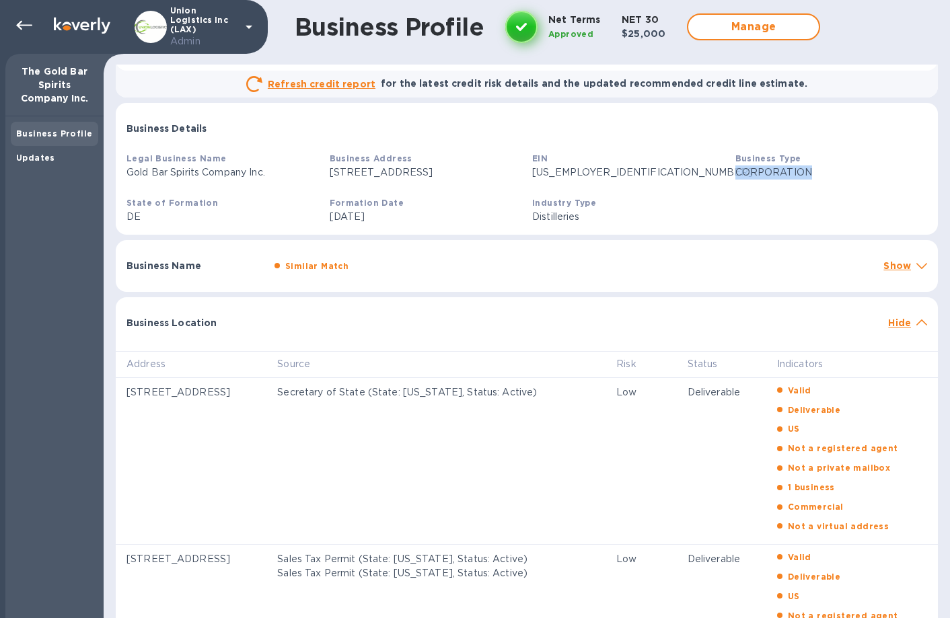
drag, startPoint x: 741, startPoint y: 165, endPoint x: 802, endPoint y: 169, distance: 62.0
click at [802, 169] on p "CORPORATION" at bounding box center [831, 172] width 192 height 14
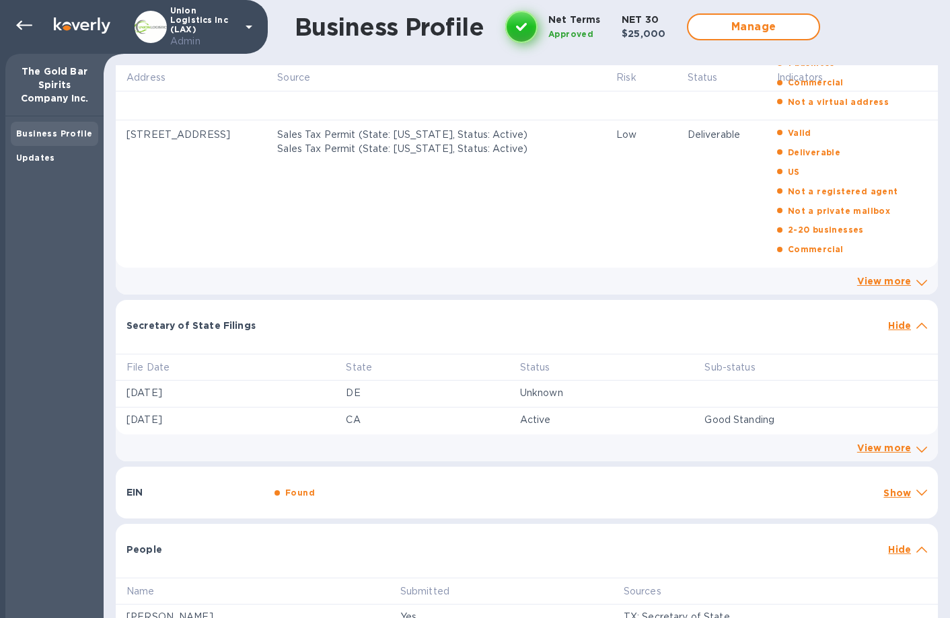
scroll to position [617, 0]
click at [26, 26] on icon at bounding box center [24, 25] width 16 height 16
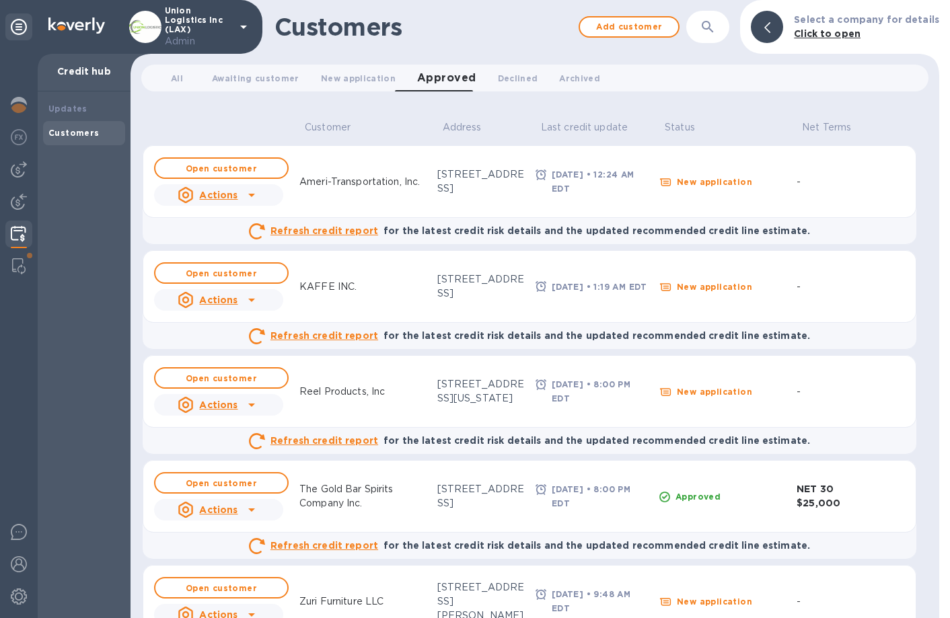
scroll to position [52, 0]
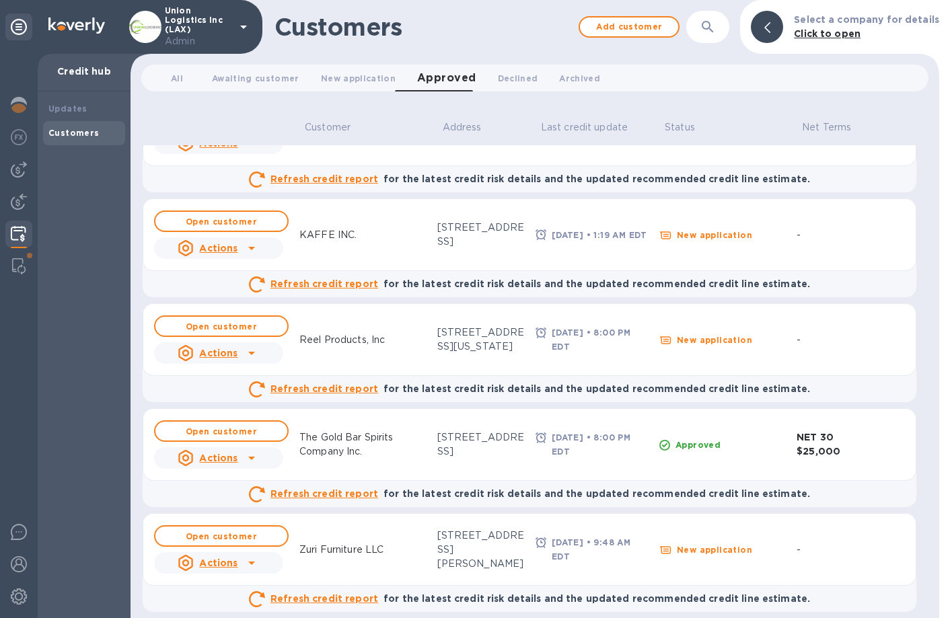
click at [243, 408] on icon at bounding box center [251, 458] width 16 height 16
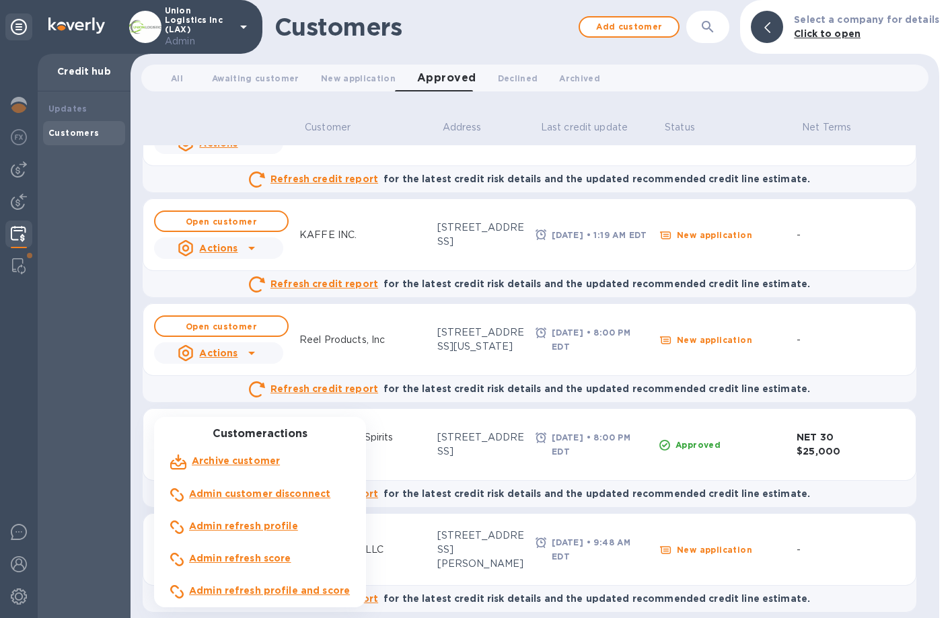
click at [248, 408] on b "Admin refresh profile" at bounding box center [243, 526] width 109 height 11
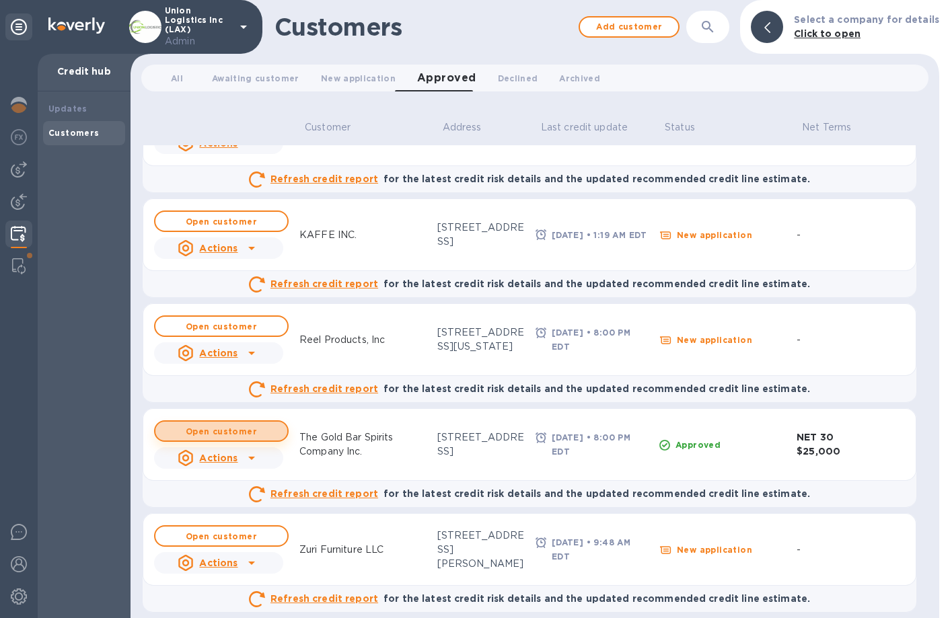
click at [235, 408] on button "Open customer" at bounding box center [221, 431] width 135 height 22
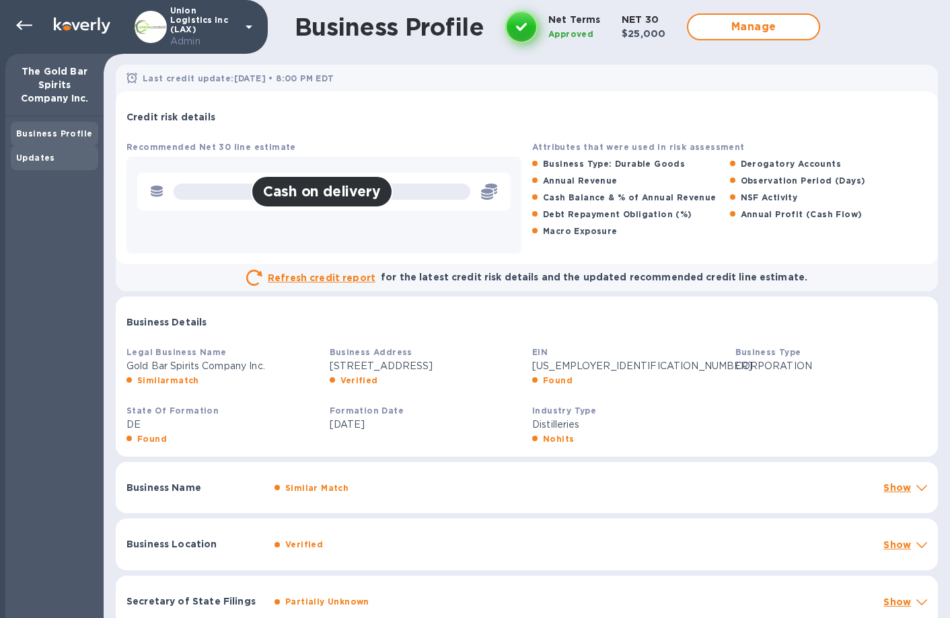
click at [61, 162] on div "Updates" at bounding box center [54, 157] width 77 height 13
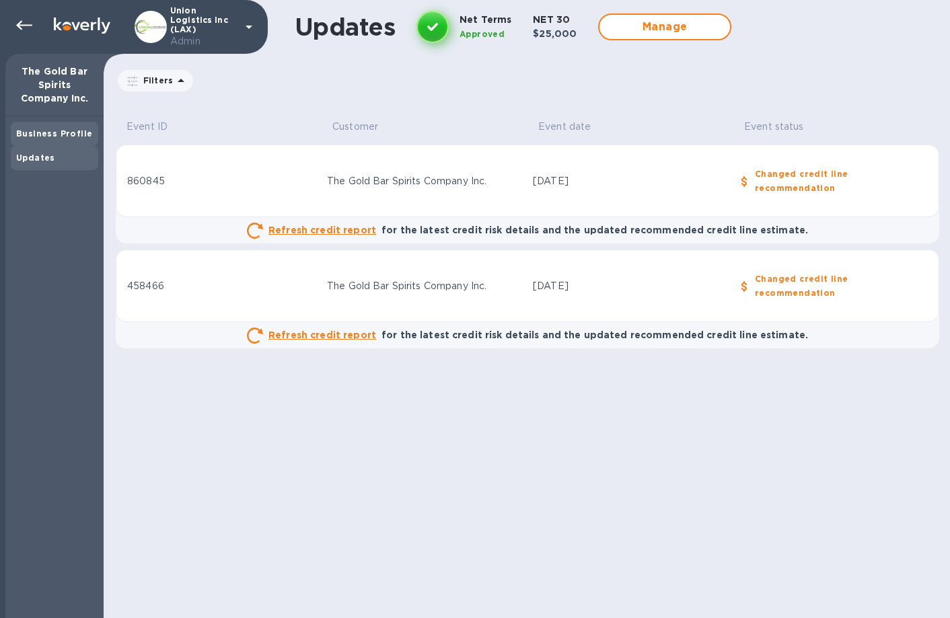
click at [42, 130] on b "Business Profile" at bounding box center [54, 133] width 76 height 10
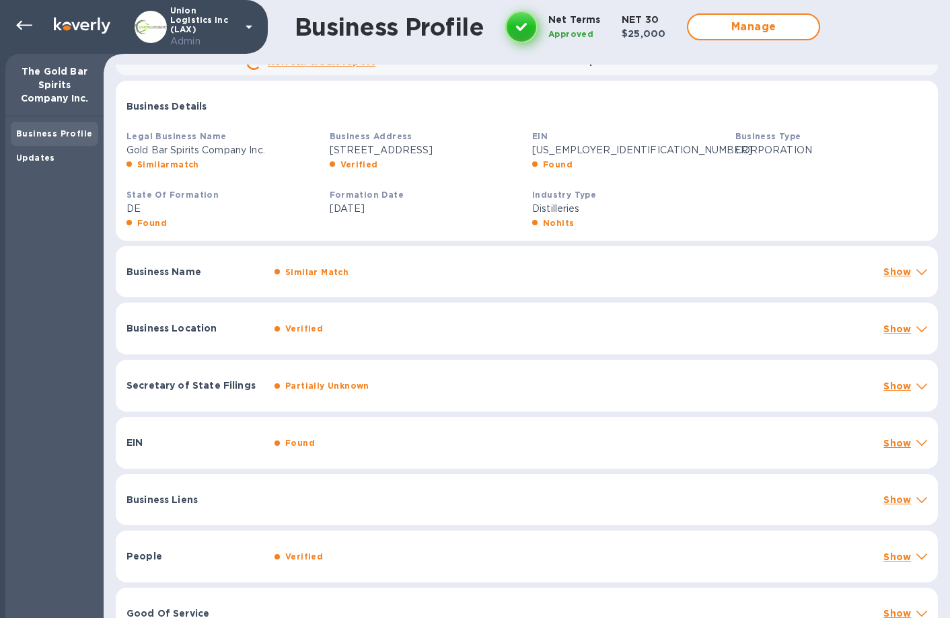
scroll to position [214, 0]
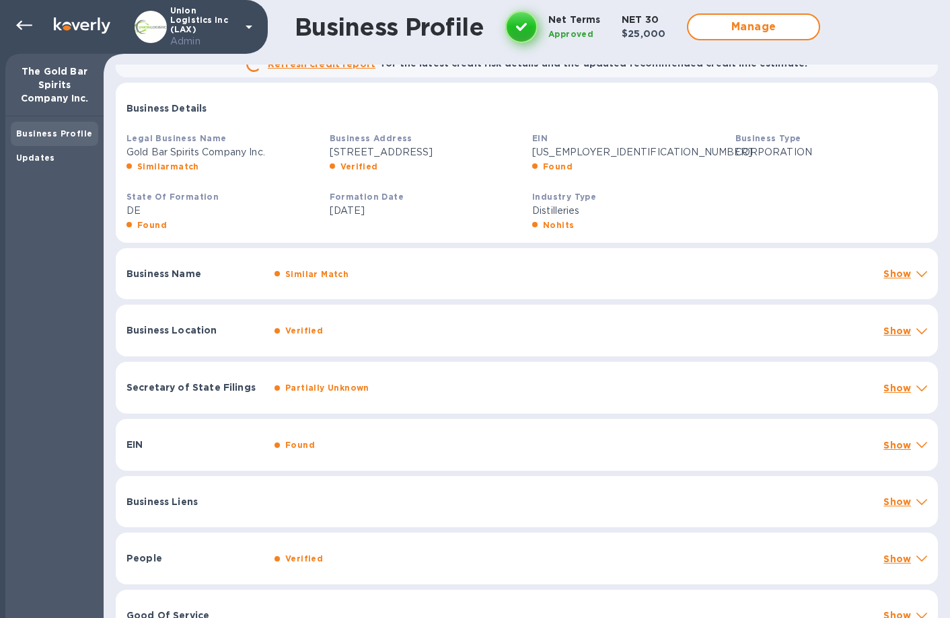
click at [332, 397] on div "Secretary of State Filings Partially Unknown Show" at bounding box center [527, 388] width 822 height 52
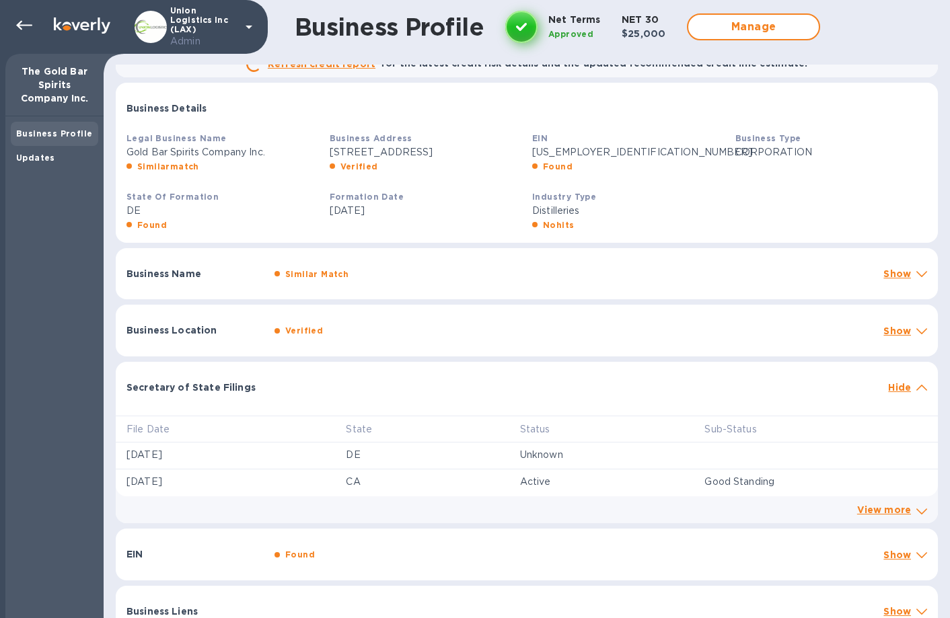
click at [332, 397] on div "Secretary of State Filings Hide" at bounding box center [527, 383] width 822 height 43
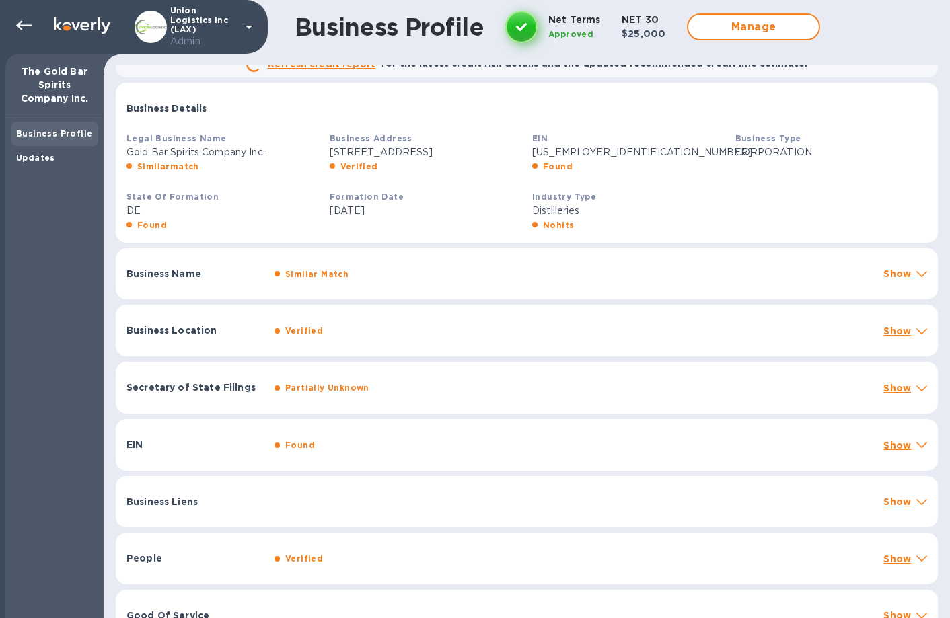
click at [374, 408] on div "EIN Found Show" at bounding box center [527, 445] width 822 height 52
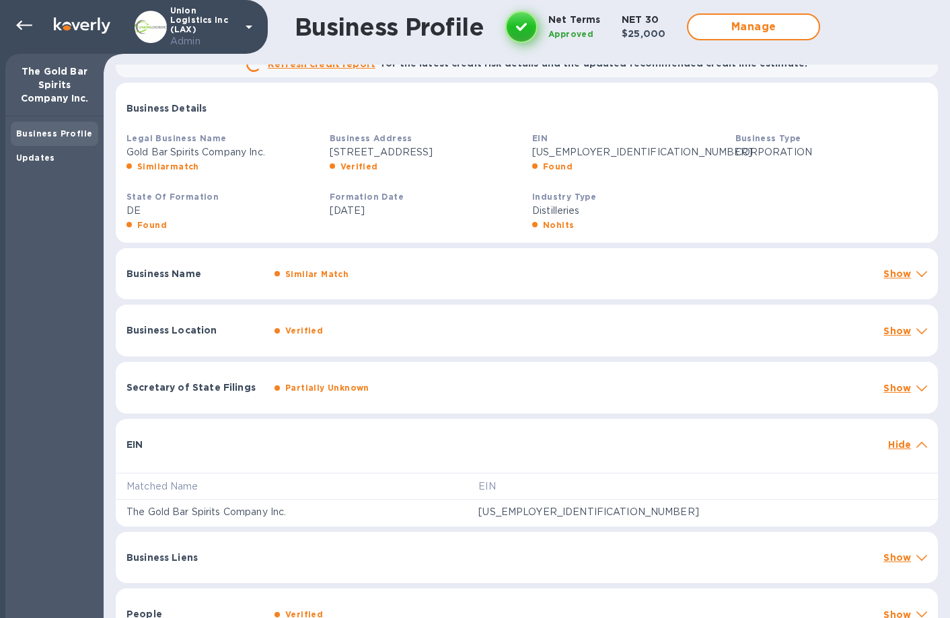
click at [374, 408] on div "EIN Hide" at bounding box center [527, 440] width 822 height 43
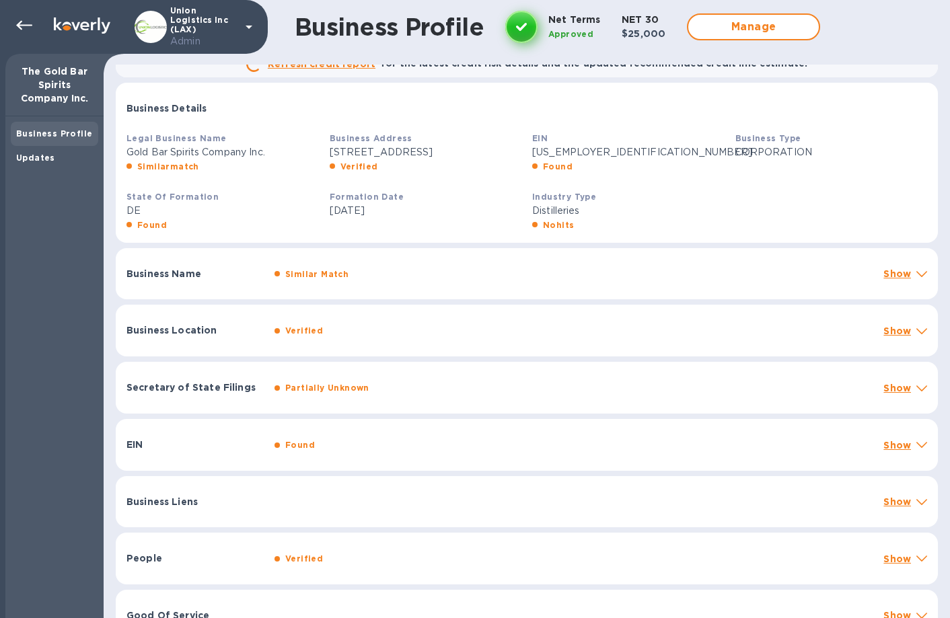
click at [376, 320] on div "Business Location Verified Show" at bounding box center [527, 331] width 822 height 52
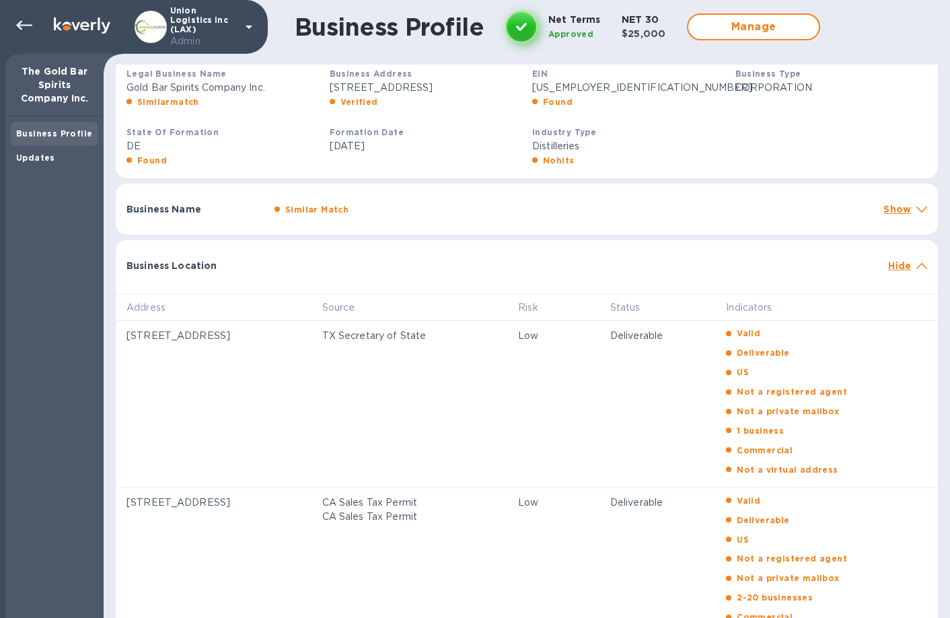
scroll to position [301, 0]
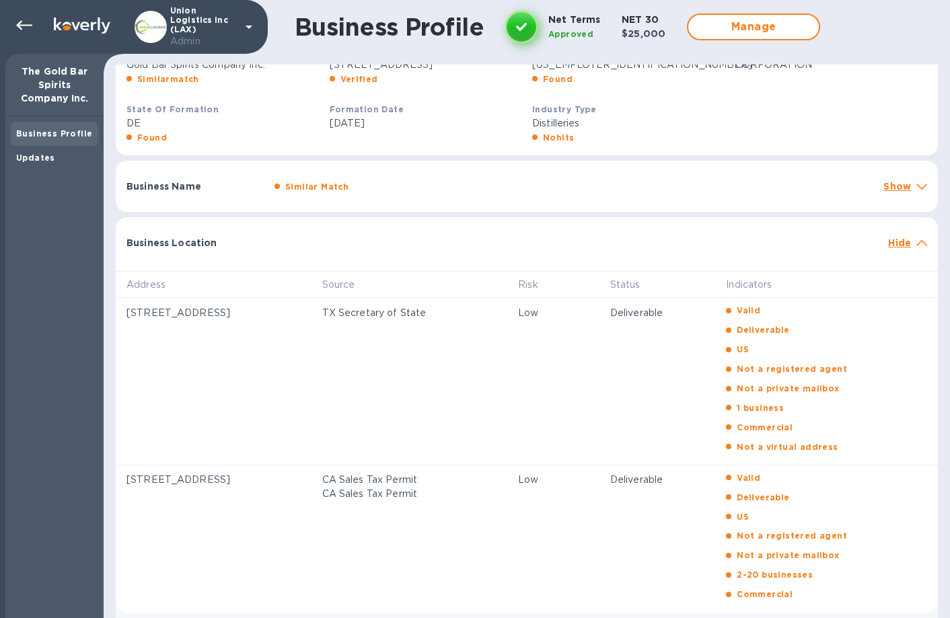
click at [359, 232] on div "Business Location Hide" at bounding box center [527, 238] width 822 height 43
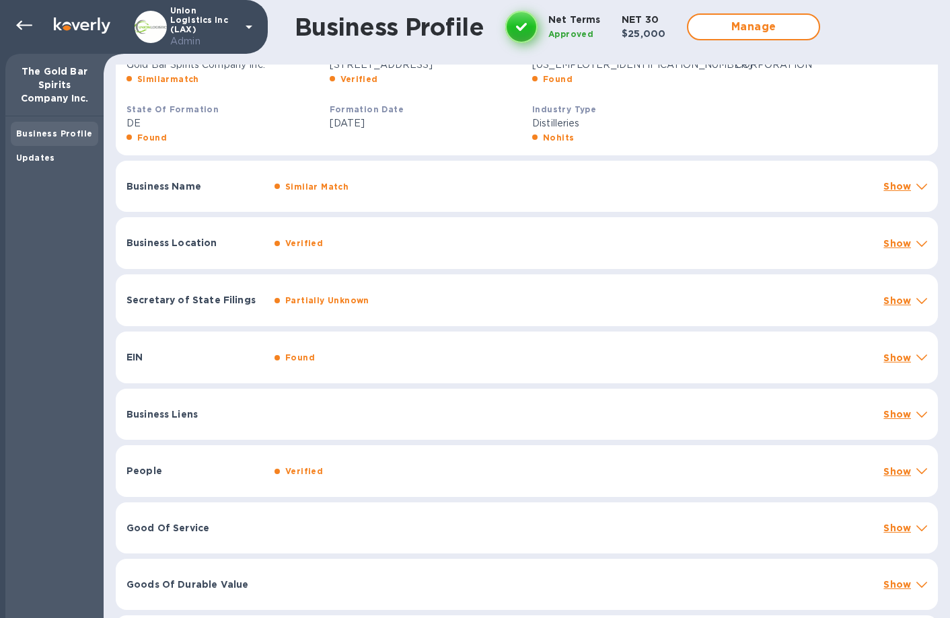
click at [361, 319] on div "Secretary of State Filings Partially Unknown Show" at bounding box center [527, 300] width 822 height 52
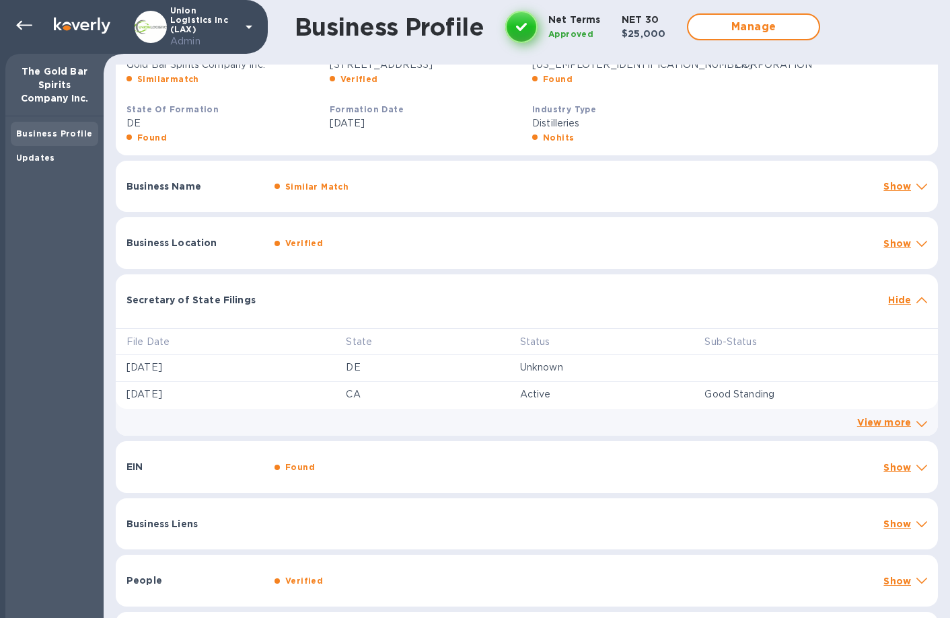
click at [361, 319] on div "File Date State Status Sub-Status [DATE] DE Unknown [DATE] CA Active Good Stand…" at bounding box center [527, 376] width 822 height 118
click at [333, 408] on td "View more" at bounding box center [527, 422] width 822 height 27
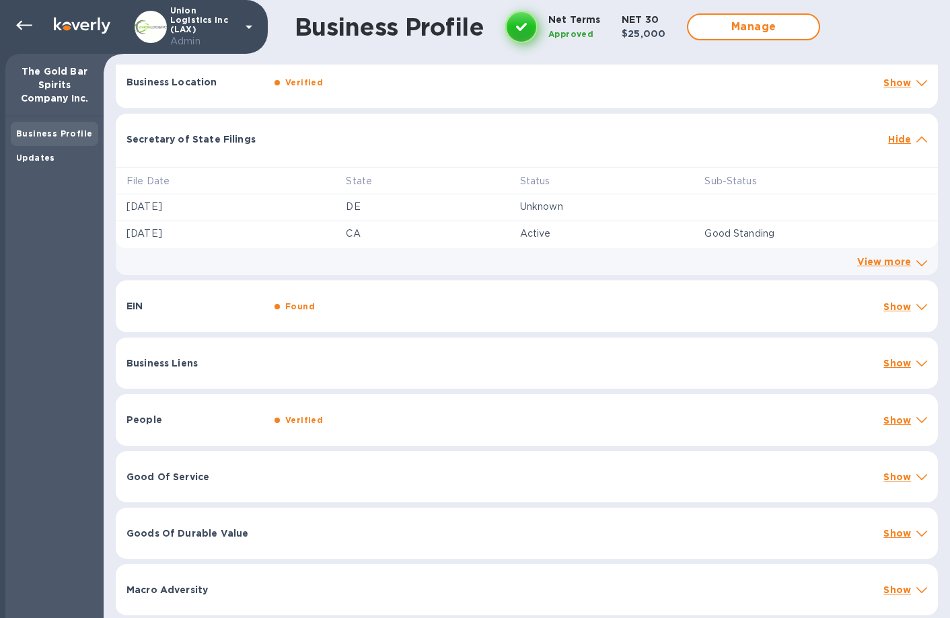
click at [326, 379] on div "Business Liens Show" at bounding box center [527, 363] width 822 height 51
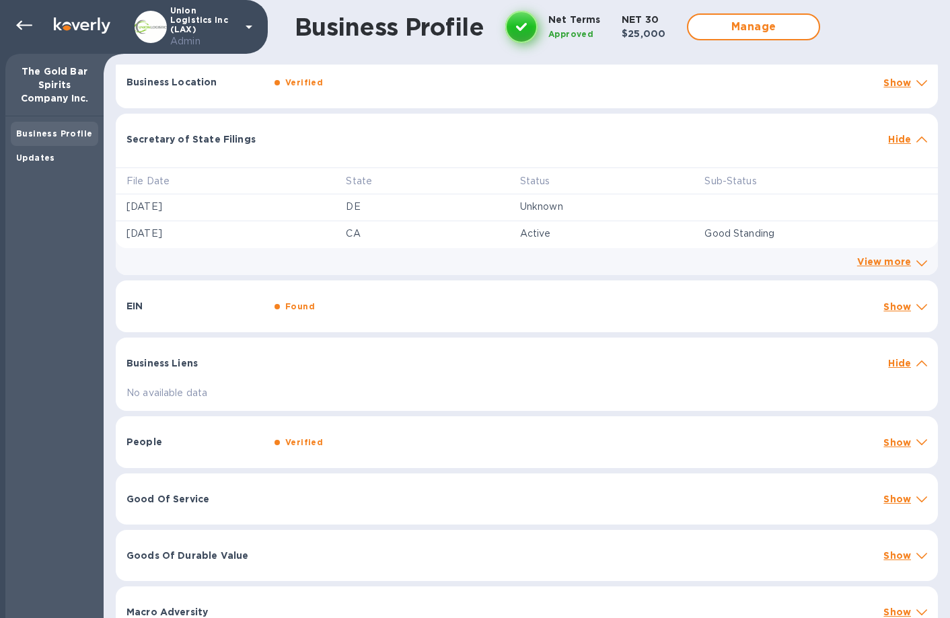
scroll to position [462, 0]
click at [319, 408] on div "Verified" at bounding box center [304, 442] width 43 height 20
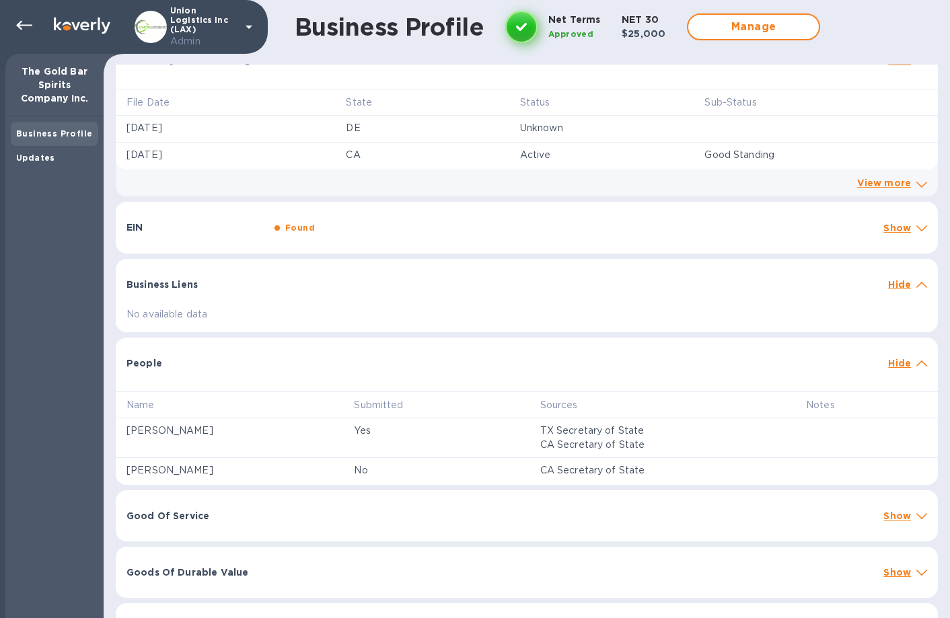
scroll to position [580, 0]
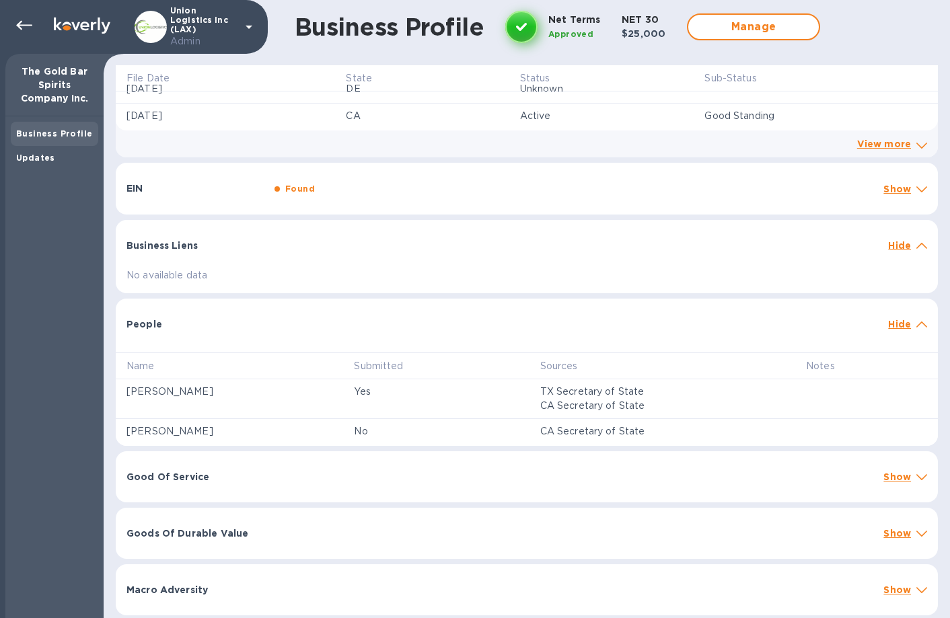
click at [462, 408] on div "Good Of Service Show" at bounding box center [527, 476] width 822 height 51
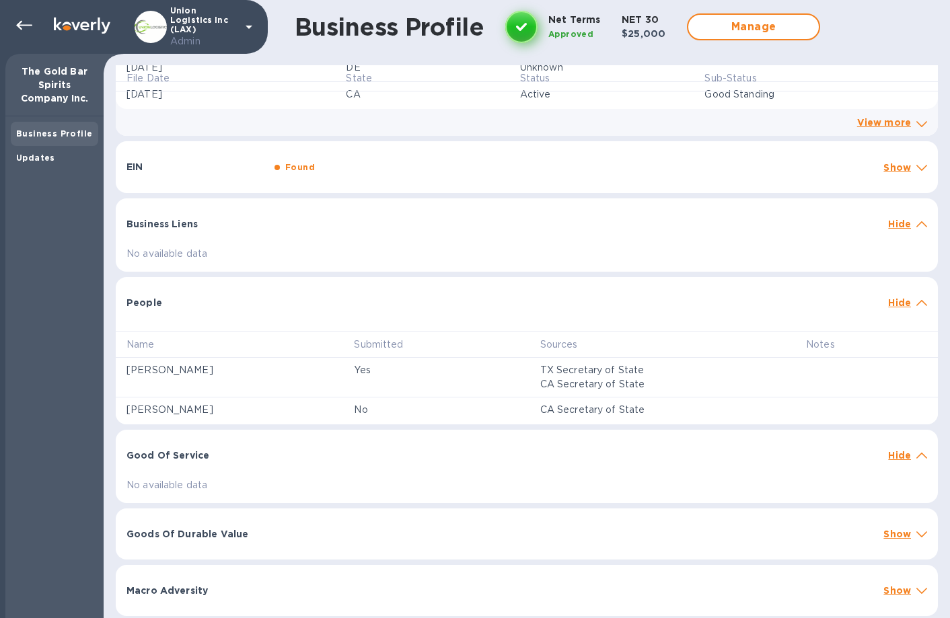
click at [467, 408] on div at bounding box center [575, 448] width 613 height 11
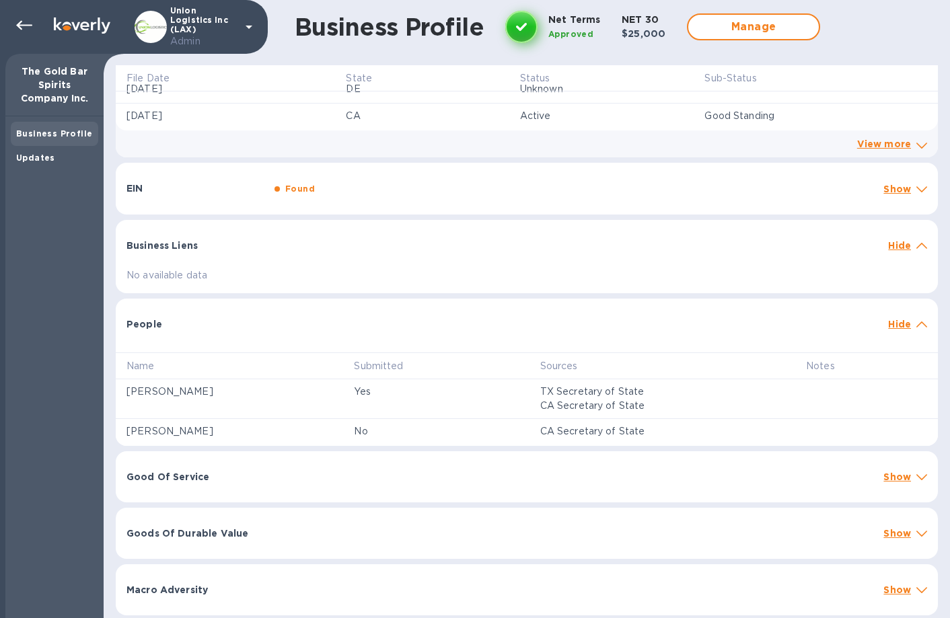
click at [445, 408] on div "Goods Of Durable Value Show" at bounding box center [527, 533] width 822 height 51
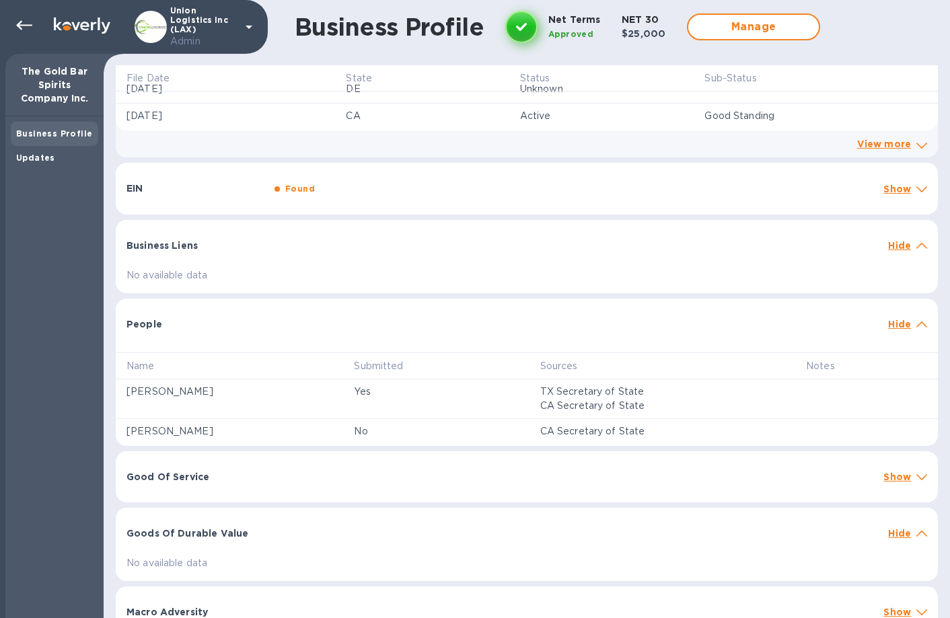
click at [453, 408] on div "Goods Of Durable Value Hide" at bounding box center [527, 529] width 822 height 43
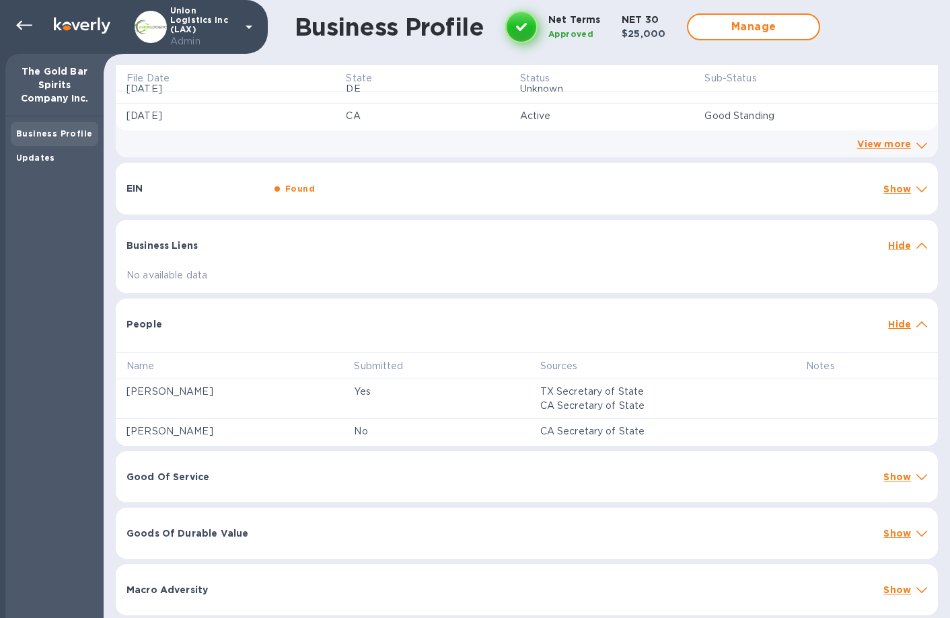
click at [448, 321] on div at bounding box center [575, 317] width 613 height 11
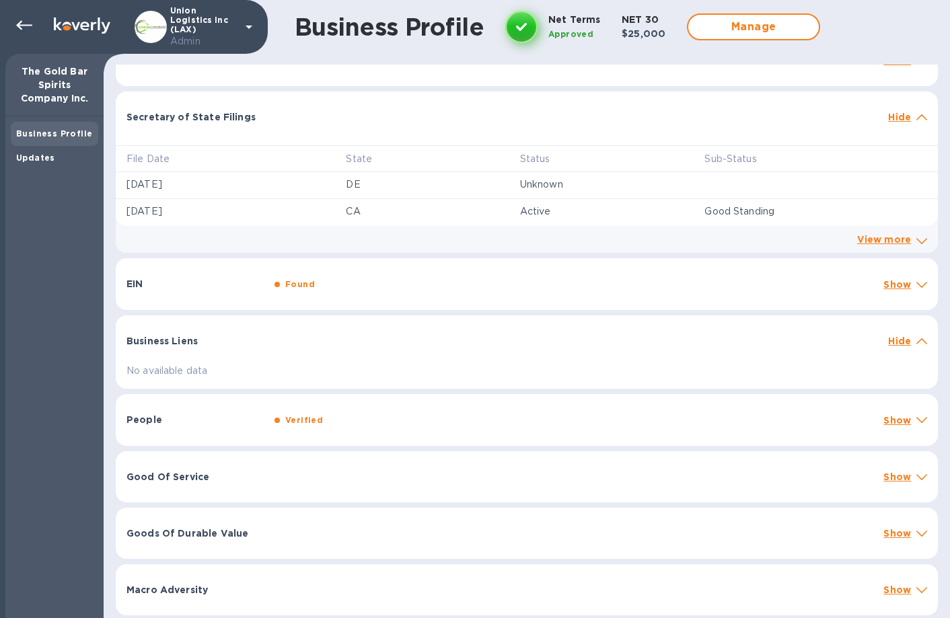
click at [408, 406] on div "People Verified Show" at bounding box center [527, 420] width 822 height 52
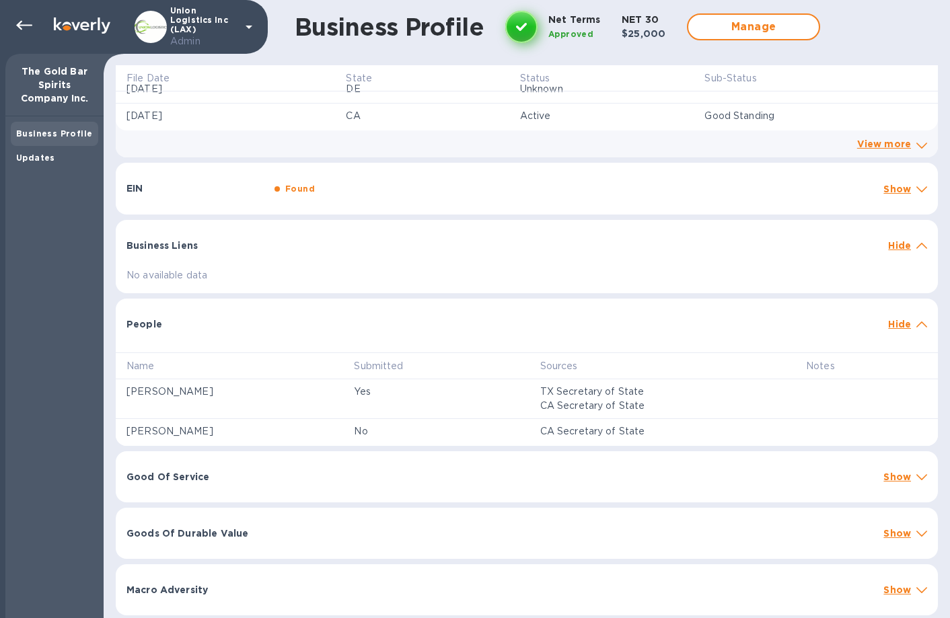
click at [503, 196] on div "EIN Found Show" at bounding box center [527, 189] width 822 height 52
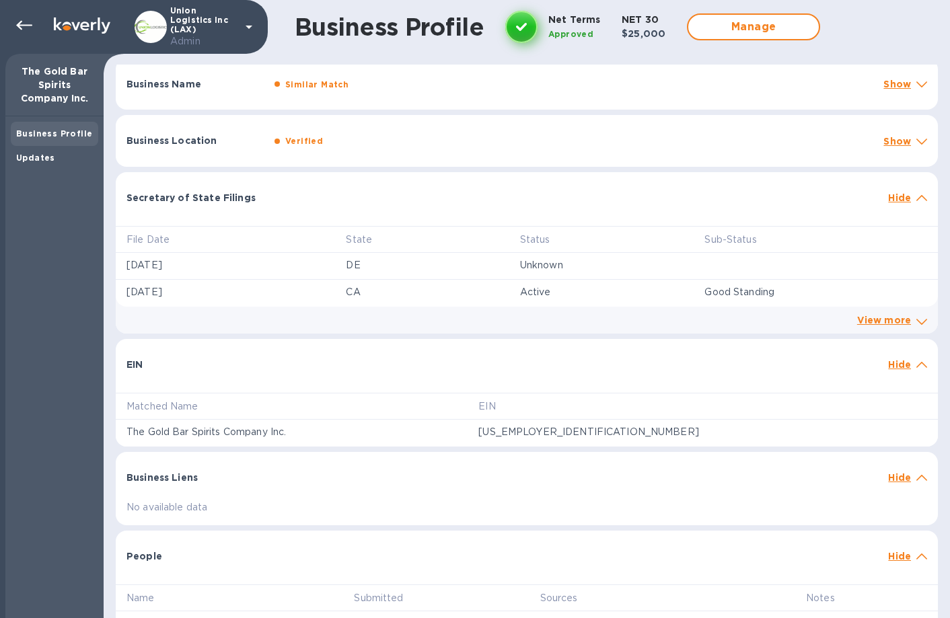
scroll to position [362, 0]
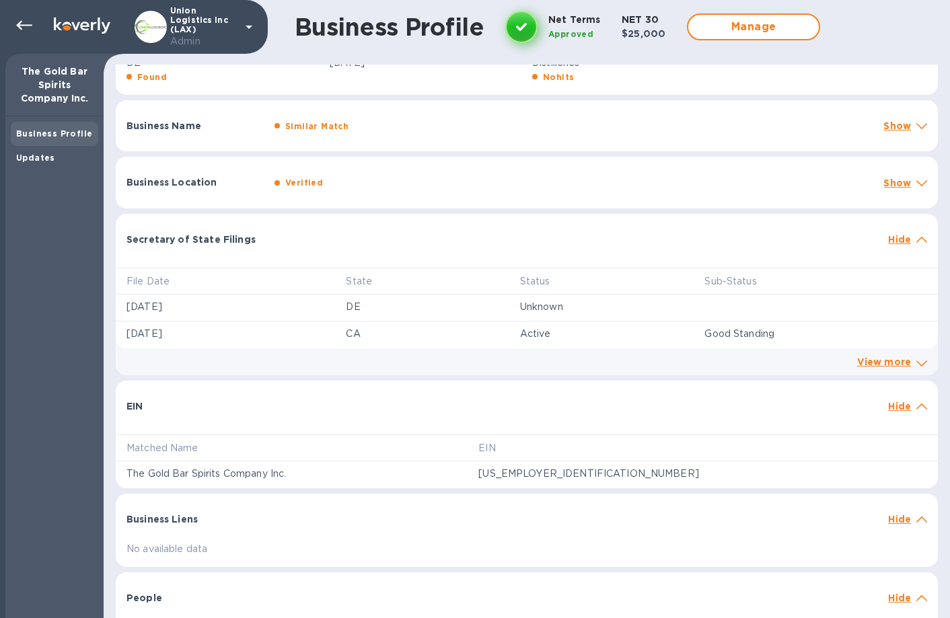
click at [524, 167] on div "Business Location Verified Show" at bounding box center [527, 183] width 822 height 52
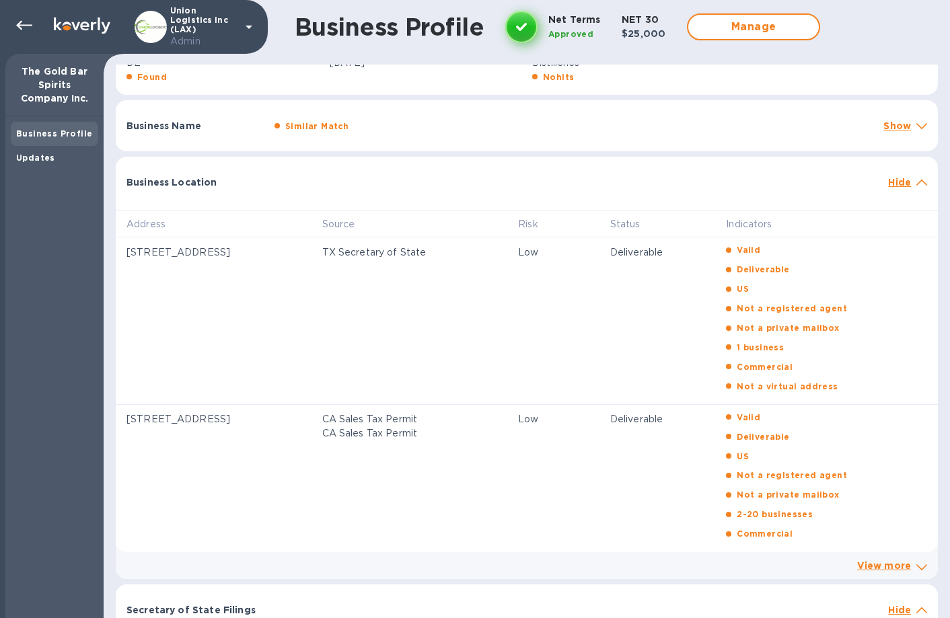
click at [525, 168] on div "Business Location Hide" at bounding box center [527, 178] width 822 height 43
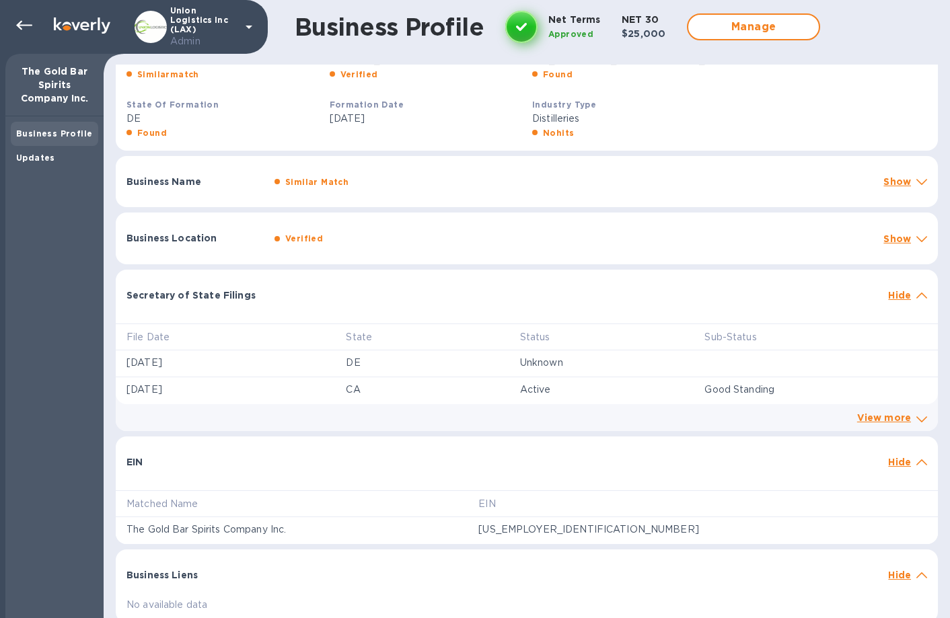
scroll to position [305, 0]
click at [525, 168] on div "Business Name Similar Match Show" at bounding box center [527, 183] width 822 height 52
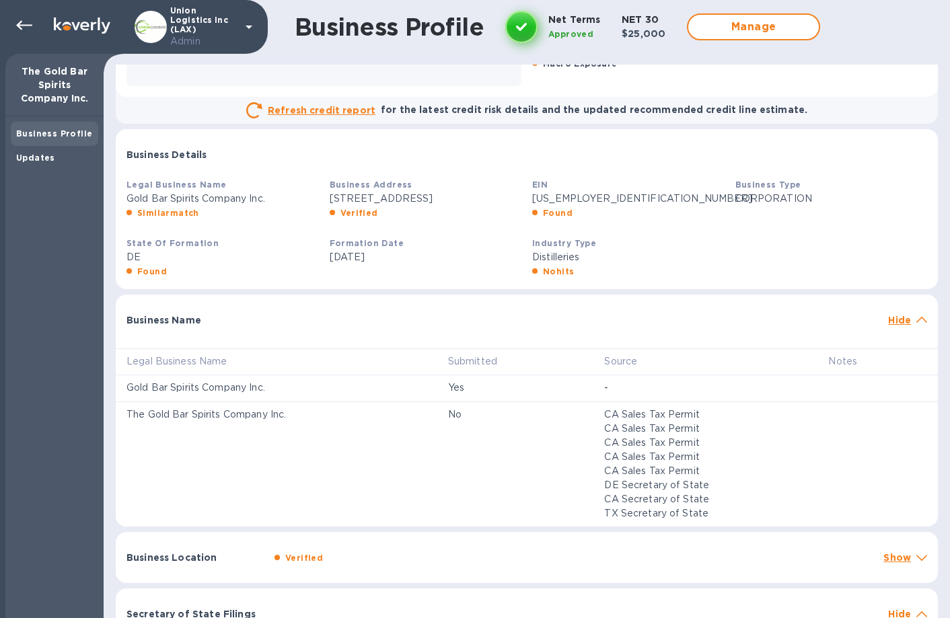
scroll to position [146, 0]
